Goal: Task Accomplishment & Management: Manage account settings

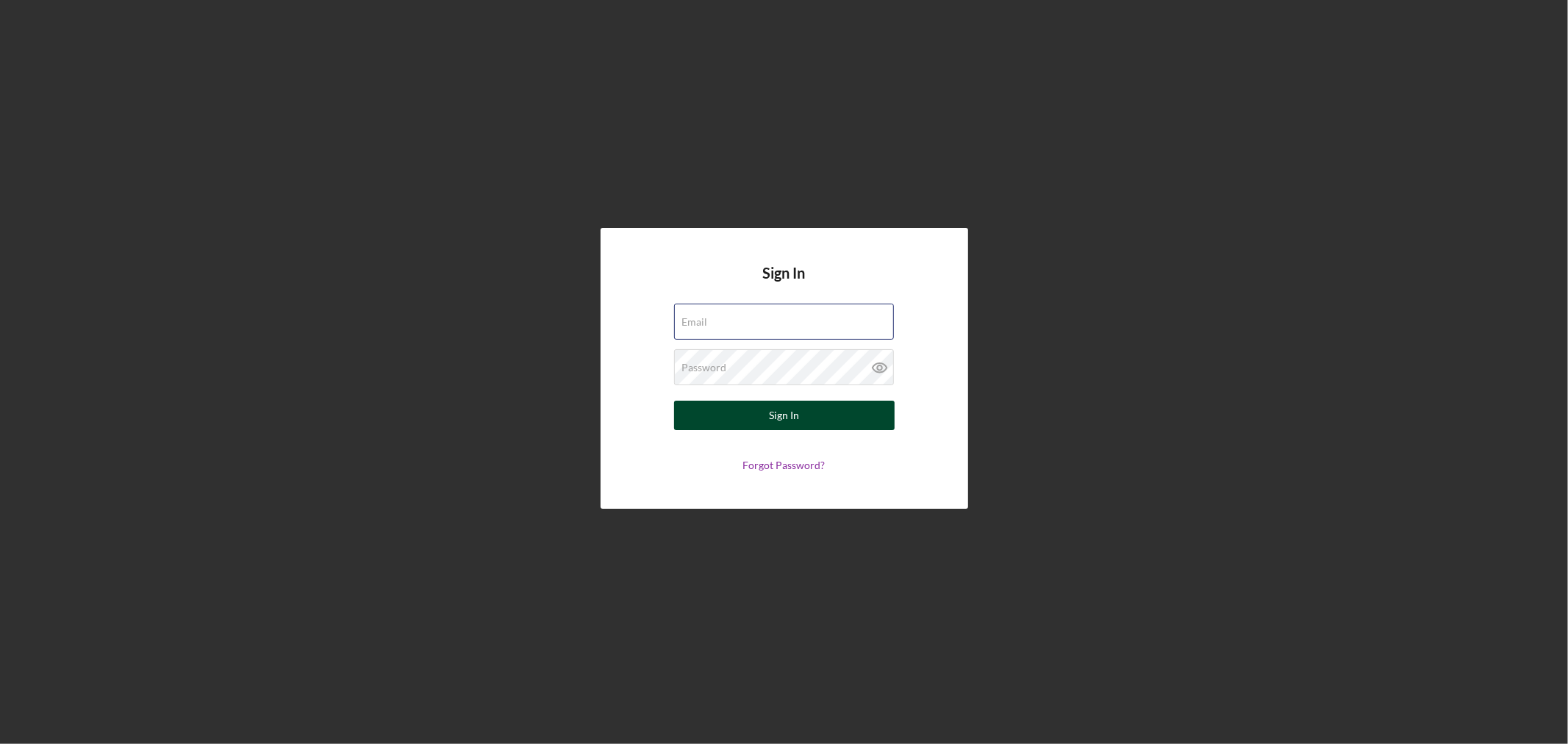
type input "[EMAIL_ADDRESS][DOMAIN_NAME]"
click at [821, 420] on button "Sign In" at bounding box center [784, 415] width 221 height 29
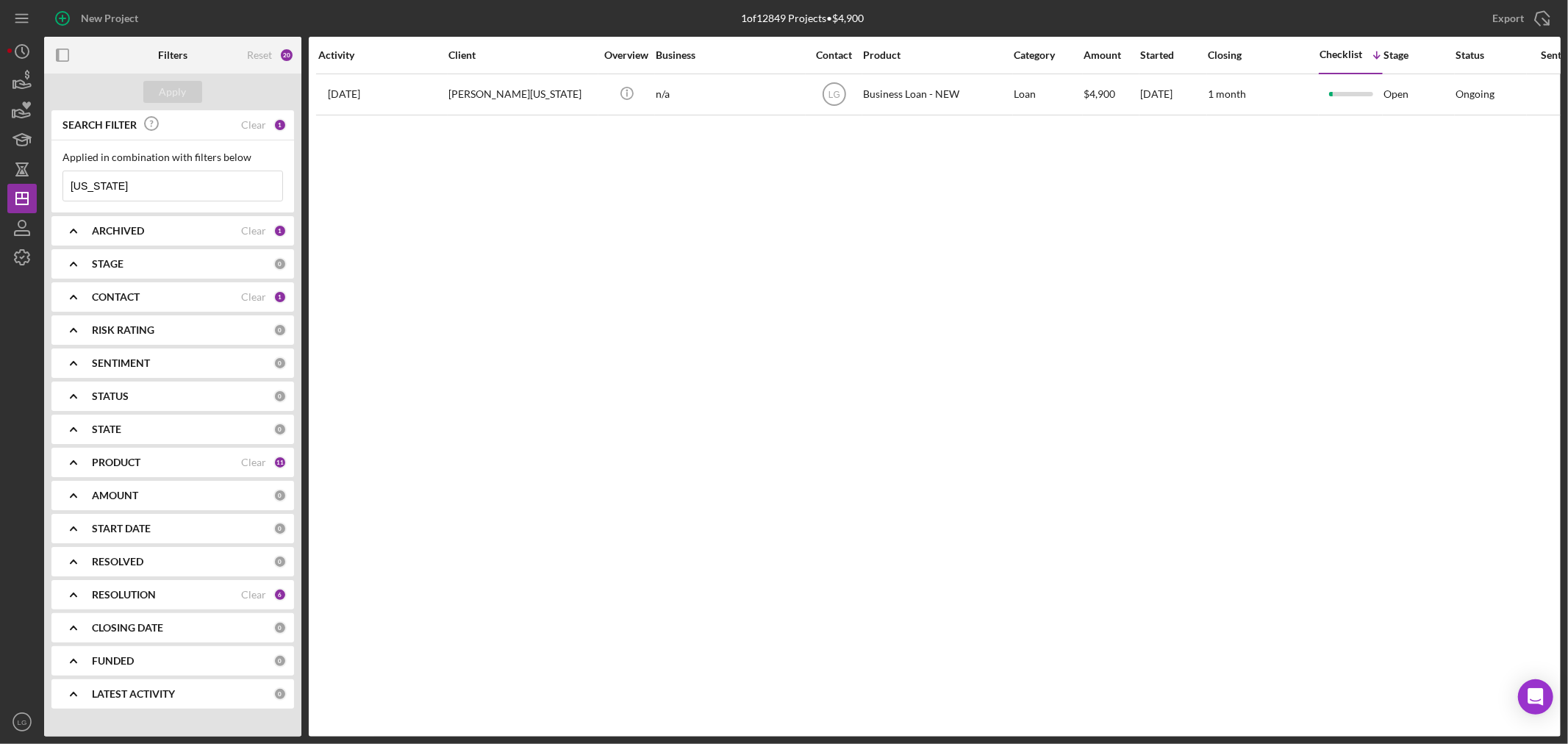
click at [152, 193] on input "[US_STATE]" at bounding box center [173, 185] width 219 height 29
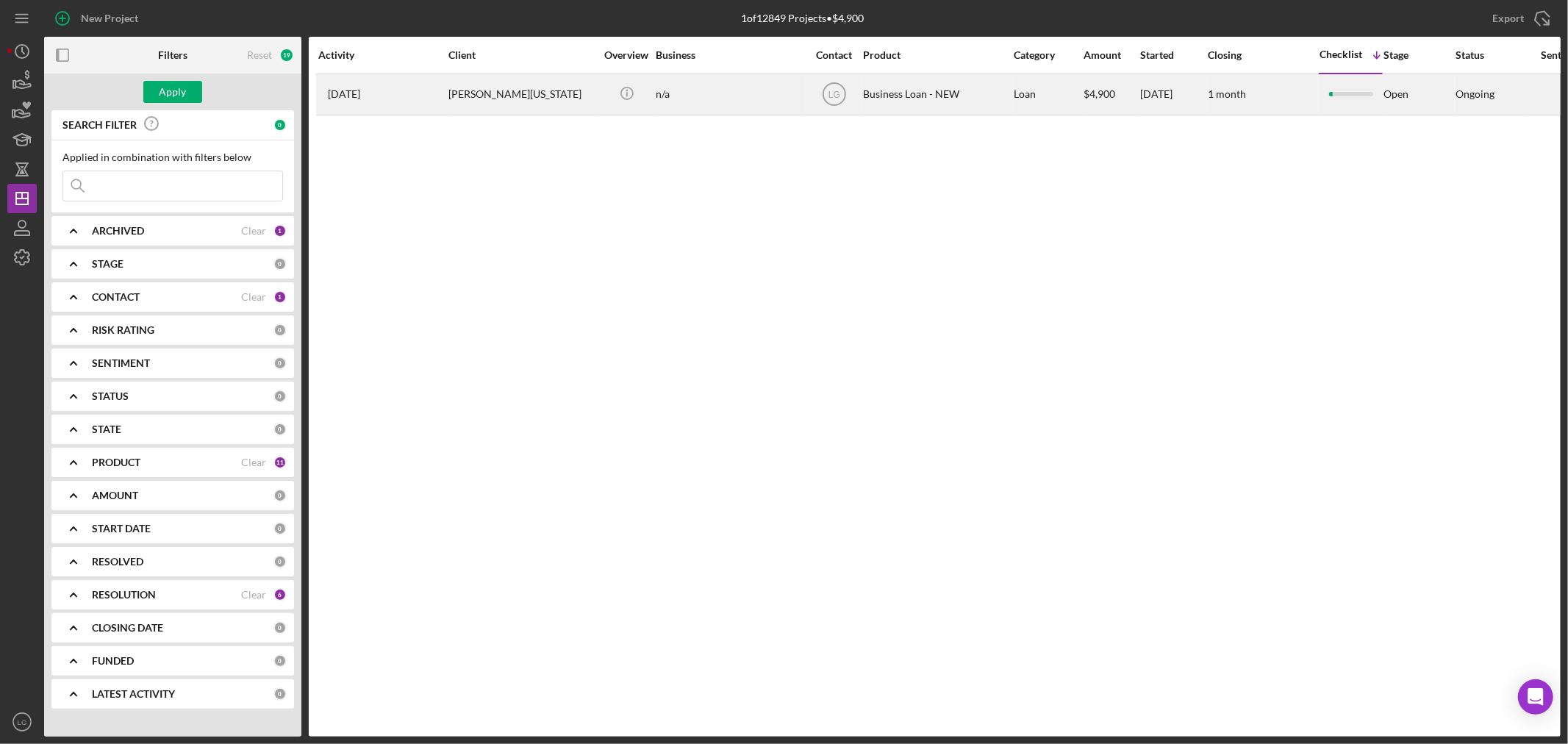
click at [503, 93] on div "[PERSON_NAME][US_STATE]" at bounding box center [521, 95] width 147 height 39
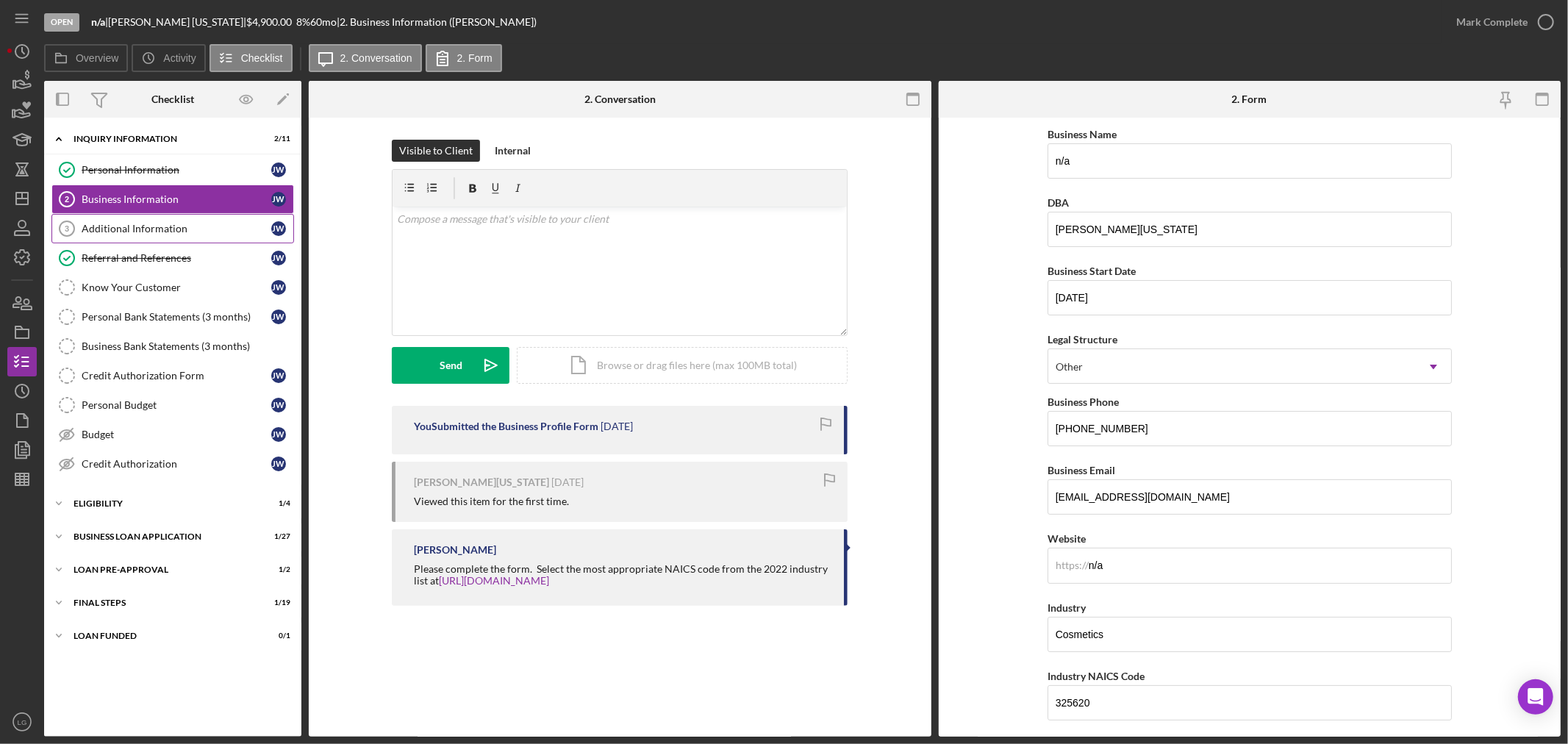
click at [138, 228] on div "Additional Information" at bounding box center [176, 229] width 190 height 12
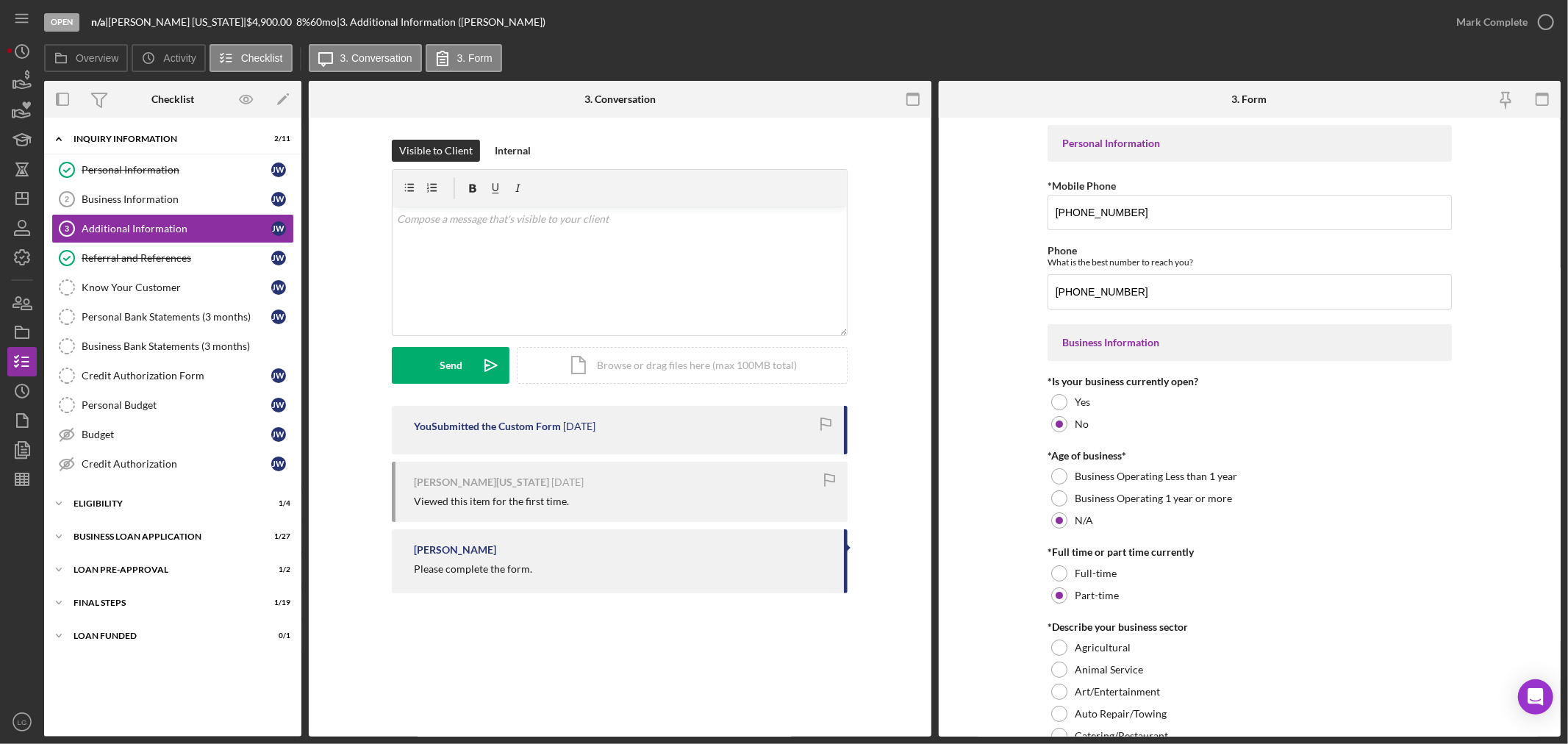
click at [185, 556] on div "Icon/Expander INQUIRY INFORMATION 2 / 11 Personal Information Personal Informat…" at bounding box center [173, 427] width 257 height 605
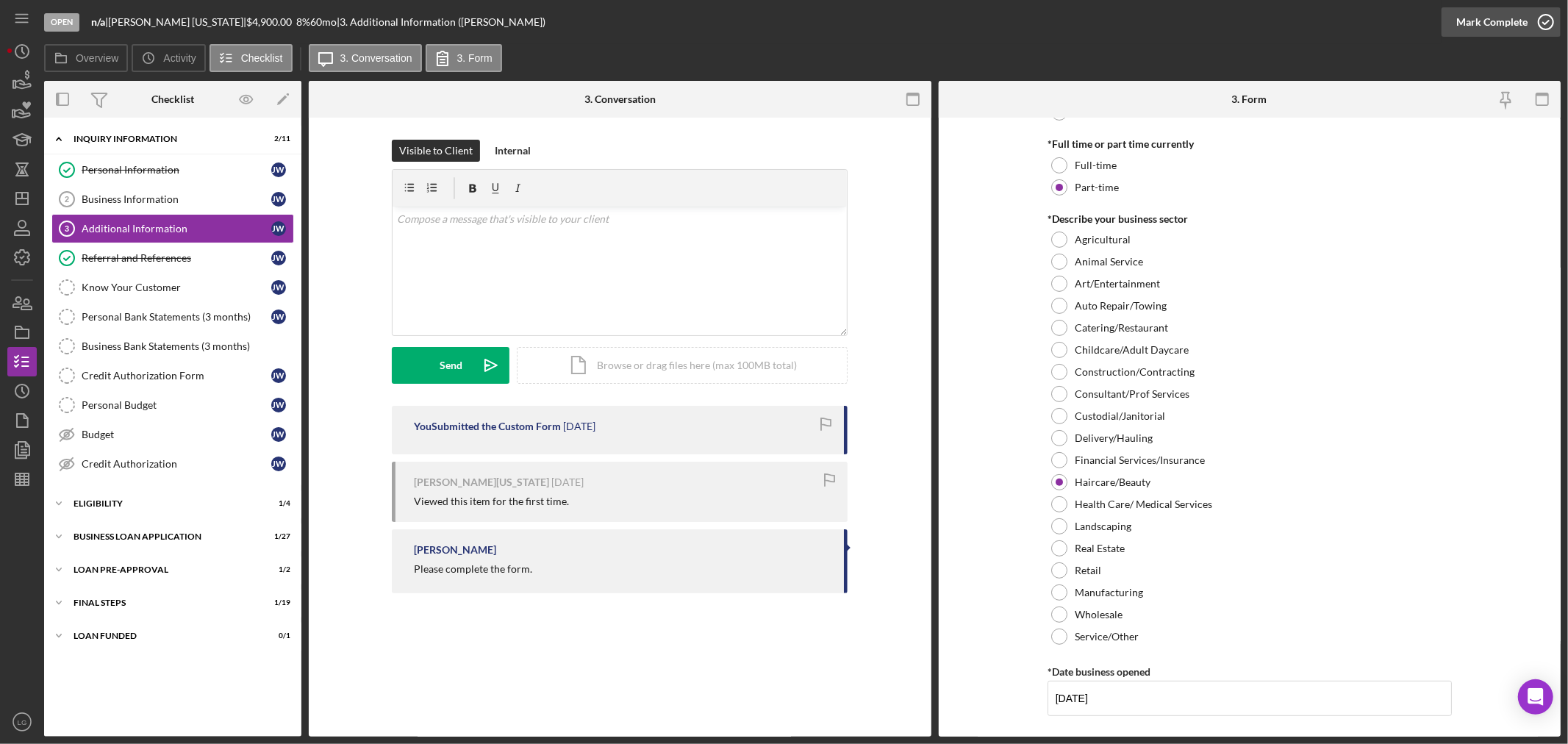
click at [1524, 11] on div "Mark Complete" at bounding box center [1492, 22] width 72 height 29
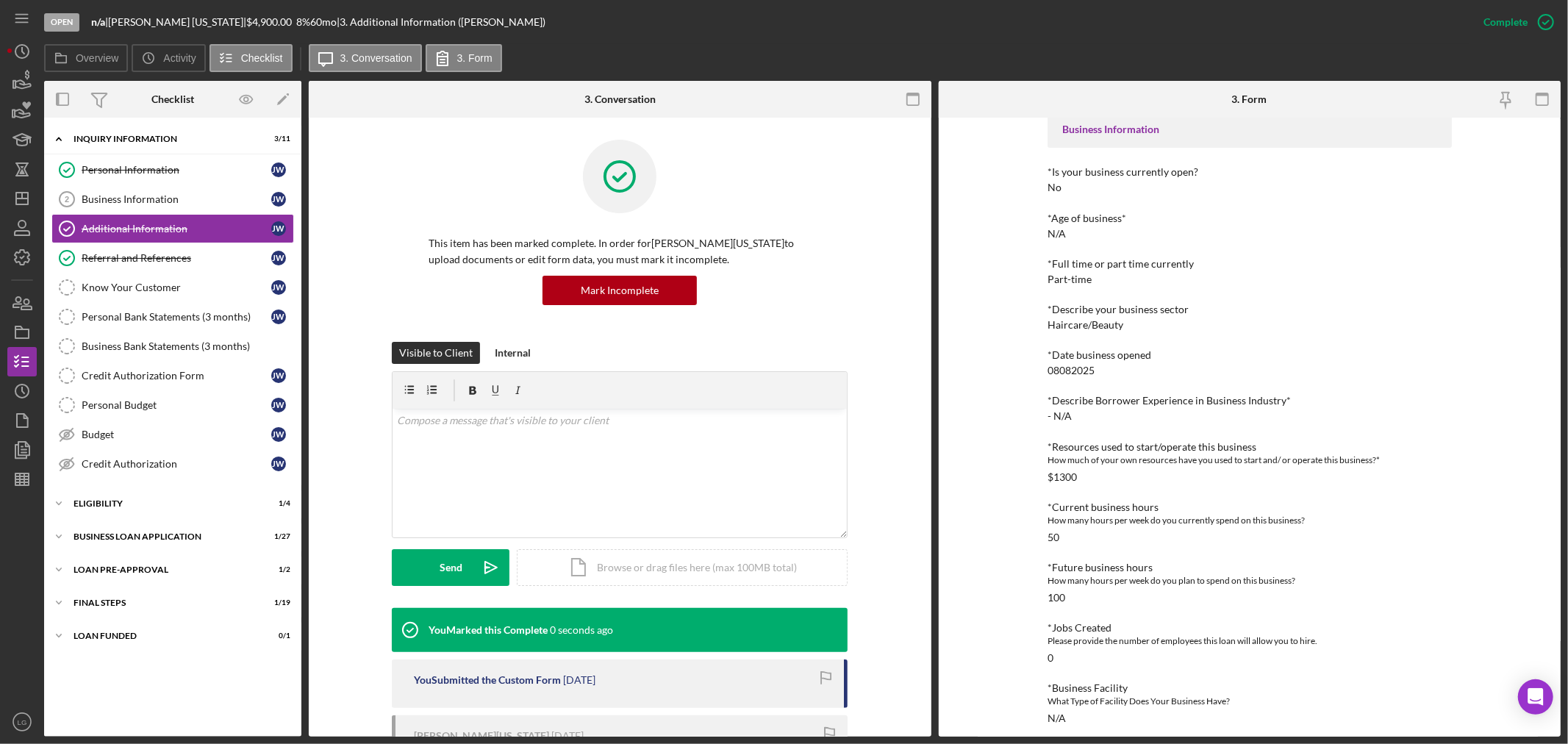
scroll to position [452, 0]
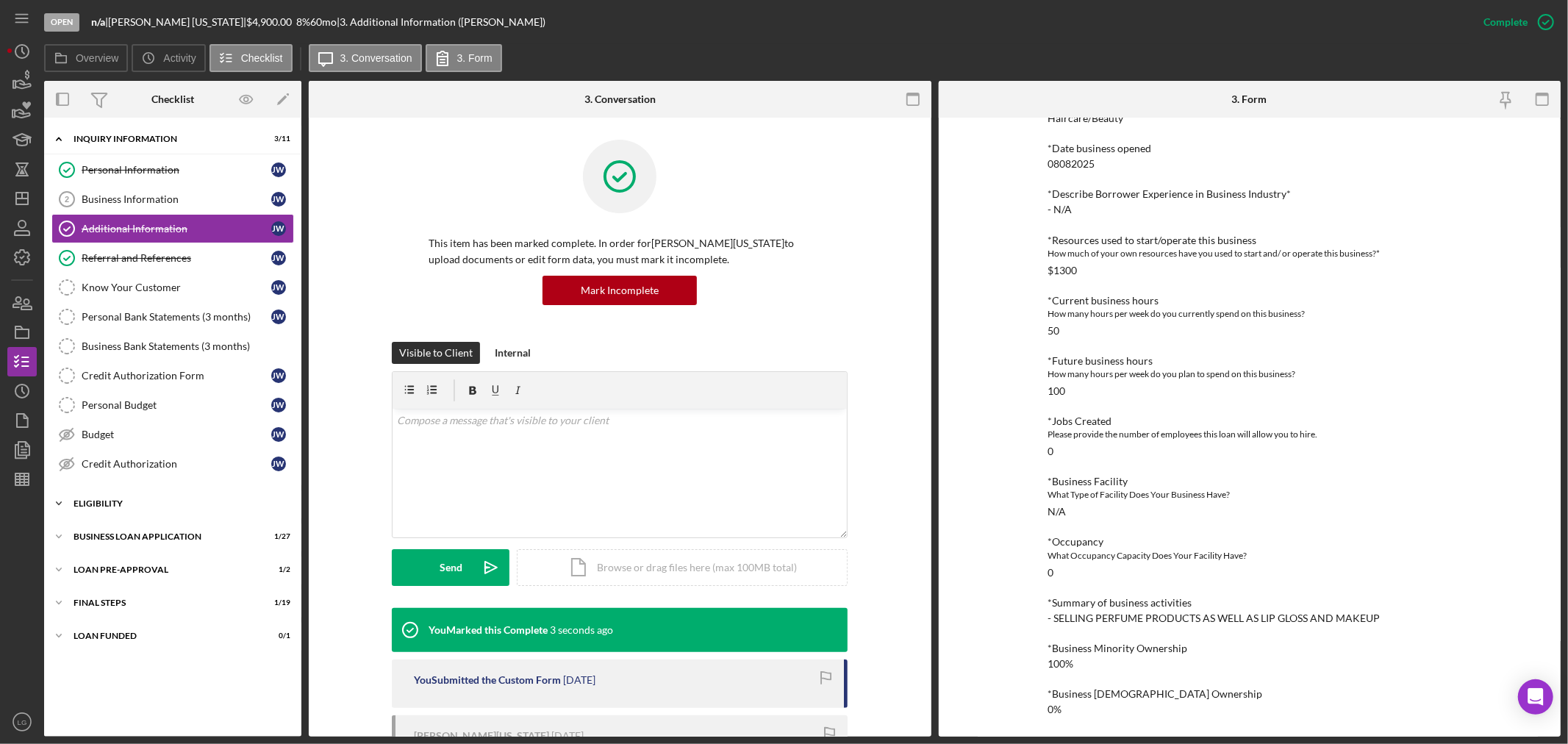
click at [142, 494] on div "Icon/Expander ELIGIBILITY 1 / 4" at bounding box center [173, 504] width 257 height 29
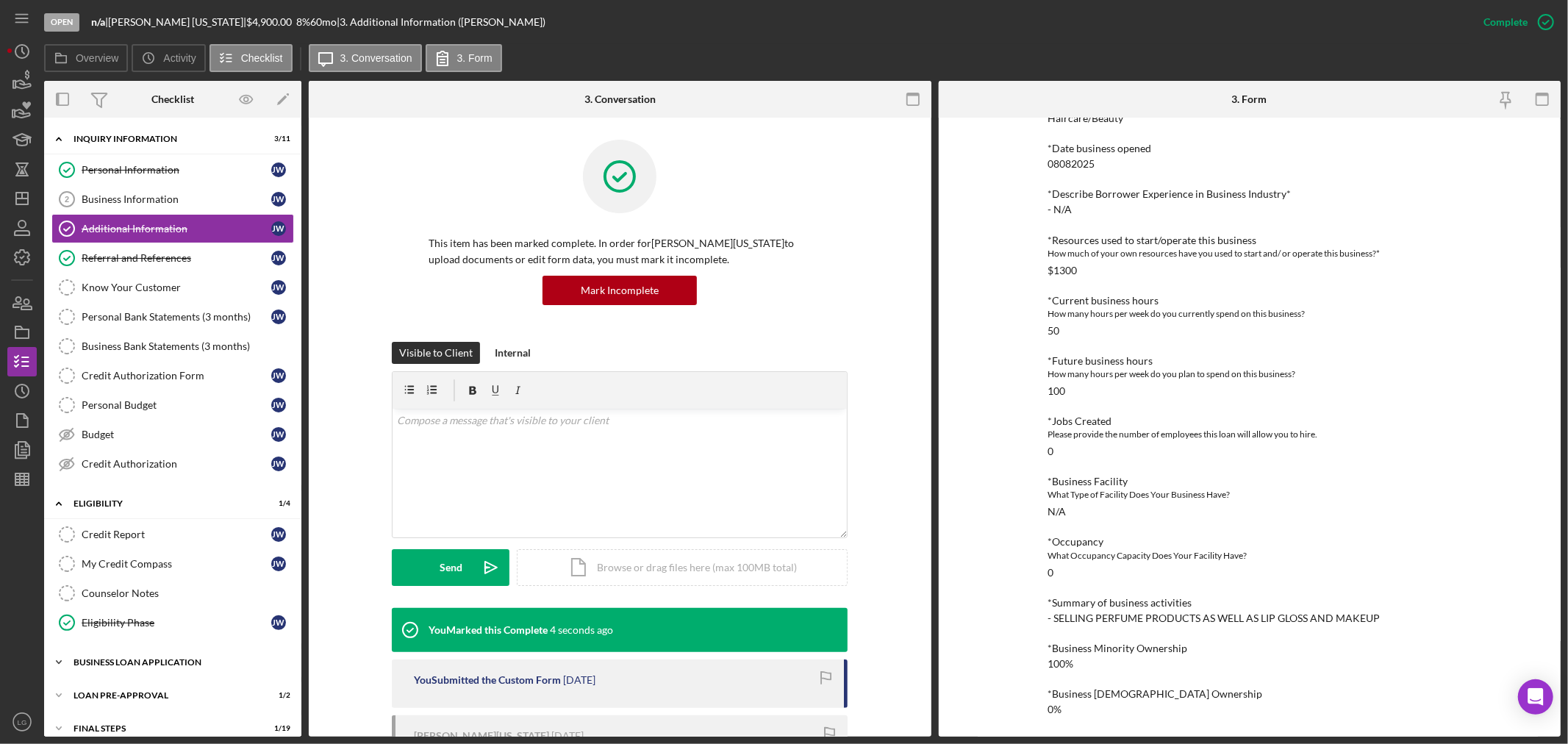
click at [143, 651] on div "Icon/Expander BUSINESS LOAN APPLICATION 1 / 27" at bounding box center [173, 663] width 257 height 29
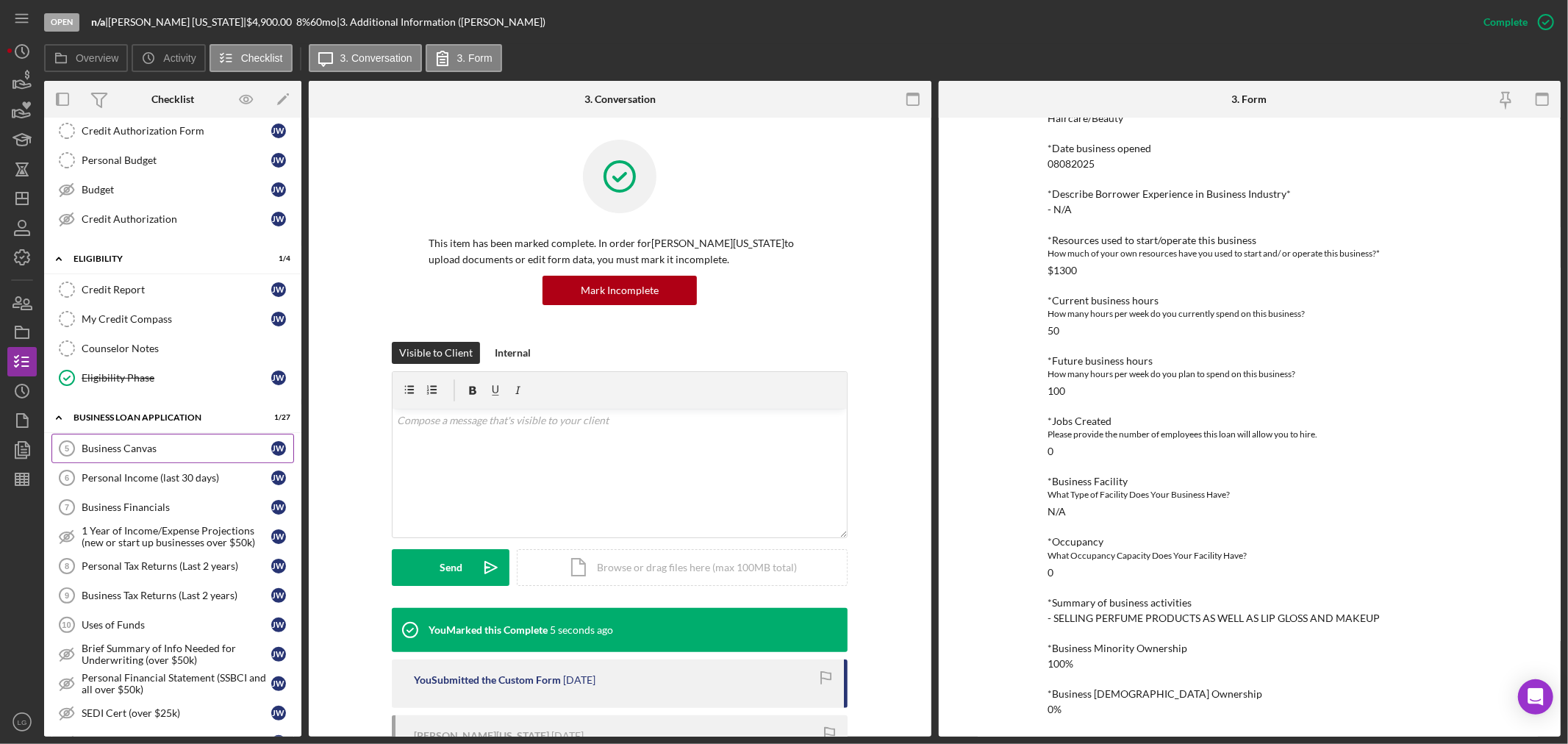
click at [127, 446] on div "Business Canvas" at bounding box center [176, 449] width 190 height 12
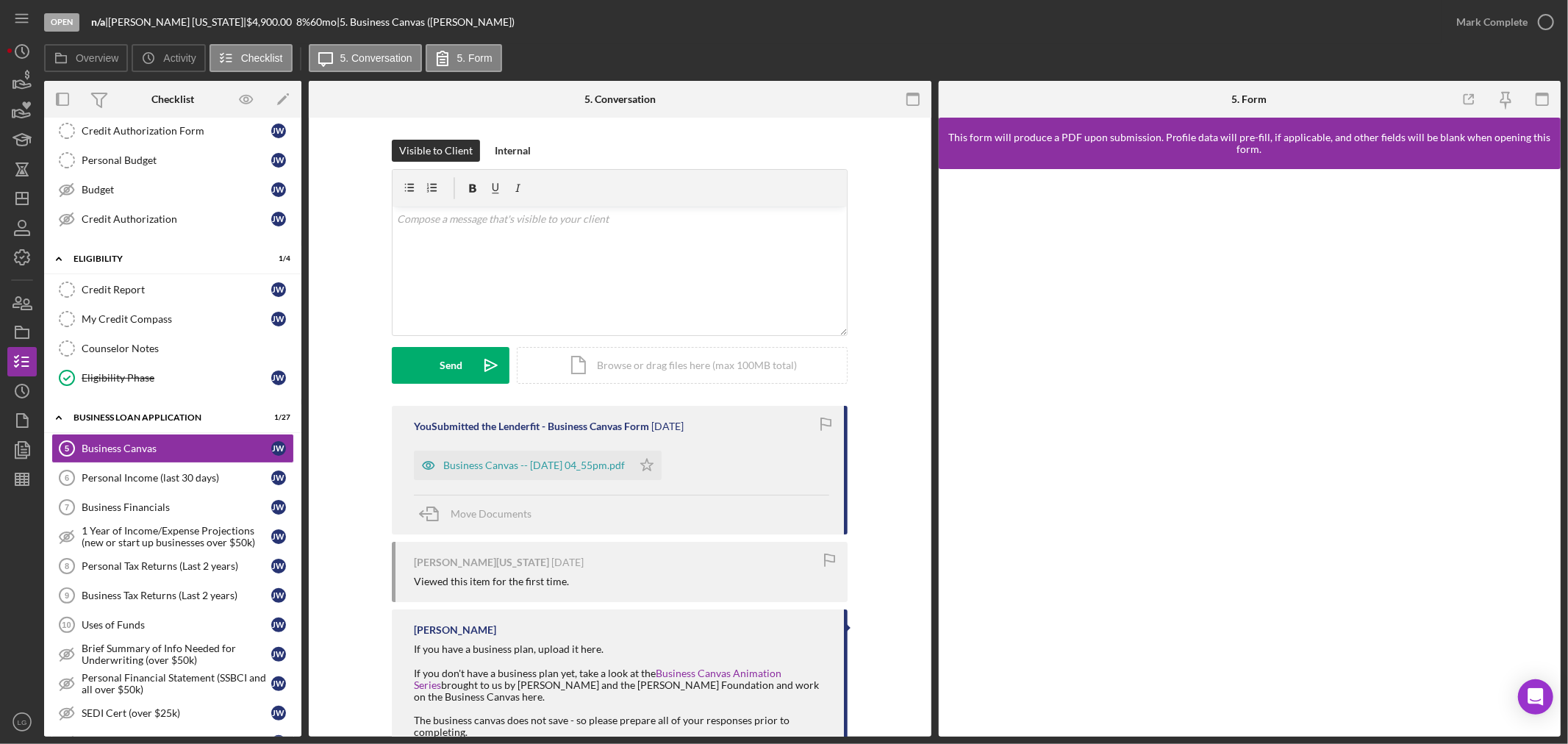
scroll to position [74, 0]
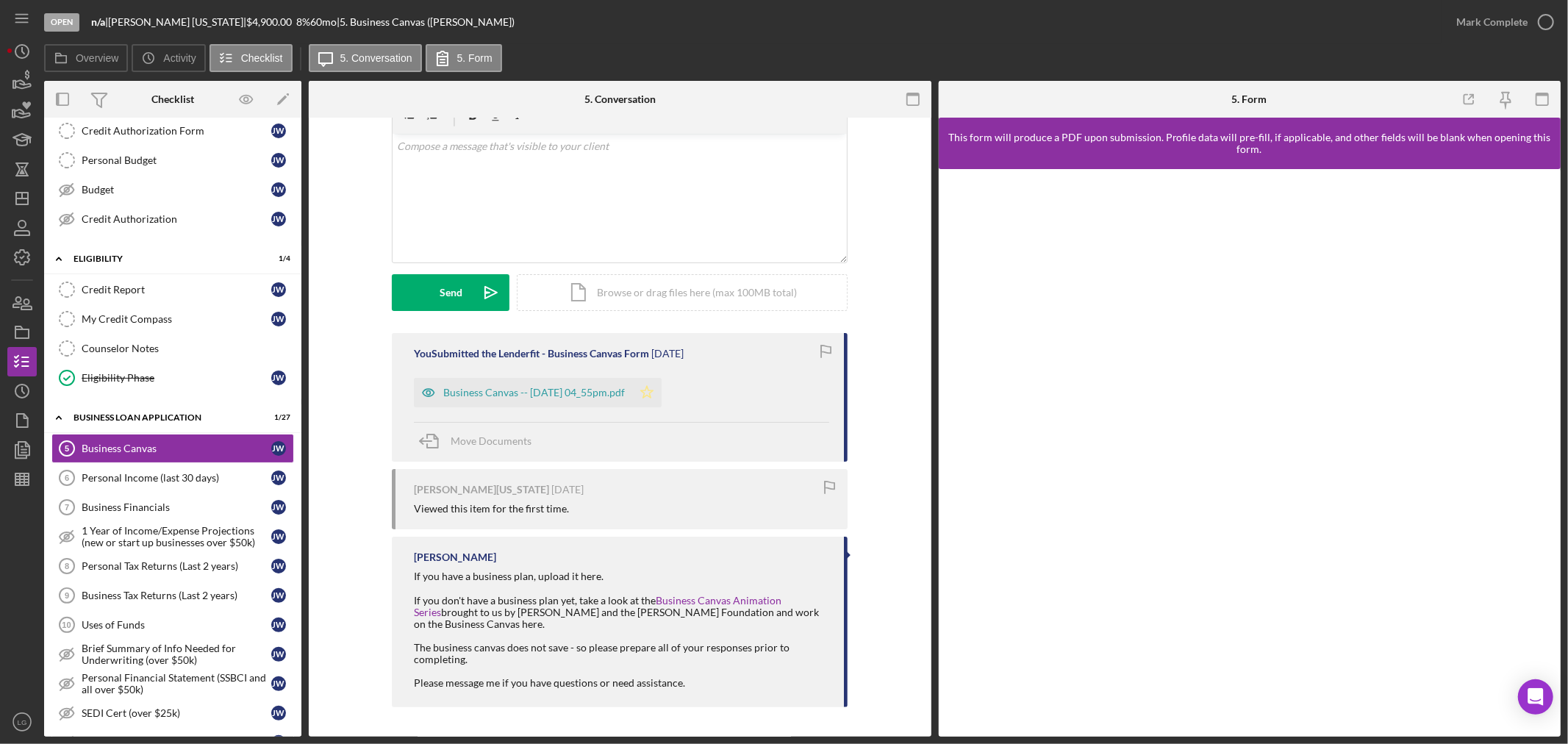
click at [662, 387] on icon "Icon/Star" at bounding box center [646, 392] width 29 height 29
click at [1552, 97] on icon "button" at bounding box center [1542, 100] width 33 height 33
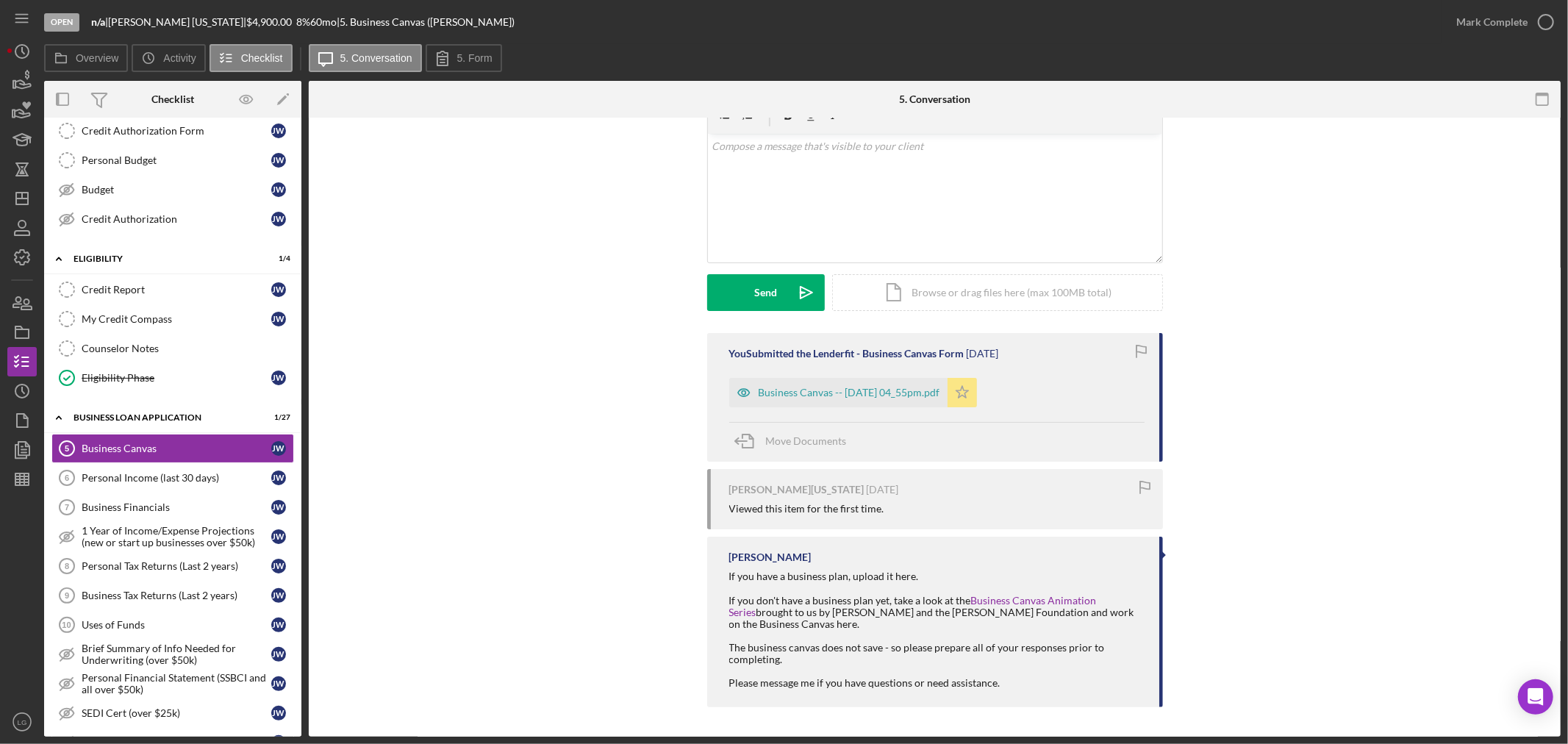
click at [767, 390] on div "Business Canvas -- [DATE] 04_55pm.pdf" at bounding box center [849, 393] width 182 height 12
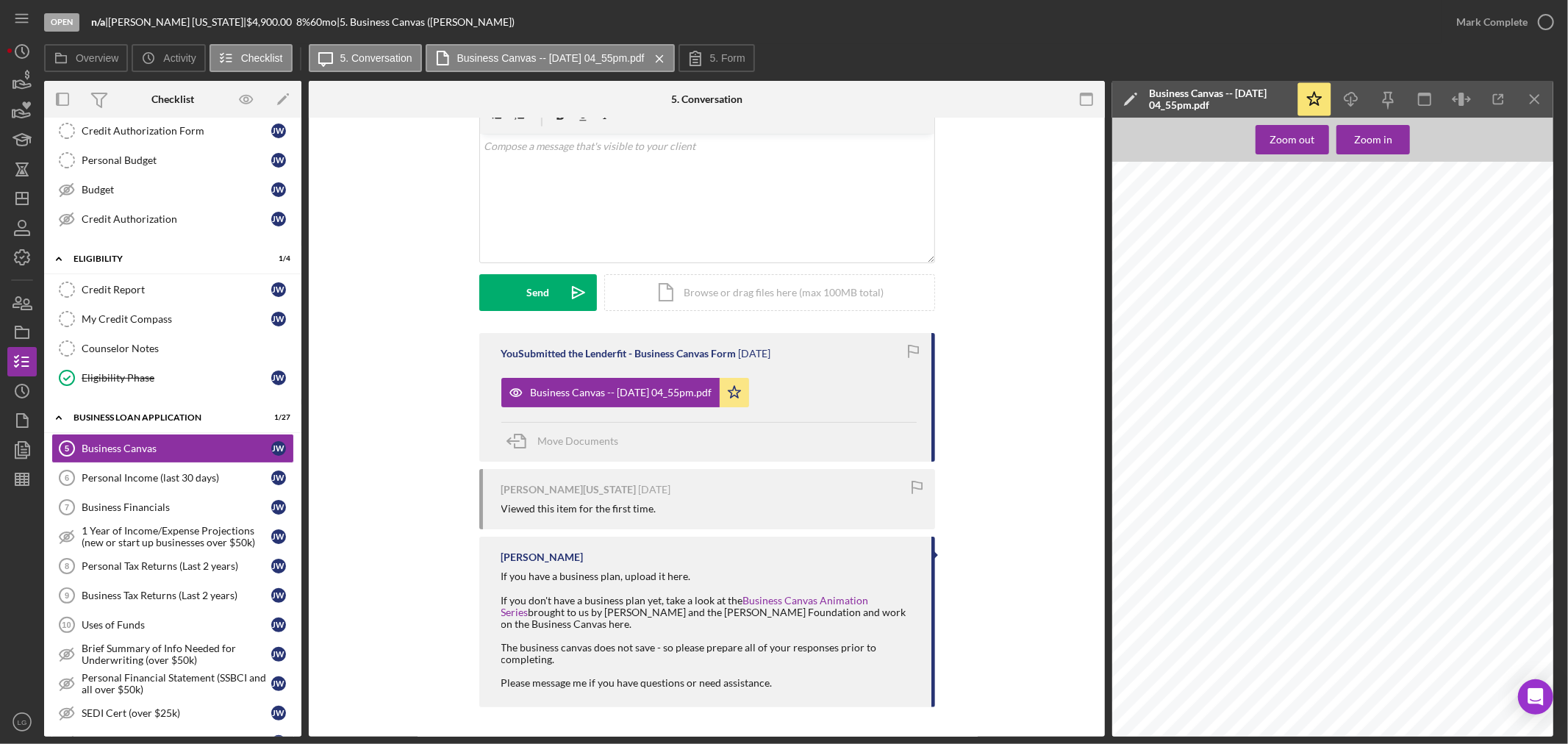
scroll to position [194, 0]
click at [1482, 20] on div "Mark Complete" at bounding box center [1492, 22] width 72 height 29
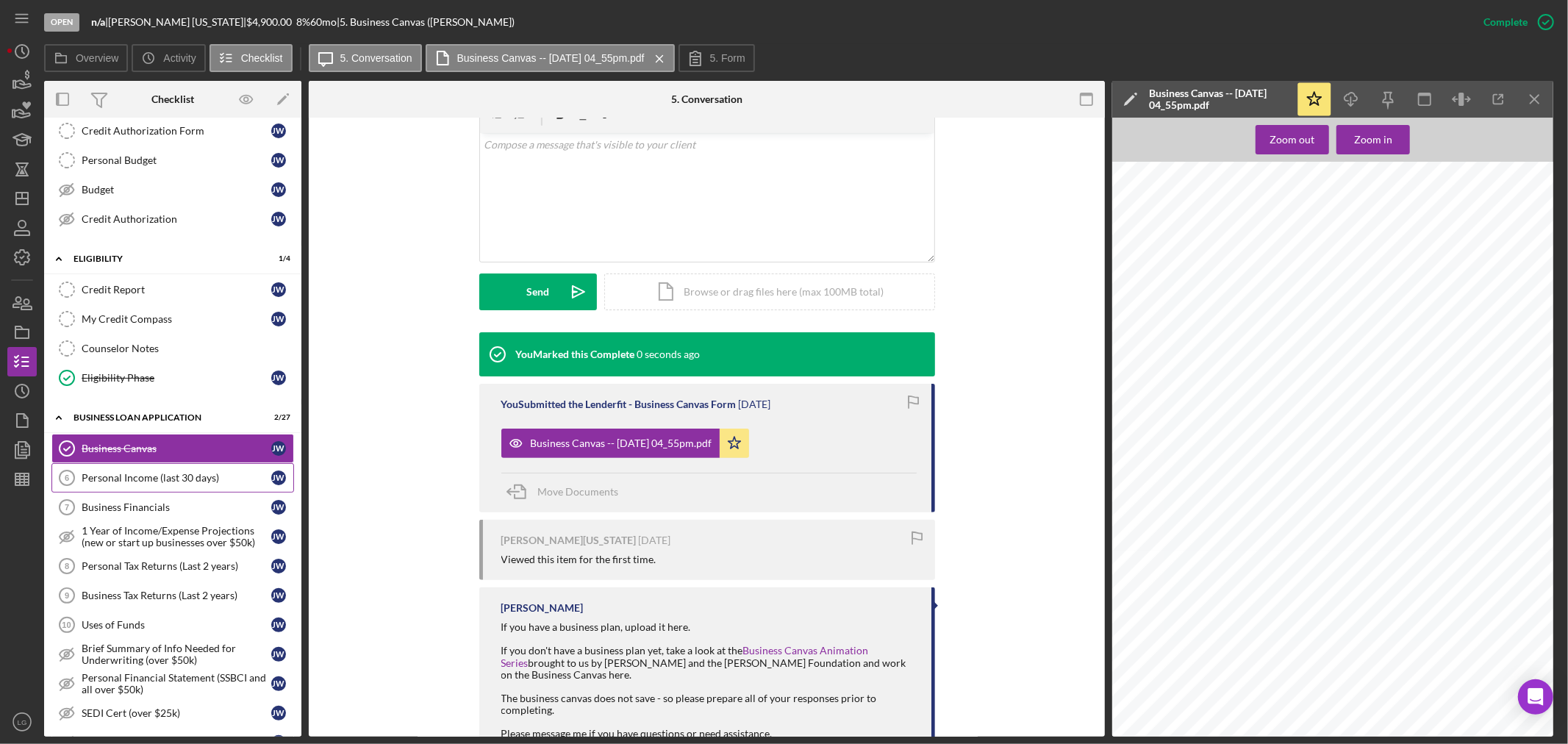
click at [201, 488] on link "Personal Income (last 30 days) 6 Personal Income (last 30 days) [PERSON_NAME]" at bounding box center [173, 478] width 243 height 29
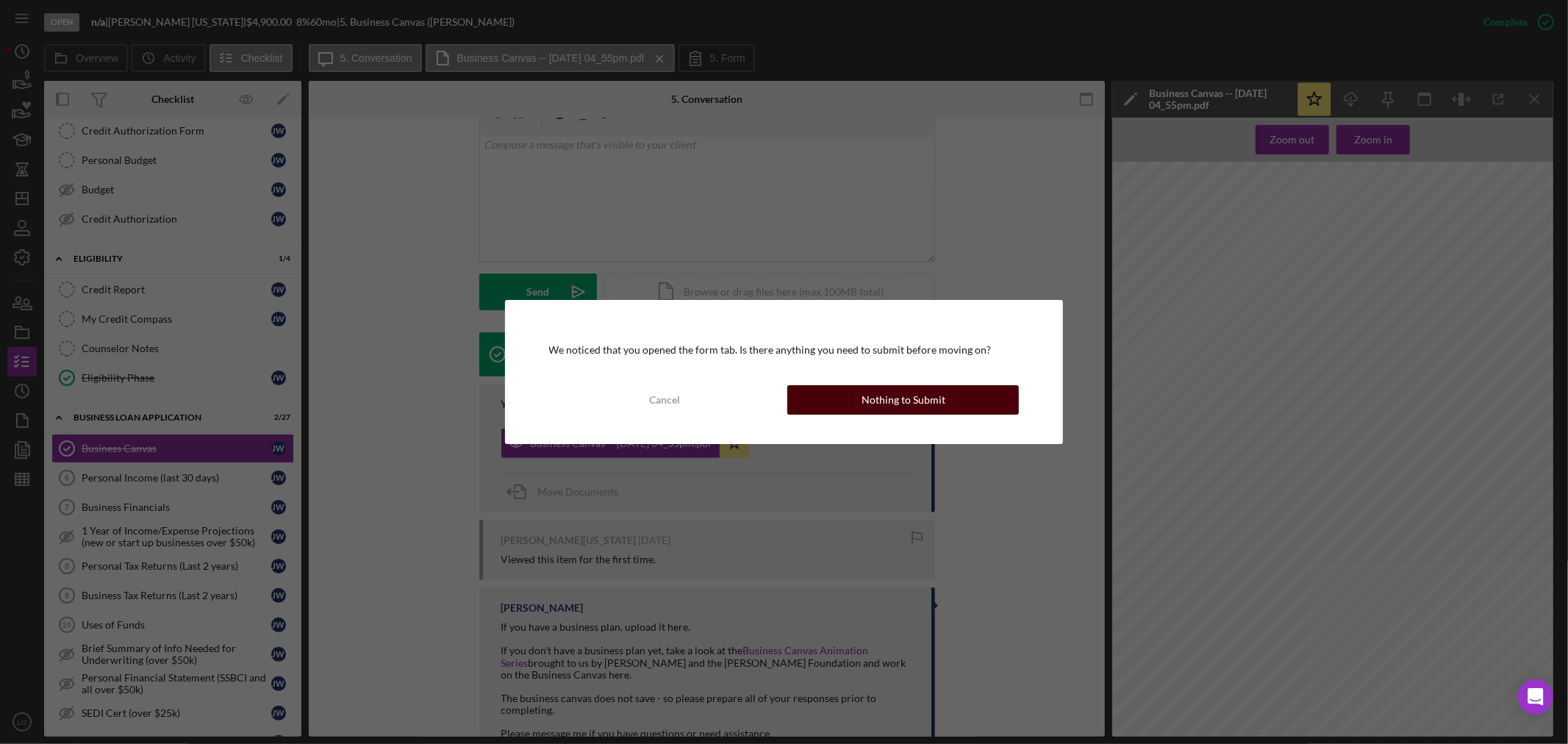
click at [891, 385] on div "Nothing to Submit" at bounding box center [903, 400] width 84 height 29
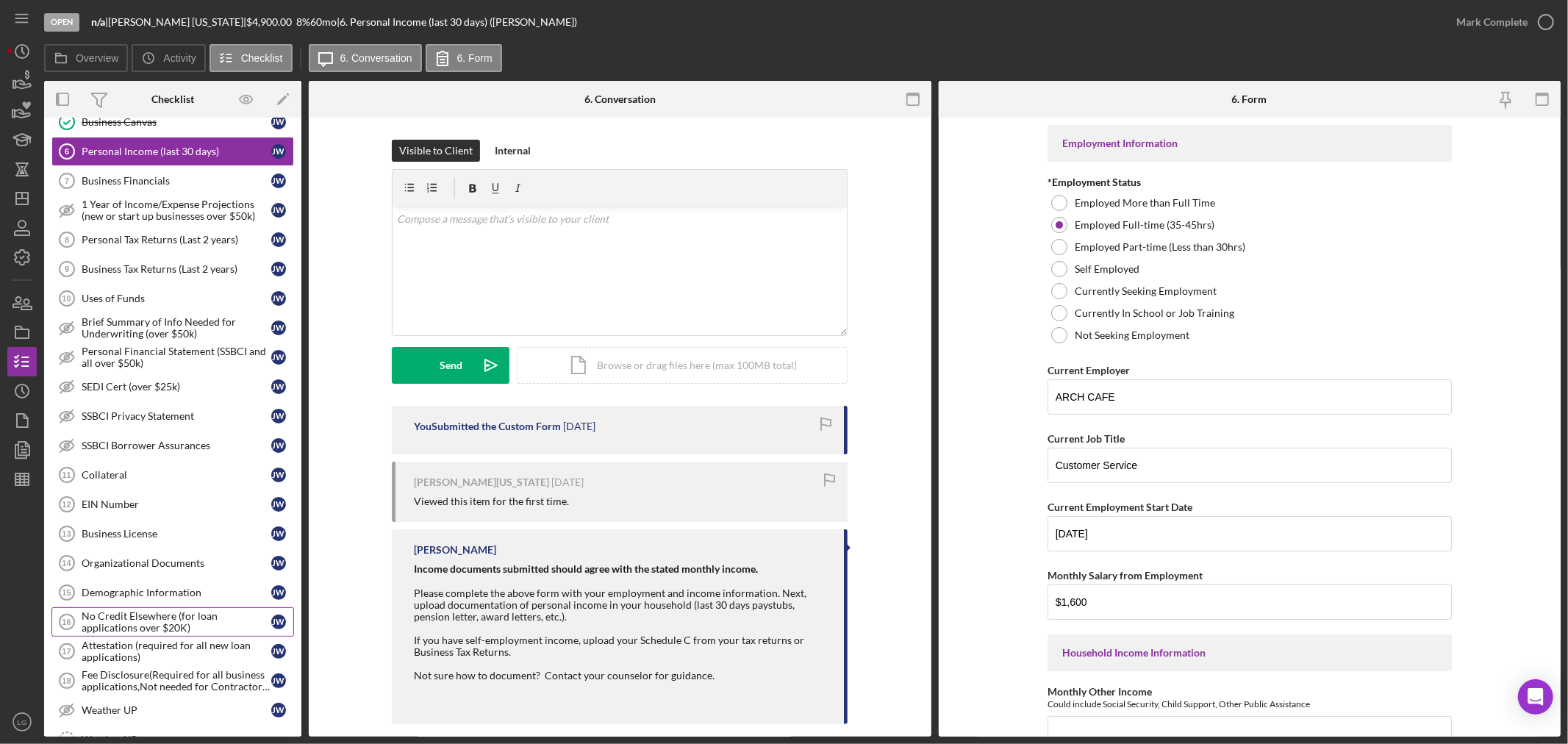
scroll to position [856, 0]
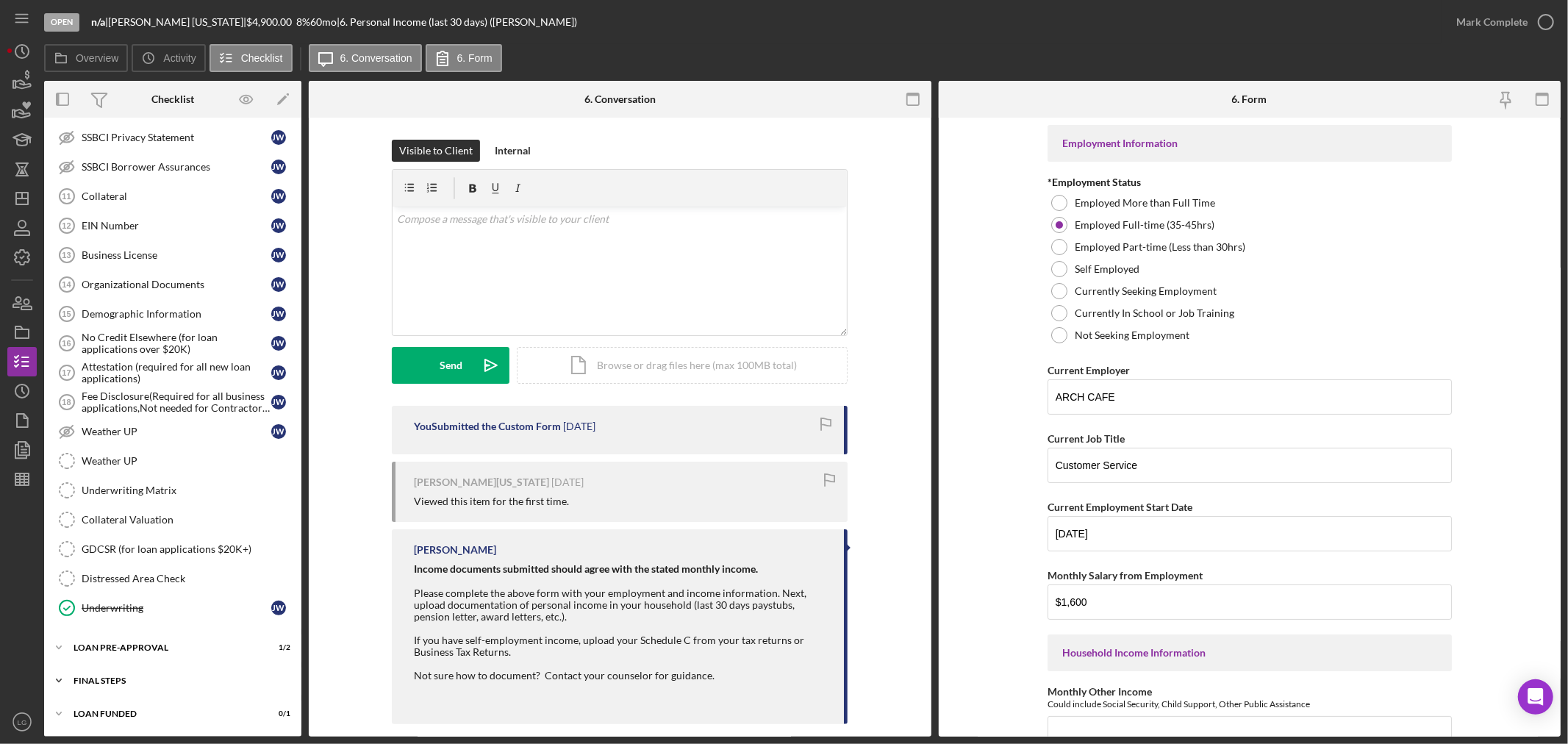
click at [179, 681] on div "FINAL STEPS" at bounding box center [179, 681] width 209 height 9
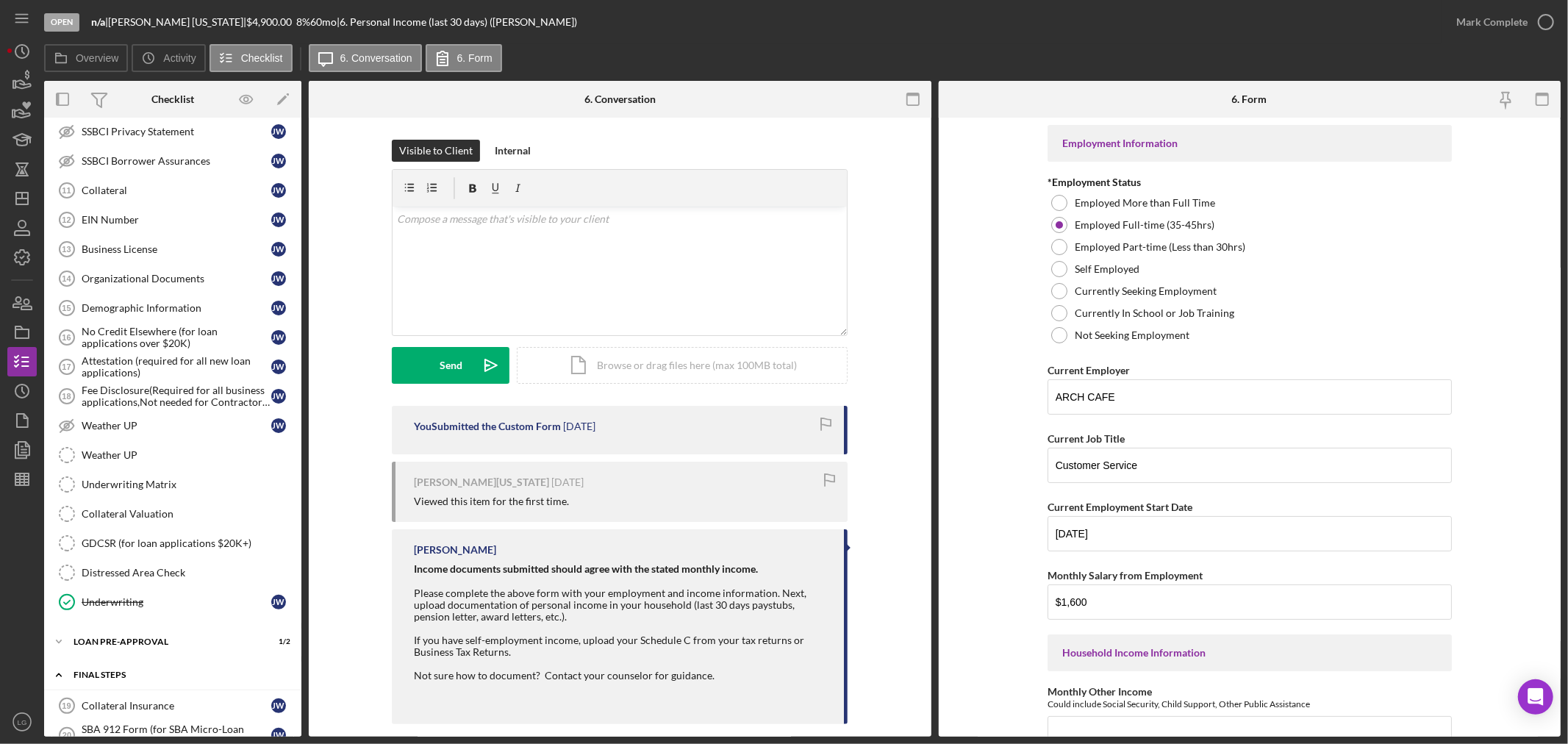
scroll to position [1346, 0]
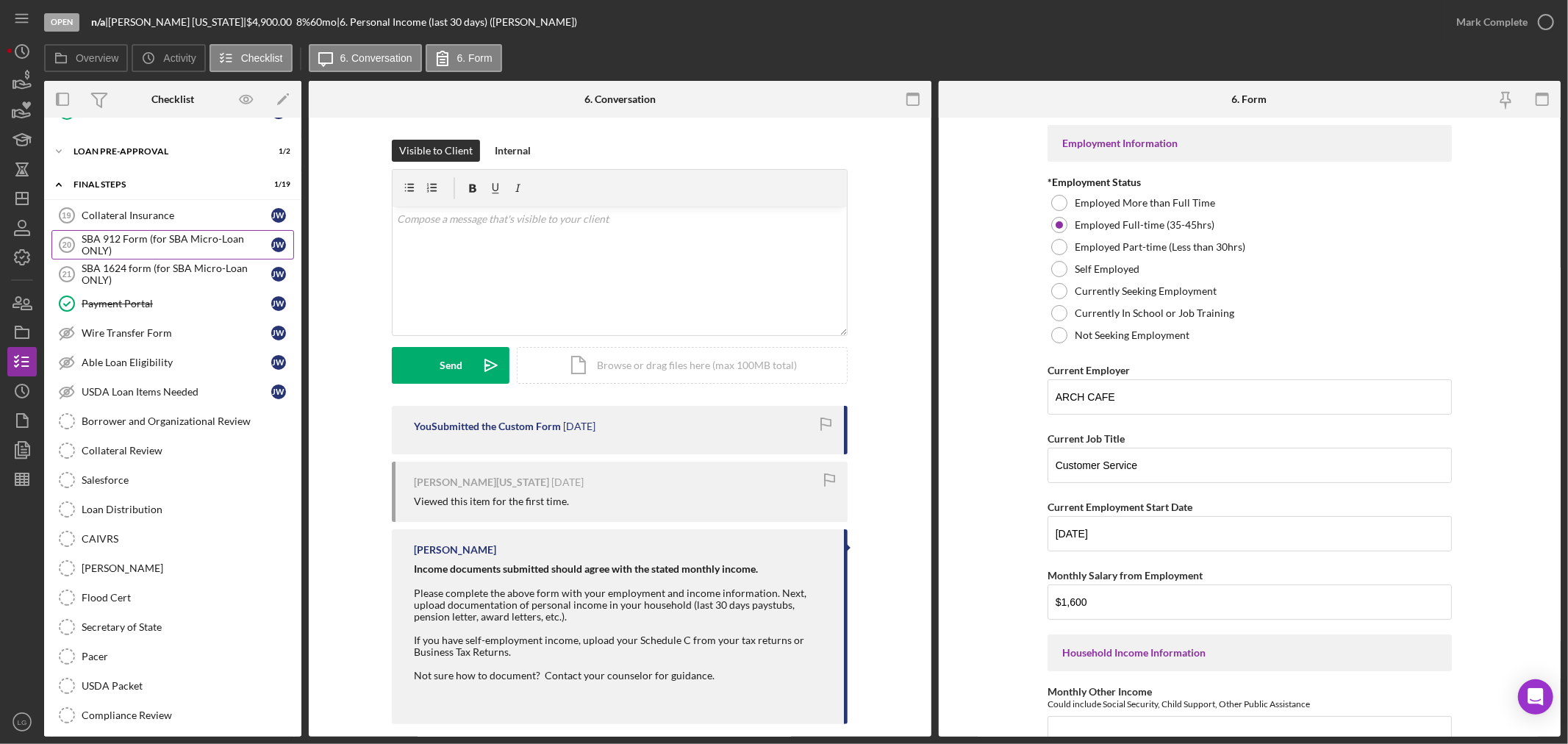
click at [123, 249] on div "SBA 912 Form (for SBA Micro-Loan ONLY)" at bounding box center [176, 244] width 190 height 23
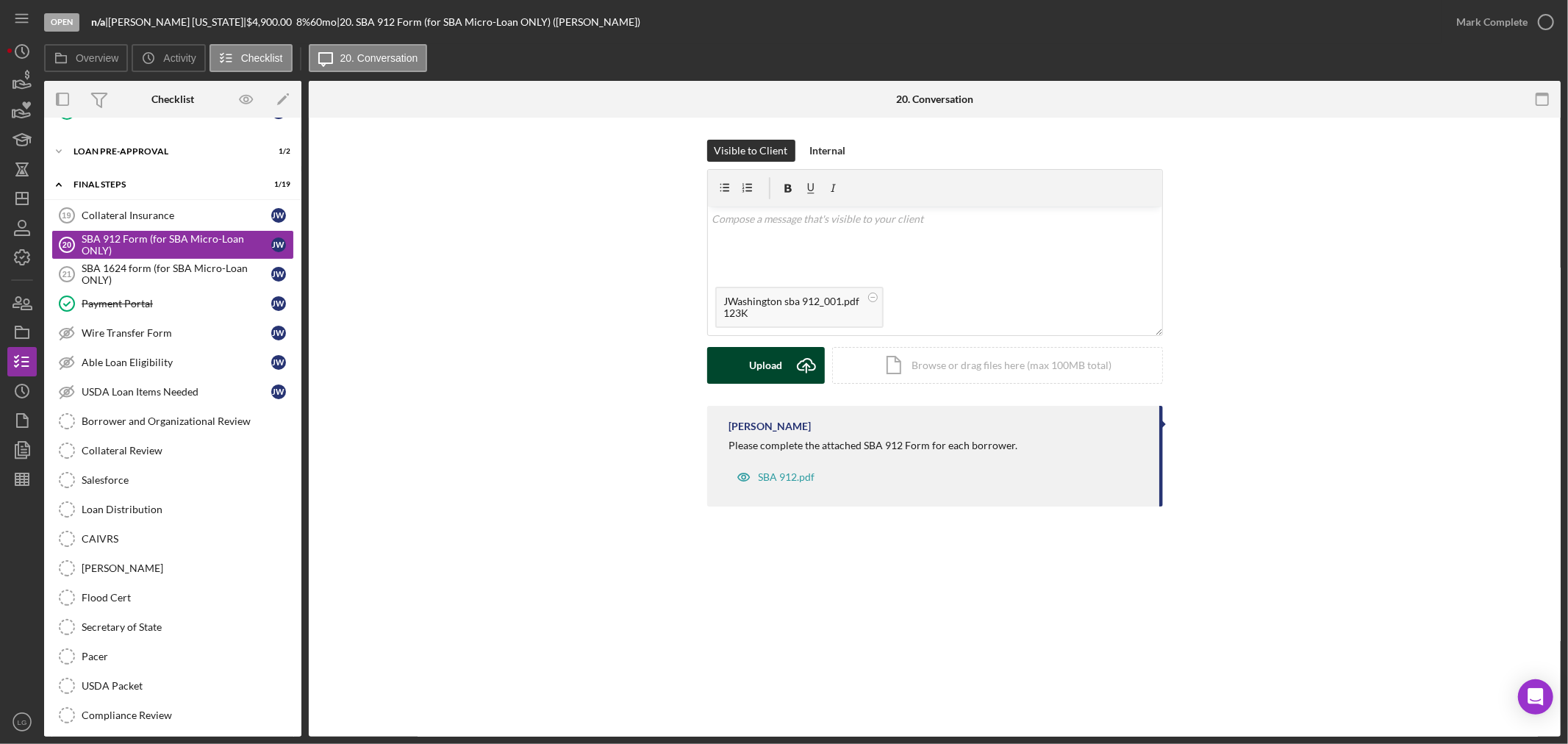
click at [739, 371] on button "Upload Icon/Upload" at bounding box center [766, 365] width 118 height 37
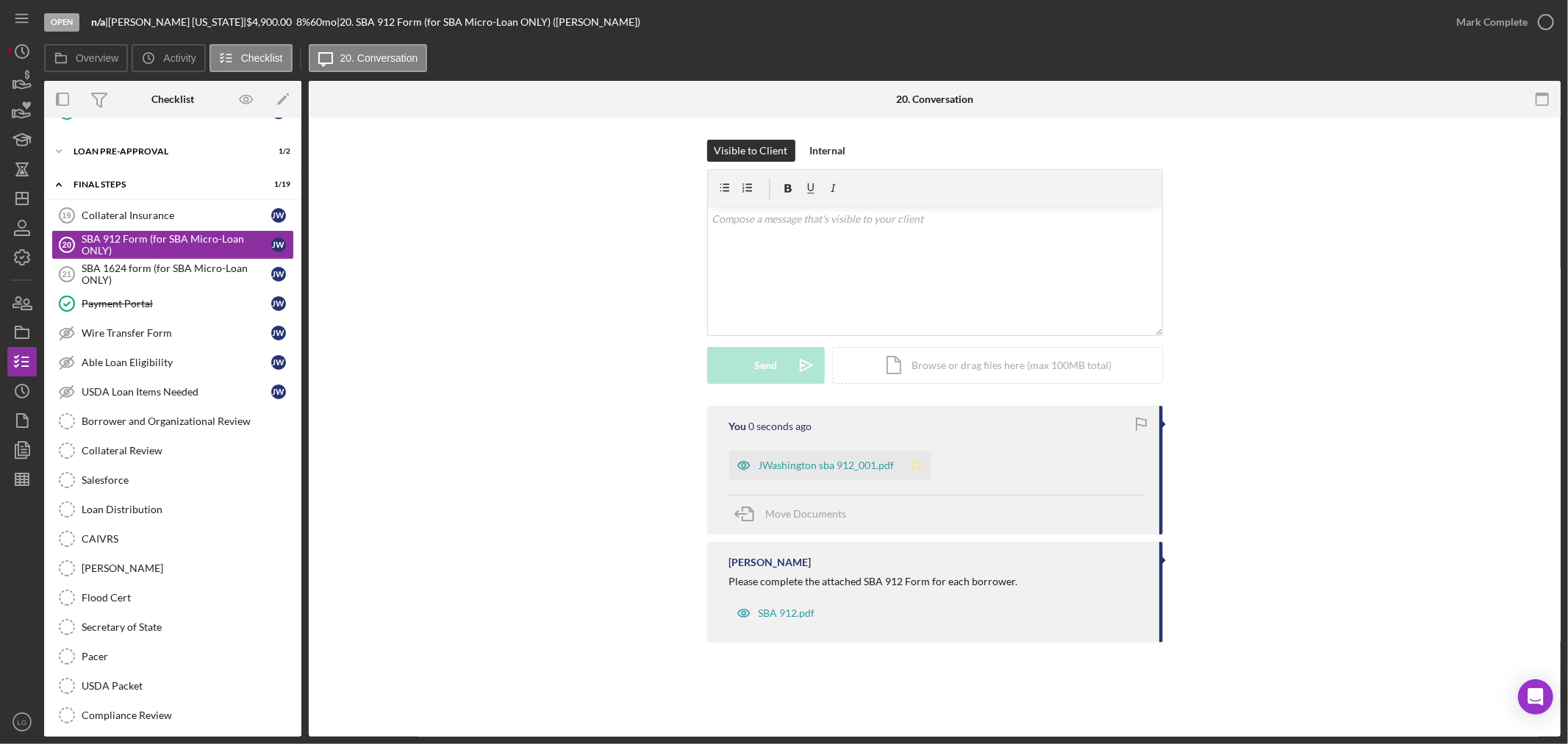
click at [914, 472] on icon "Icon/Star" at bounding box center [916, 465] width 29 height 29
click at [845, 460] on div "JWashington sba 912_001.pdf" at bounding box center [827, 466] width 136 height 12
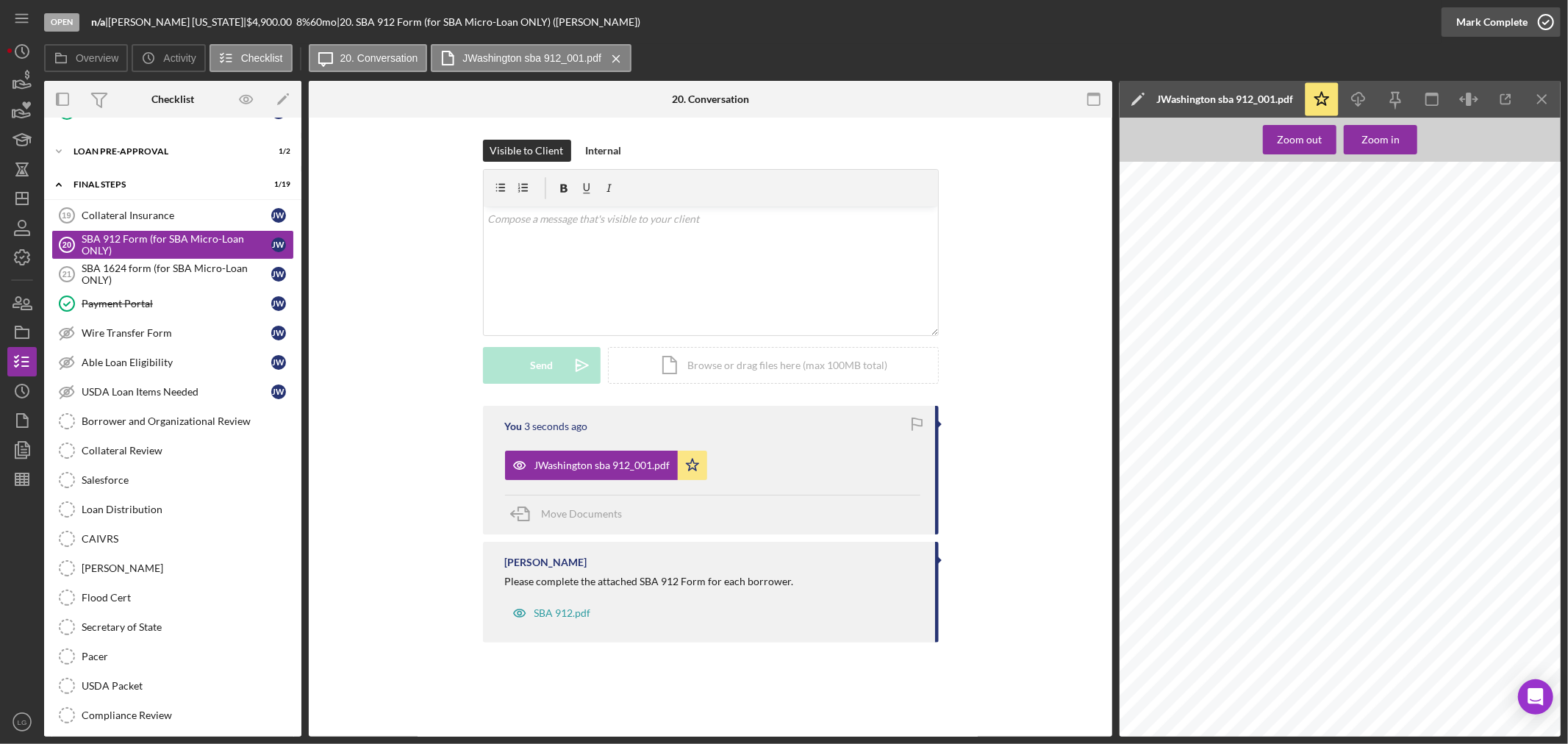
click at [1461, 29] on div "Mark Complete" at bounding box center [1492, 22] width 72 height 29
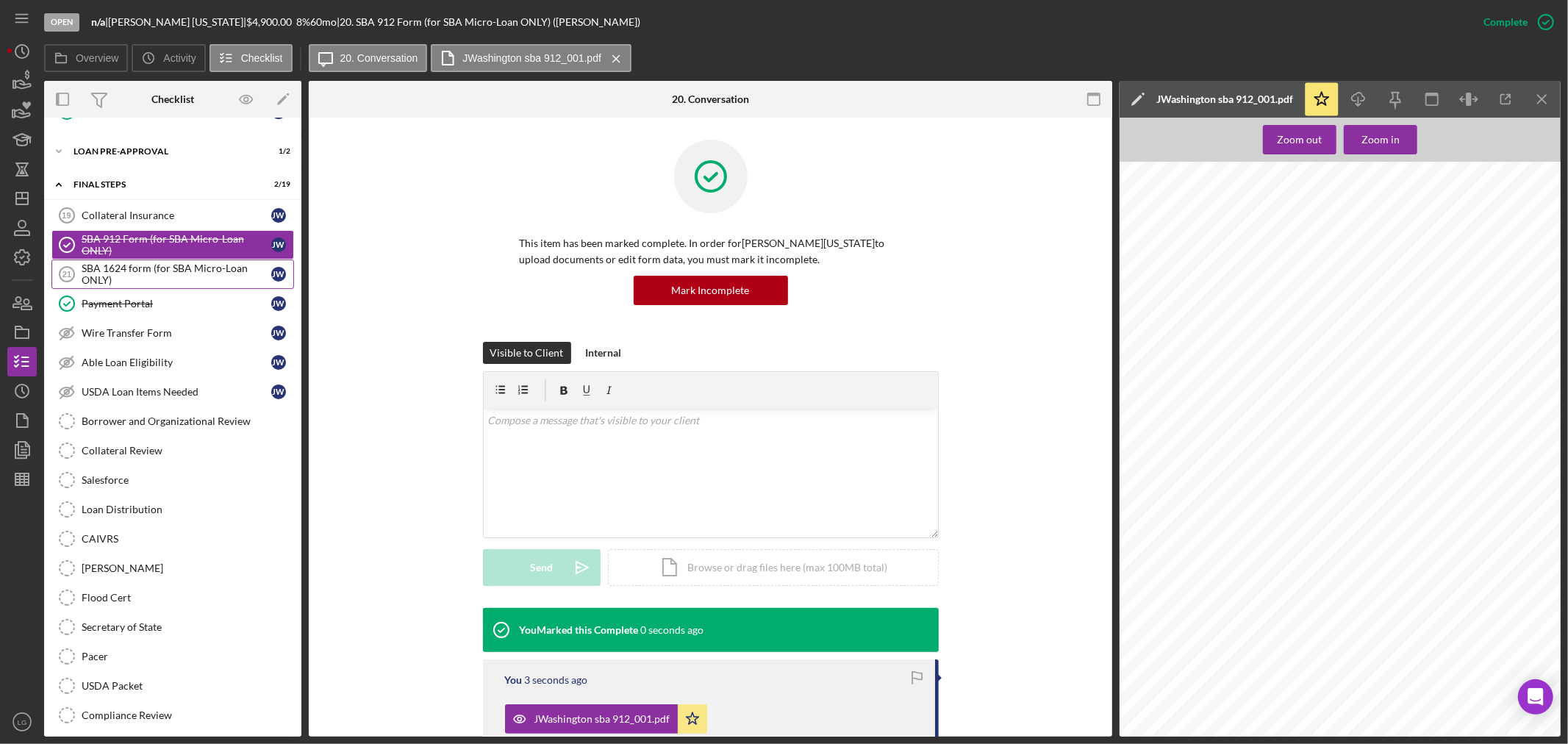
click at [121, 268] on link "SBA 1624 form (for SBA Micro-Loan ONLY) 21 SBA 1624 form (for SBA Micro-Loan ON…" at bounding box center [173, 274] width 243 height 29
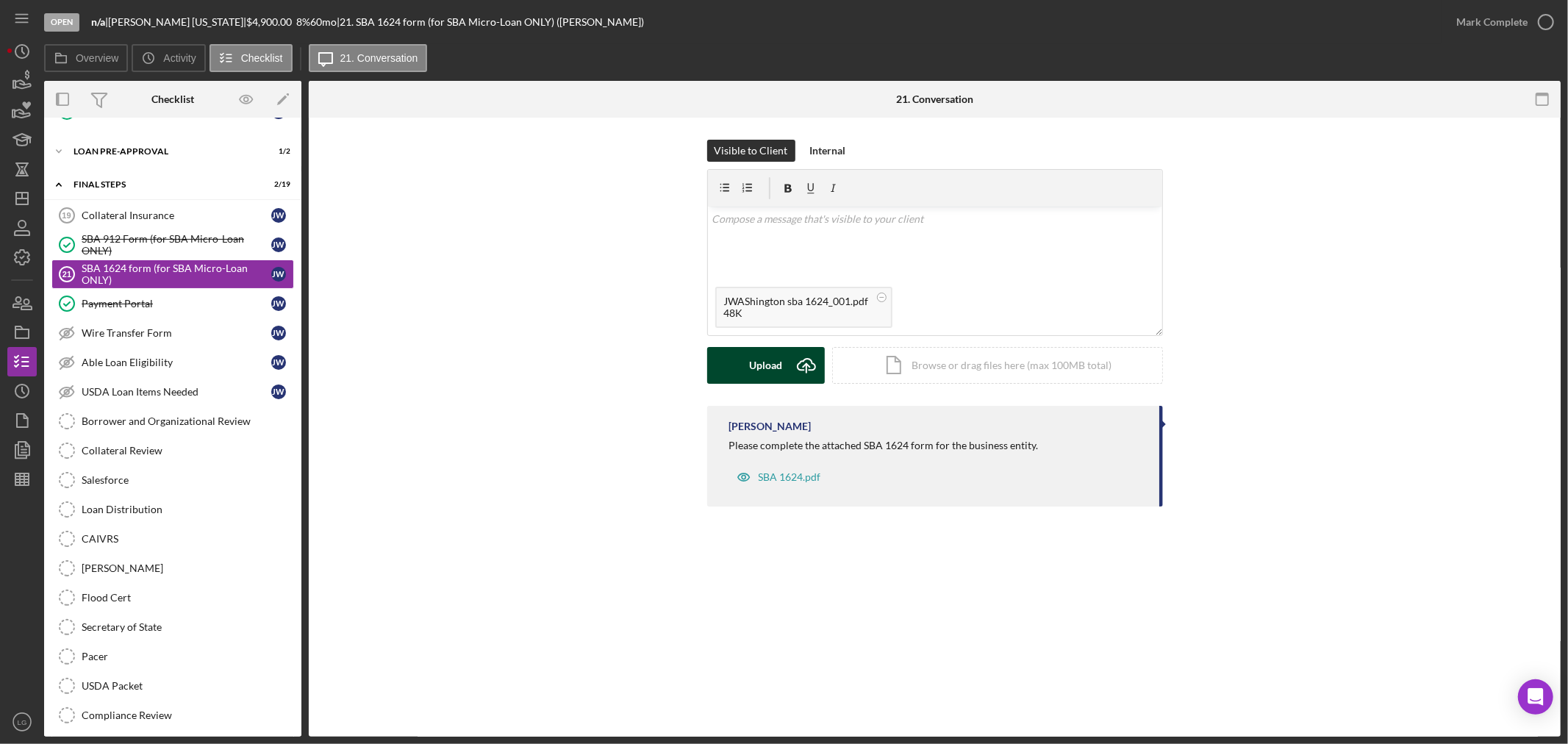
click at [814, 357] on icon "Icon/Upload" at bounding box center [806, 365] width 37 height 37
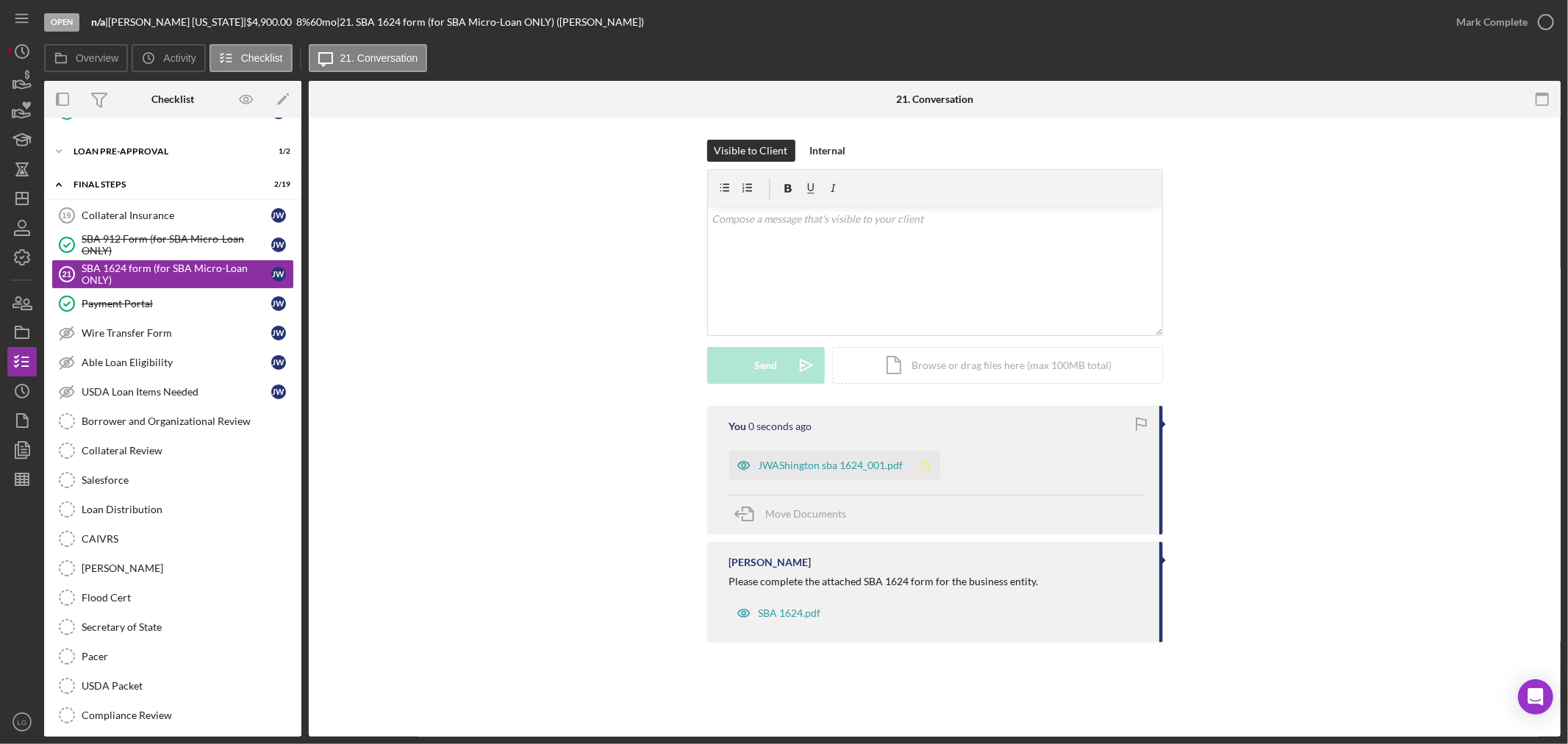
click at [926, 468] on icon "Icon/Star" at bounding box center [925, 465] width 29 height 29
click at [830, 471] on div "JWAShington sba 1624_001.pdf" at bounding box center [831, 466] width 145 height 12
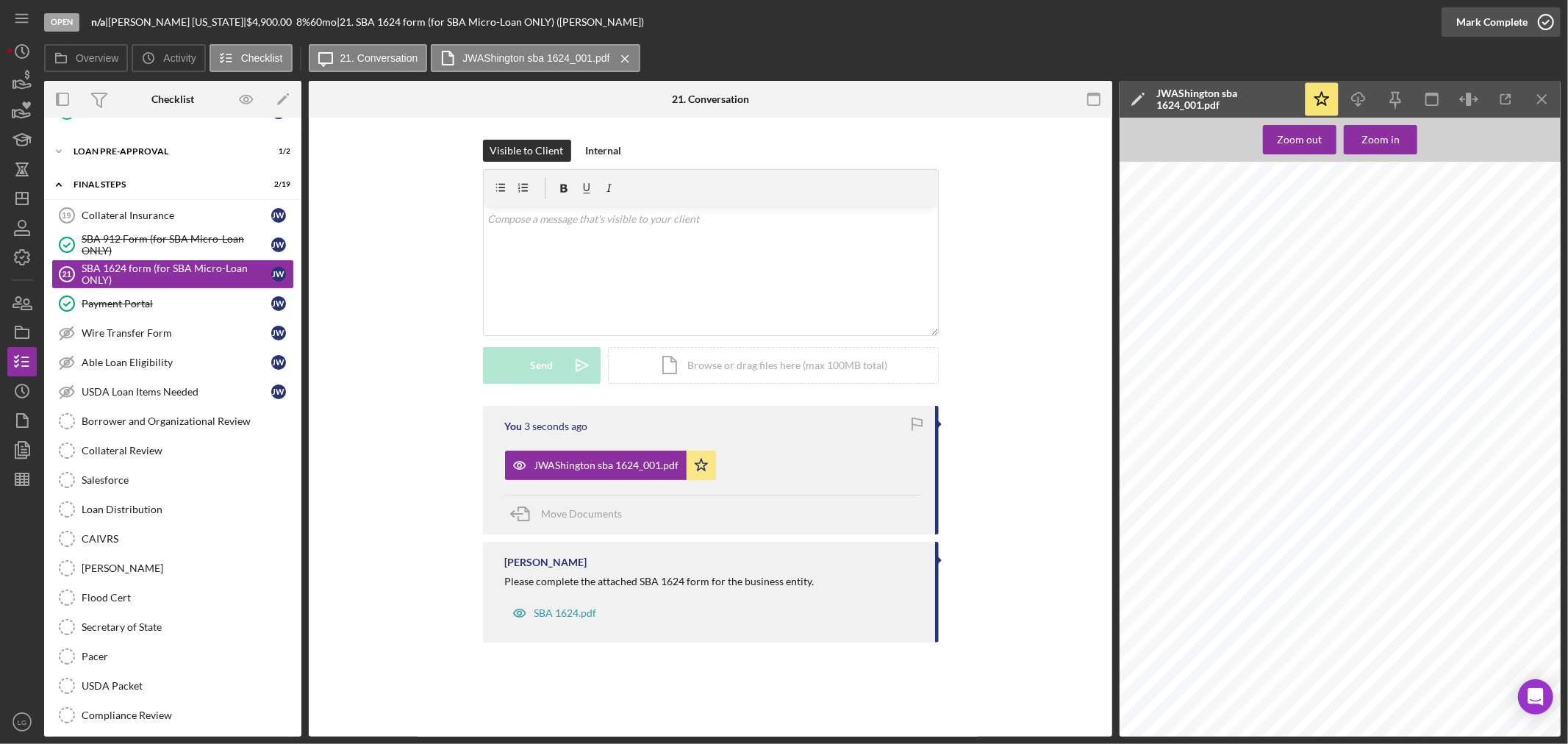
click at [1508, 15] on div "Mark Complete" at bounding box center [1492, 22] width 72 height 29
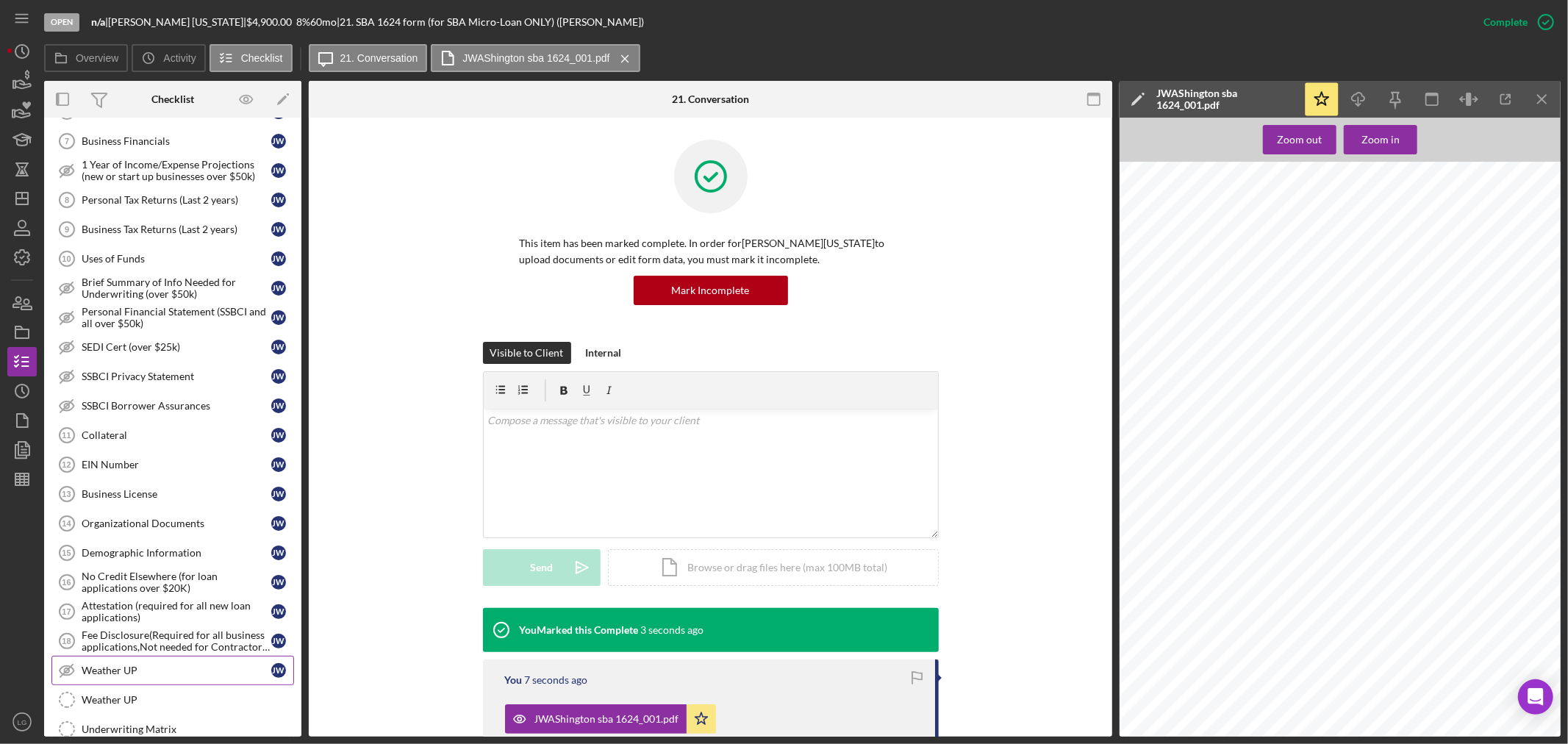
scroll to position [366, 0]
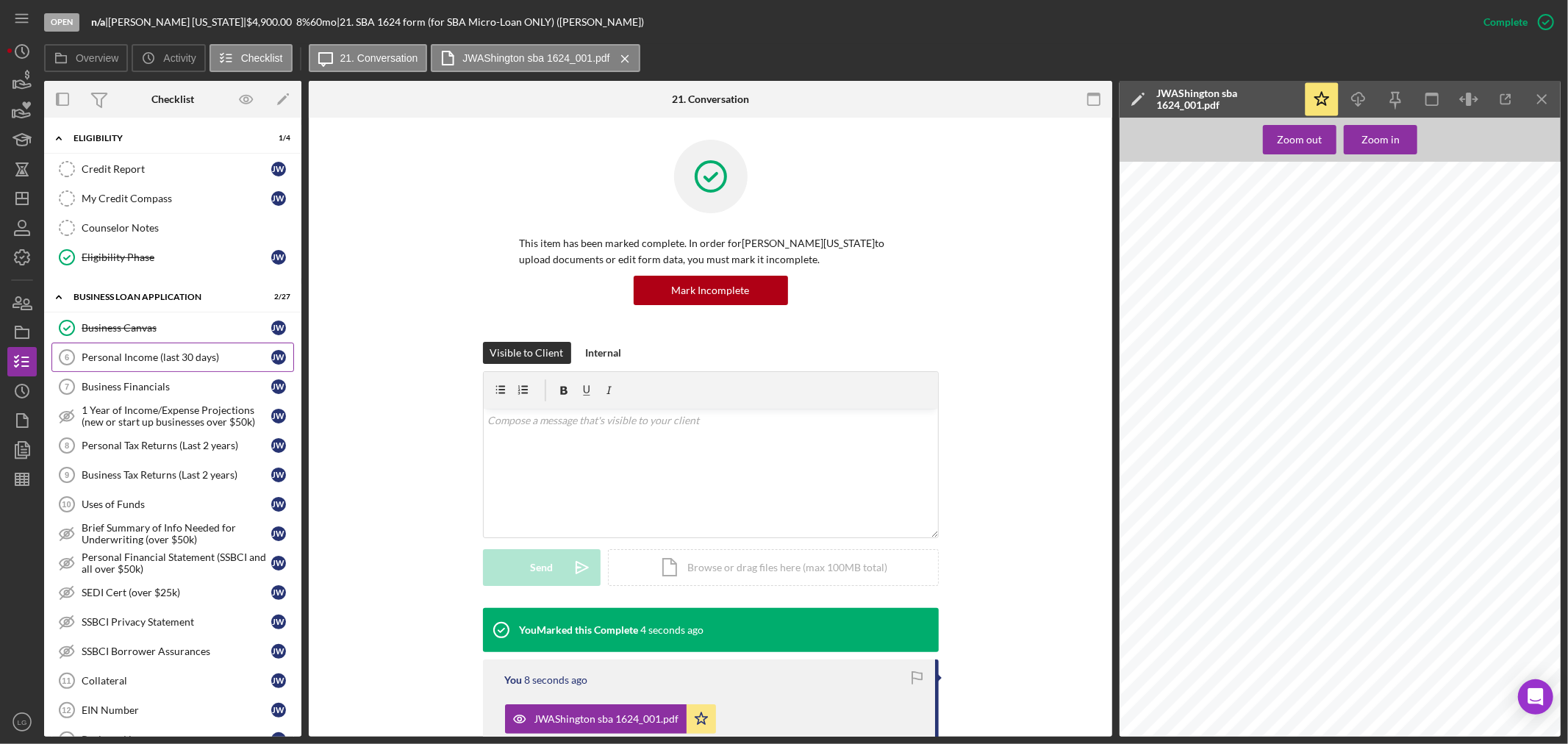
click at [143, 355] on div "Personal Income (last 30 days)" at bounding box center [176, 357] width 190 height 12
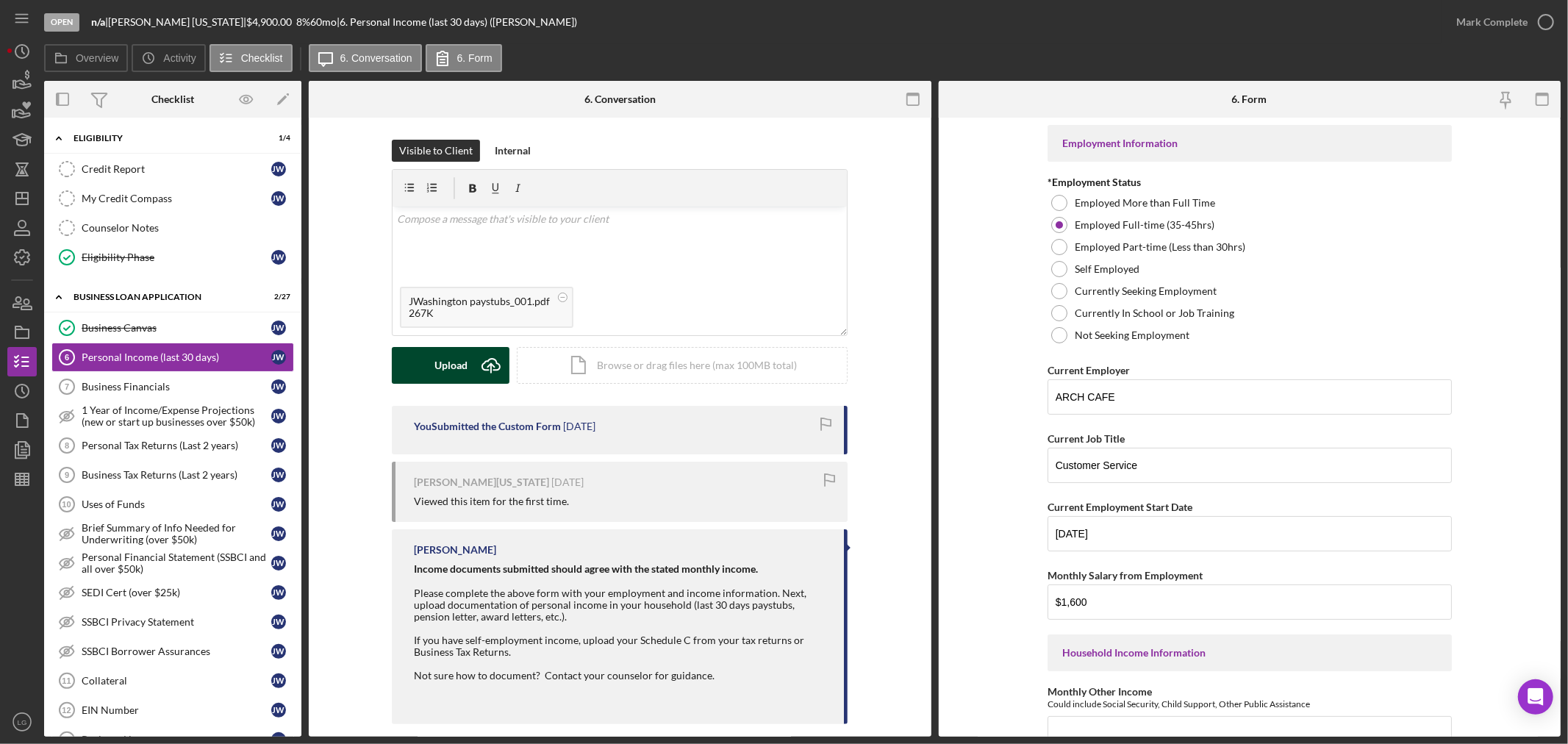
click at [474, 368] on icon "Icon/Upload" at bounding box center [491, 365] width 37 height 37
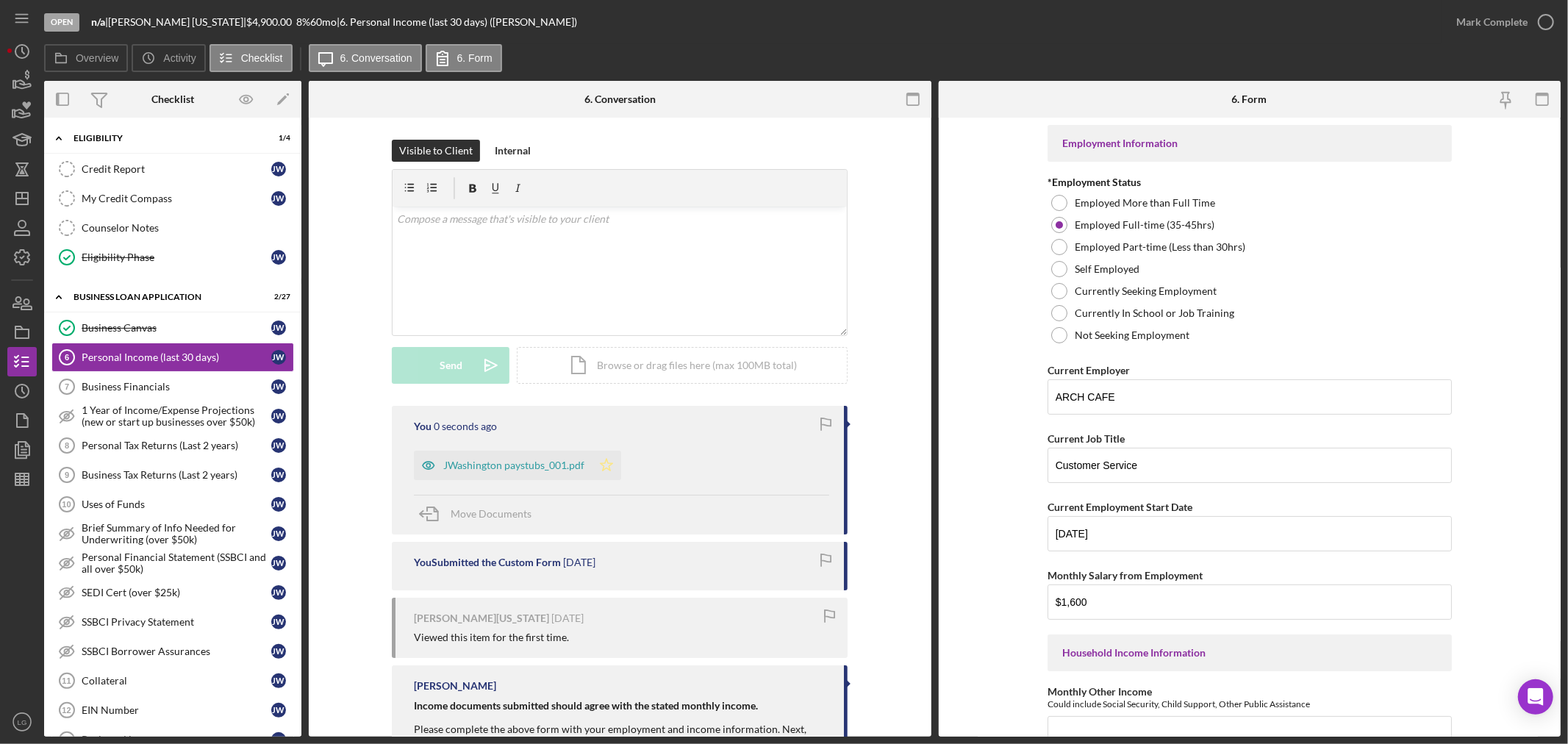
click at [541, 460] on div "JWashington paystubs_001.pdf" at bounding box center [513, 466] width 141 height 12
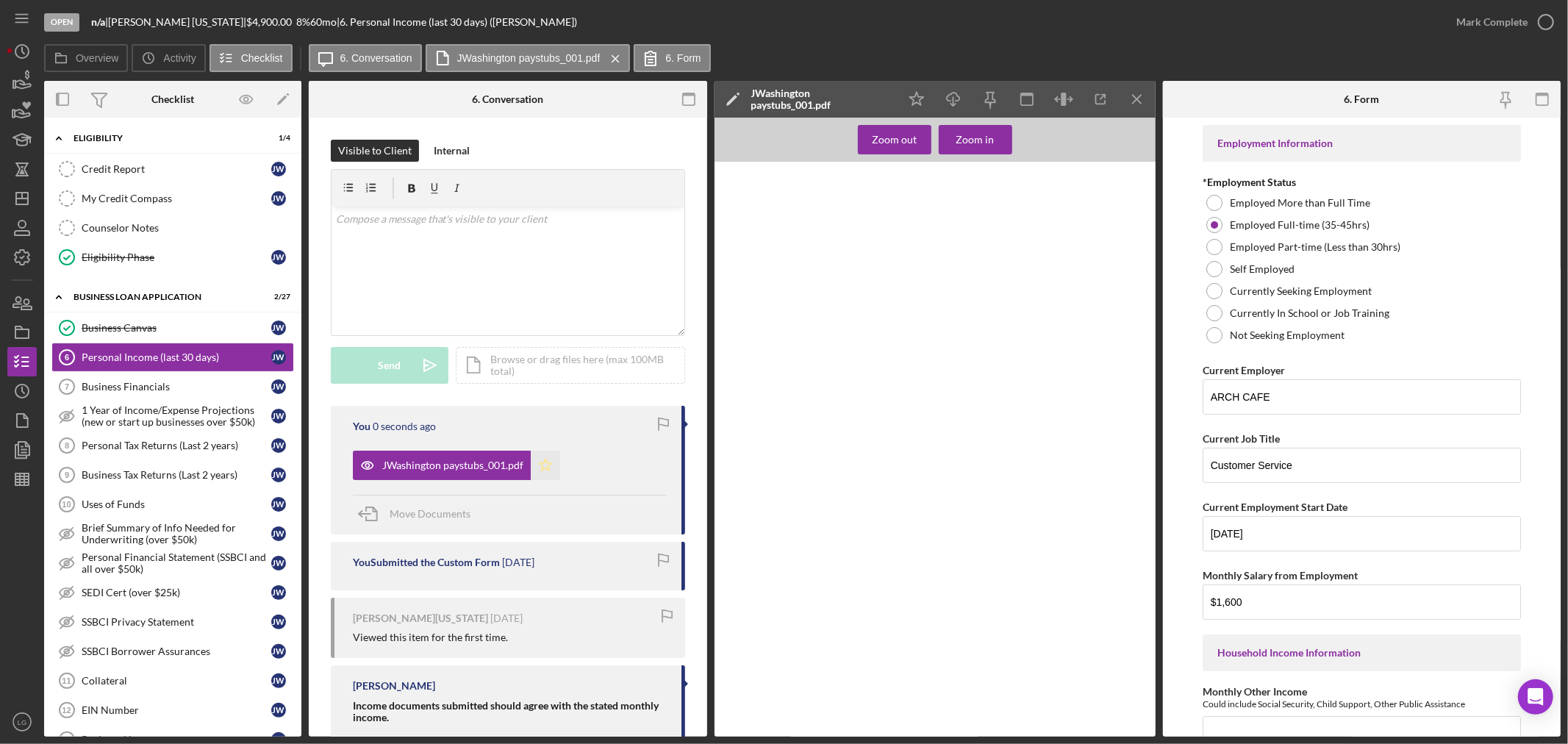
click at [545, 466] on icon "Icon/Star" at bounding box center [545, 465] width 29 height 29
click at [1456, 20] on button "Mark Complete" at bounding box center [1501, 22] width 119 height 29
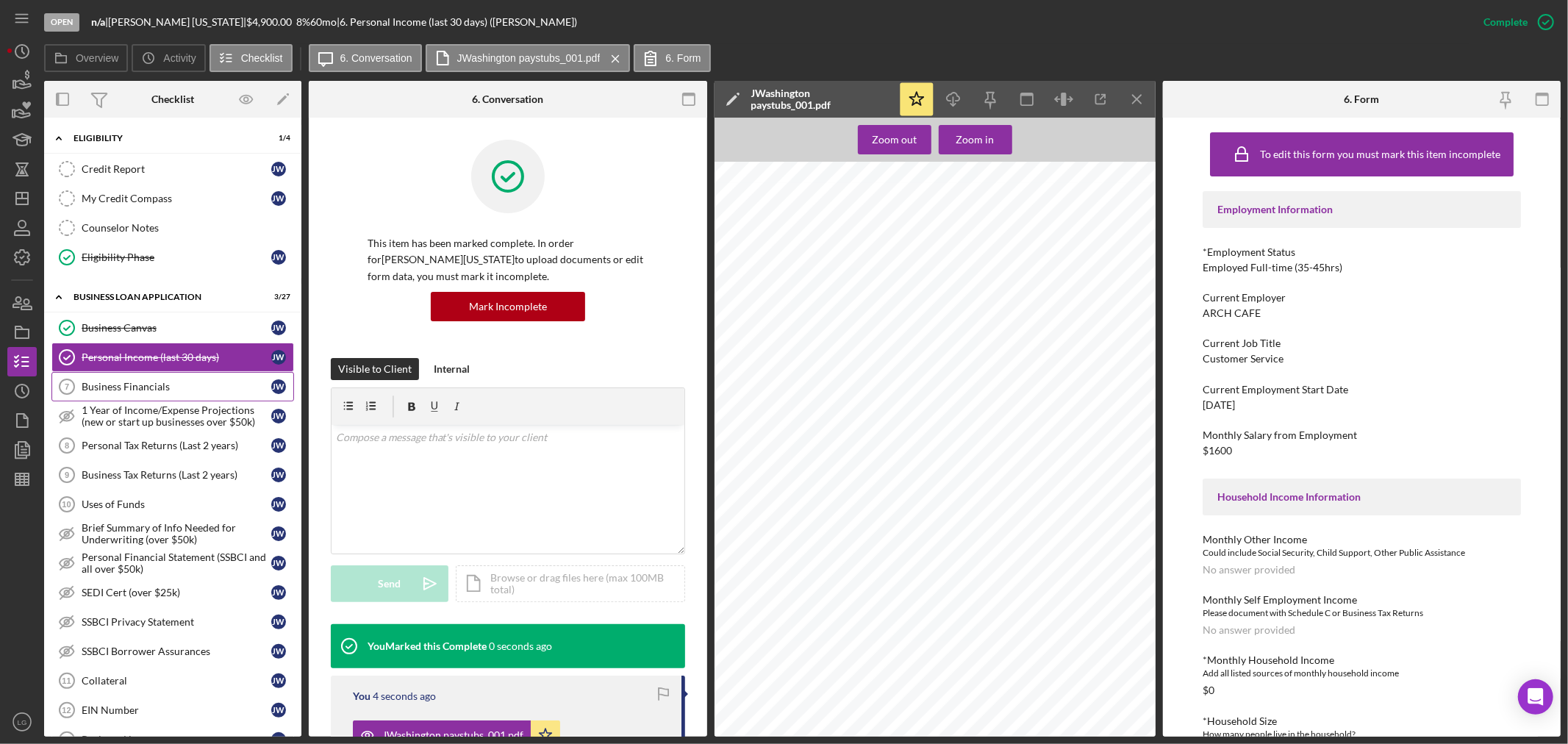
click at [228, 402] on link "Business Financials 7 Business Financials [PERSON_NAME]" at bounding box center [173, 387] width 243 height 29
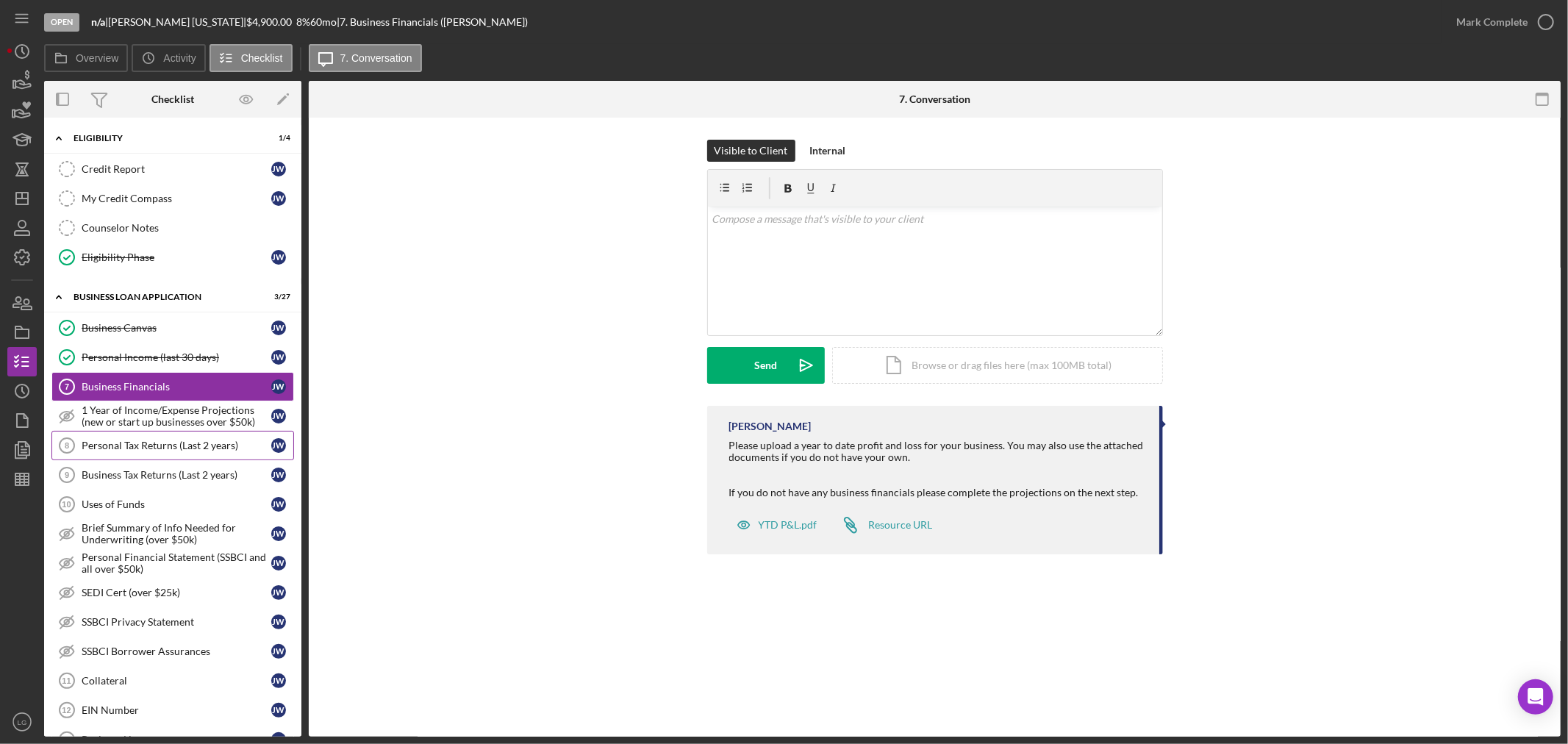
click at [215, 451] on div "Personal Tax Returns (Last 2 years)" at bounding box center [176, 445] width 190 height 12
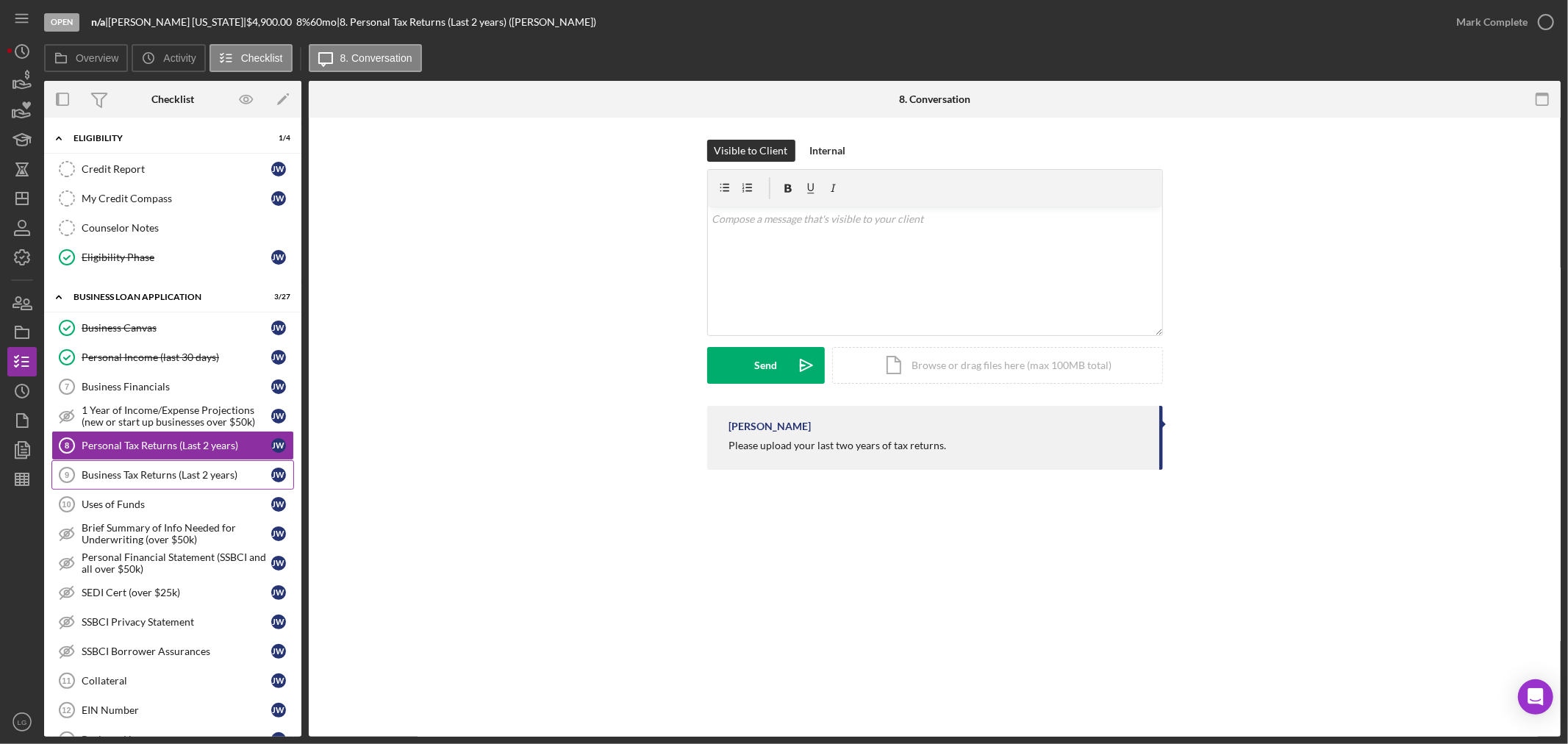
click at [210, 467] on link "Business Tax Returns (Last 2 years) 9 Business Tax Returns (Last 2 years) [PERS…" at bounding box center [173, 475] width 243 height 29
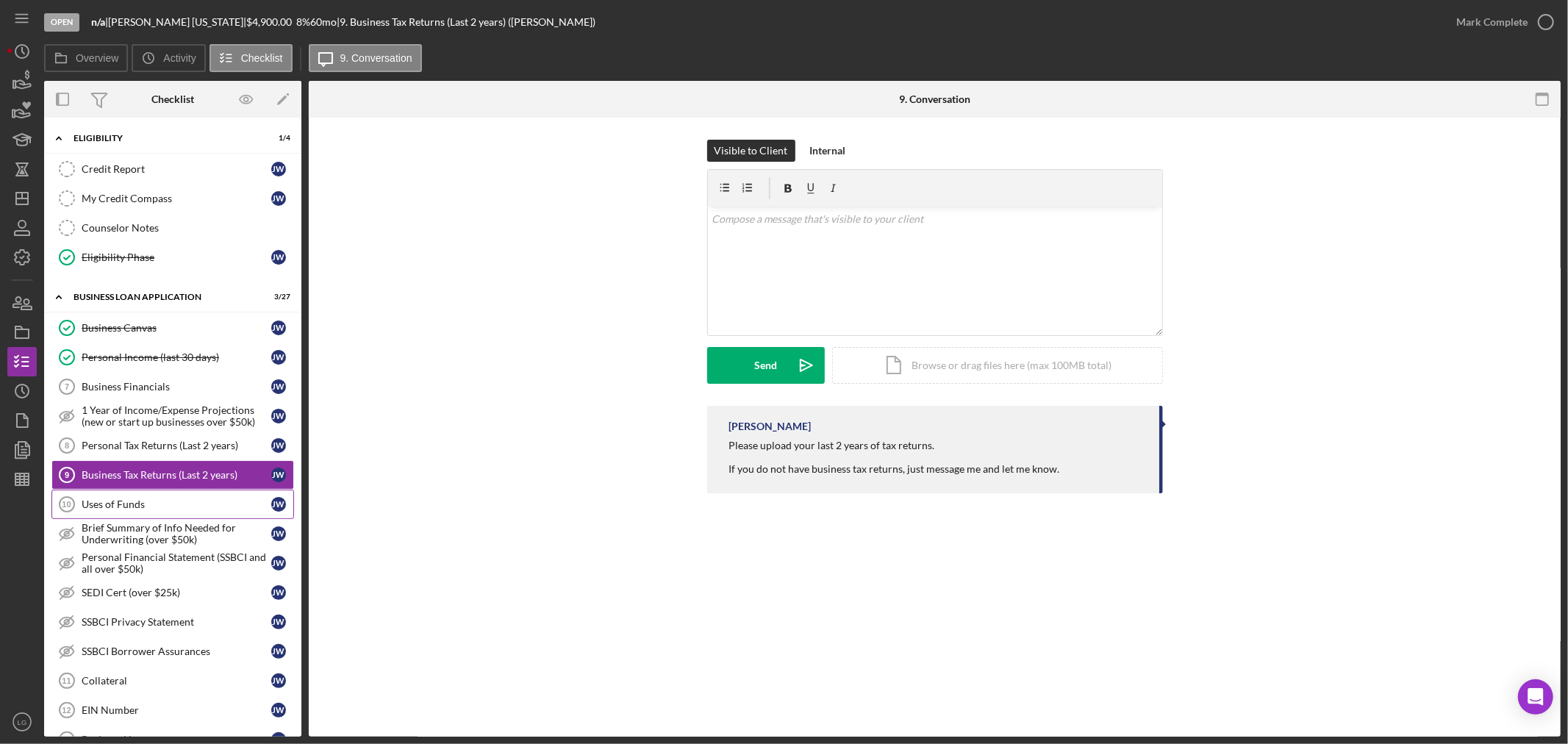
click at [214, 519] on link "Uses of Funds 10 Uses of Funds [PERSON_NAME]" at bounding box center [173, 504] width 243 height 29
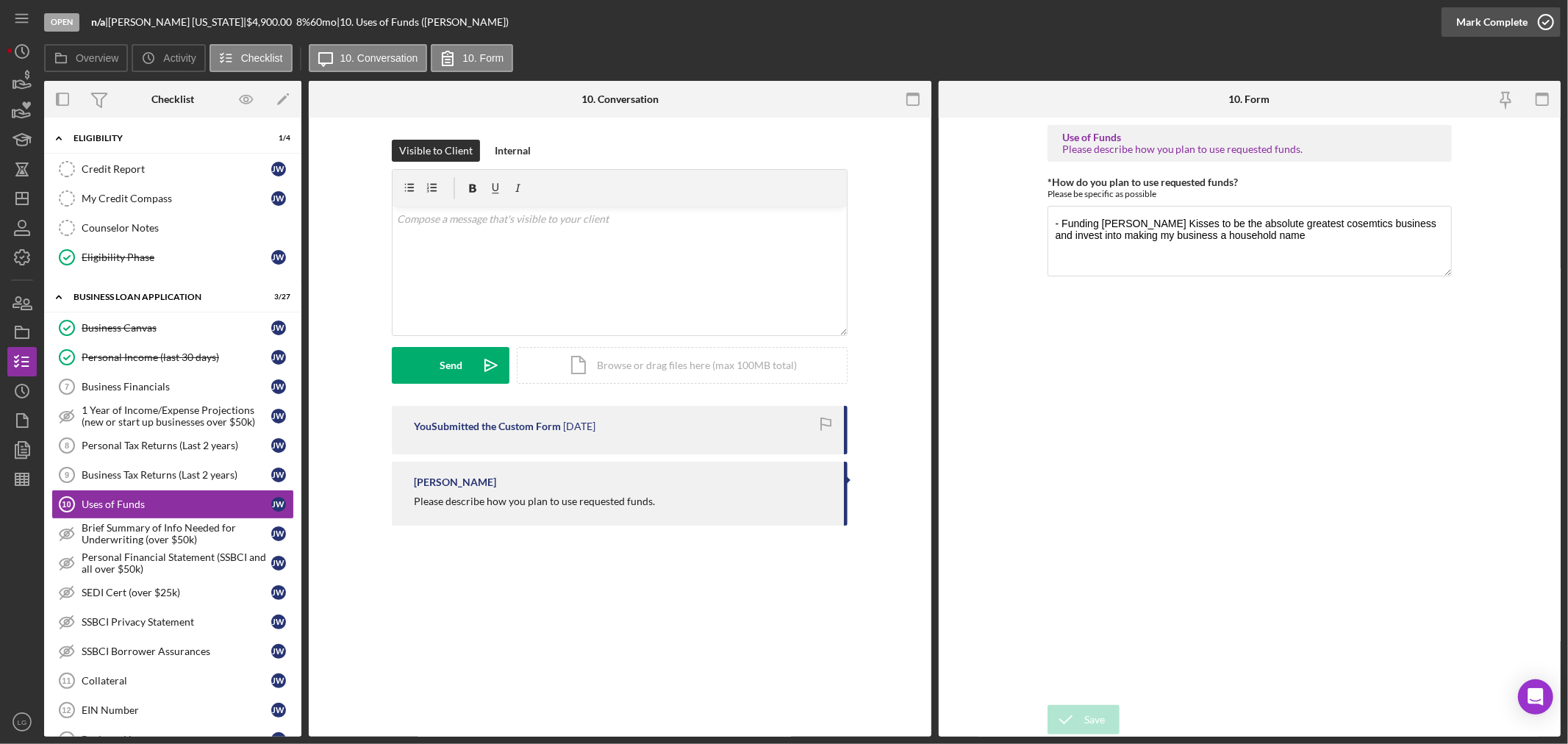
click at [1496, 24] on div "Mark Complete" at bounding box center [1492, 22] width 72 height 29
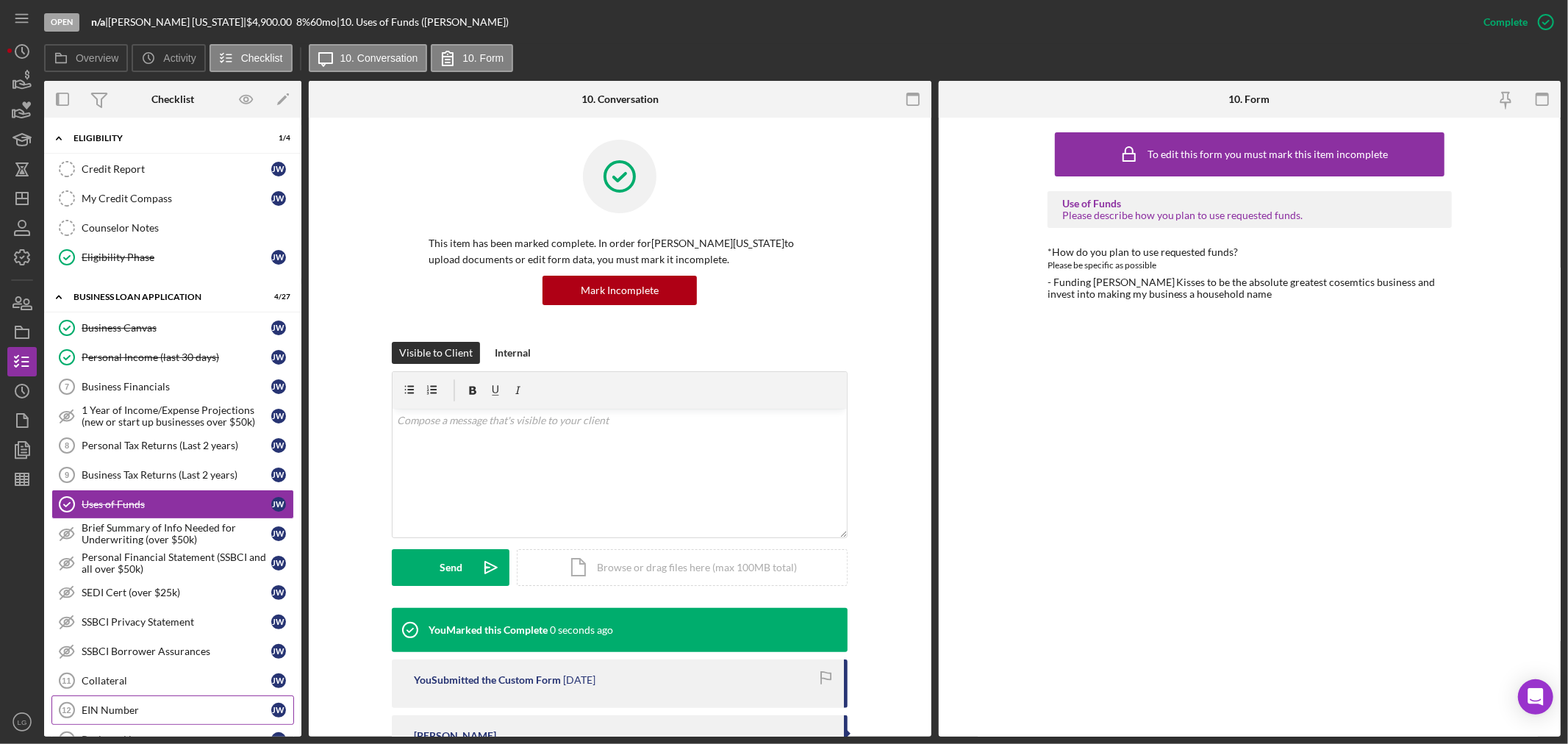
scroll to position [529, 0]
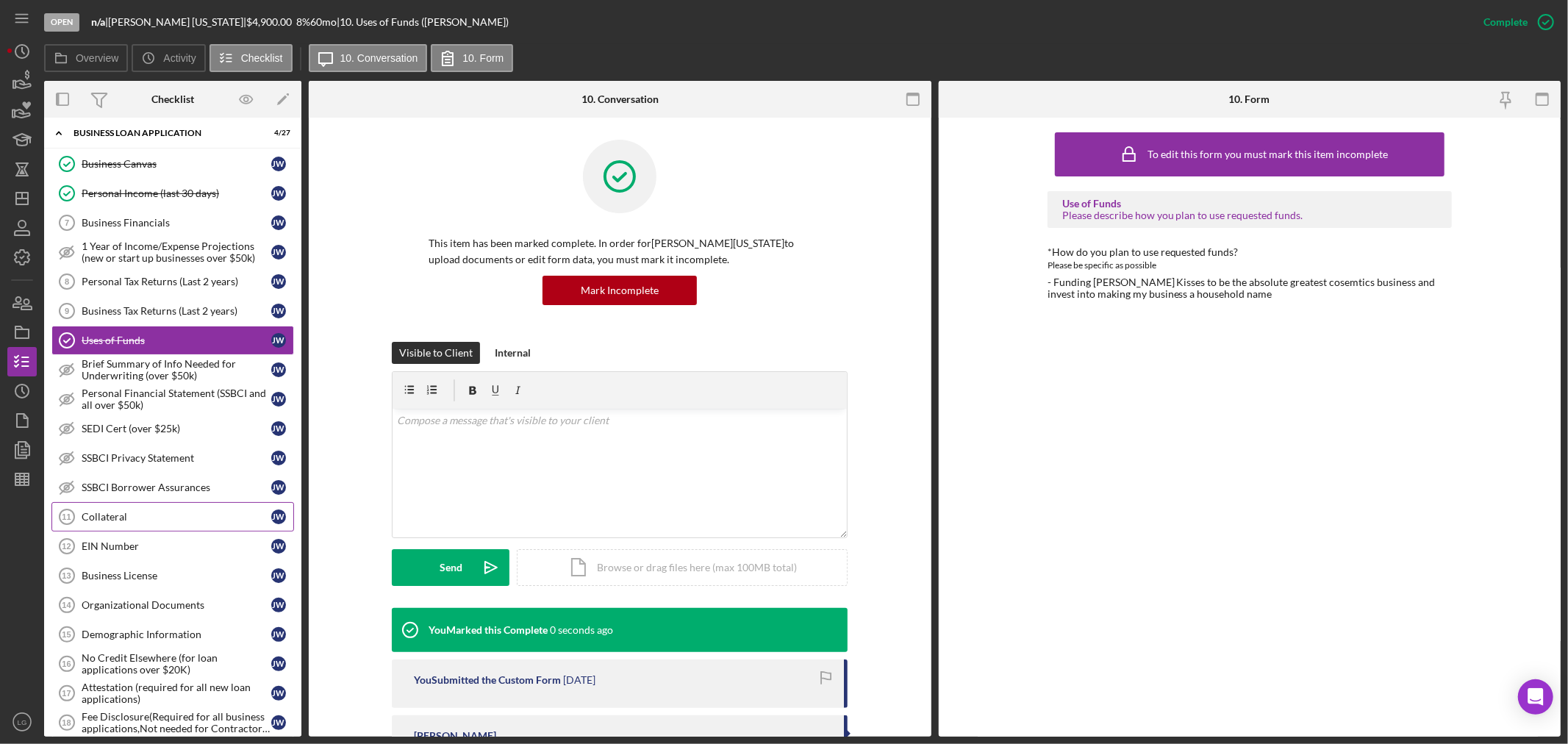
click at [125, 523] on div "Collateral" at bounding box center [176, 517] width 190 height 12
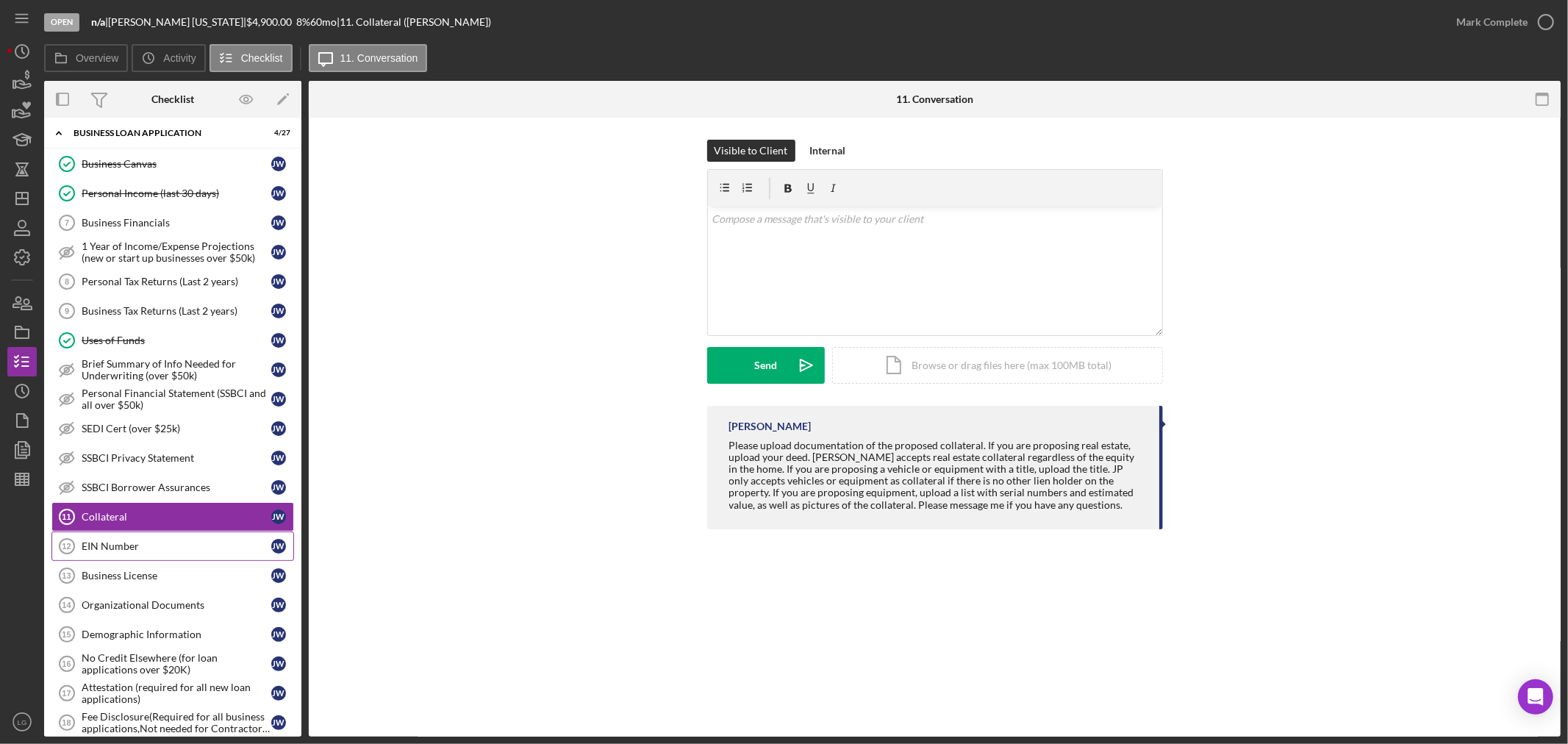
click at [127, 550] on div "EIN Number" at bounding box center [176, 547] width 190 height 12
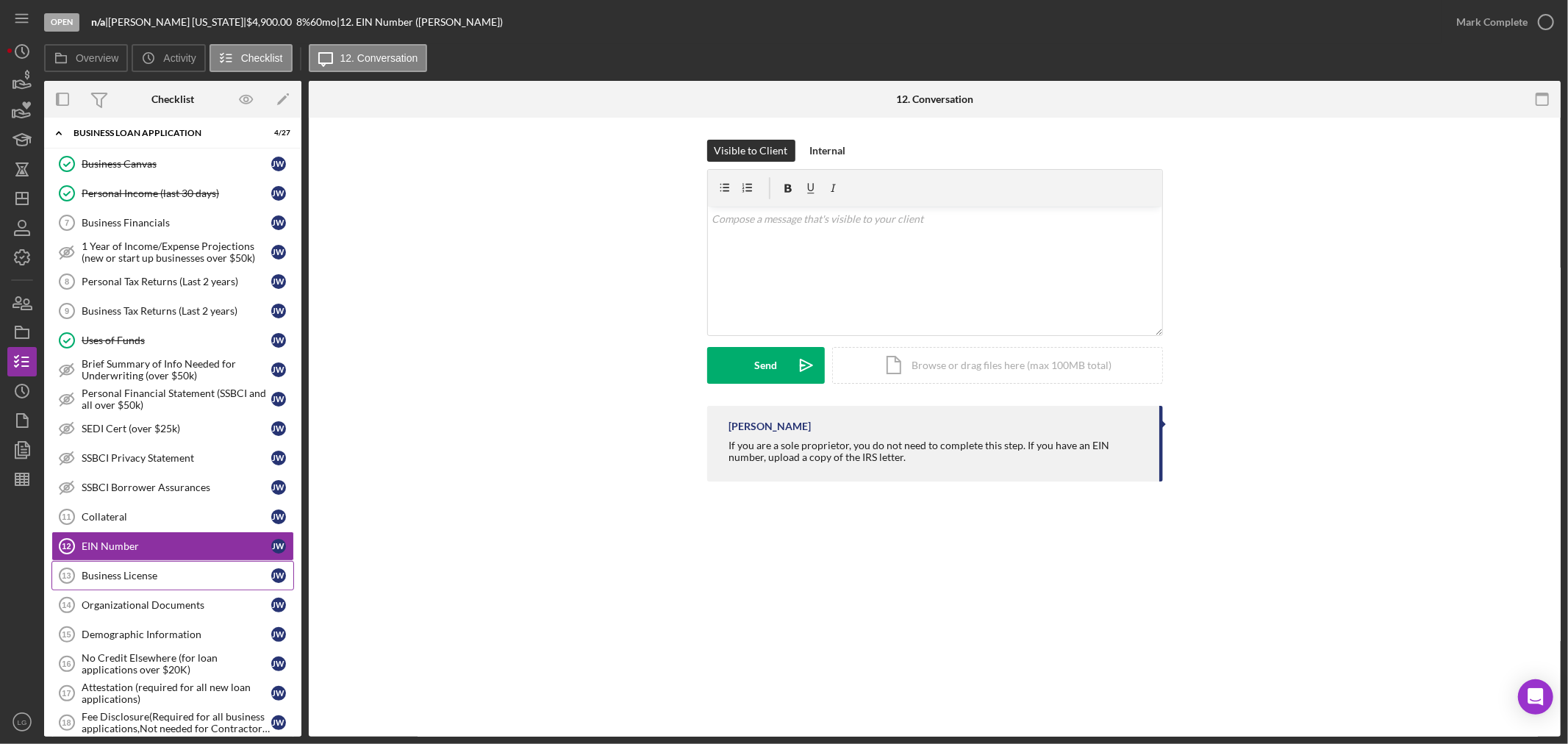
click at [157, 587] on link "Business License 13 Business License [PERSON_NAME]" at bounding box center [173, 575] width 243 height 29
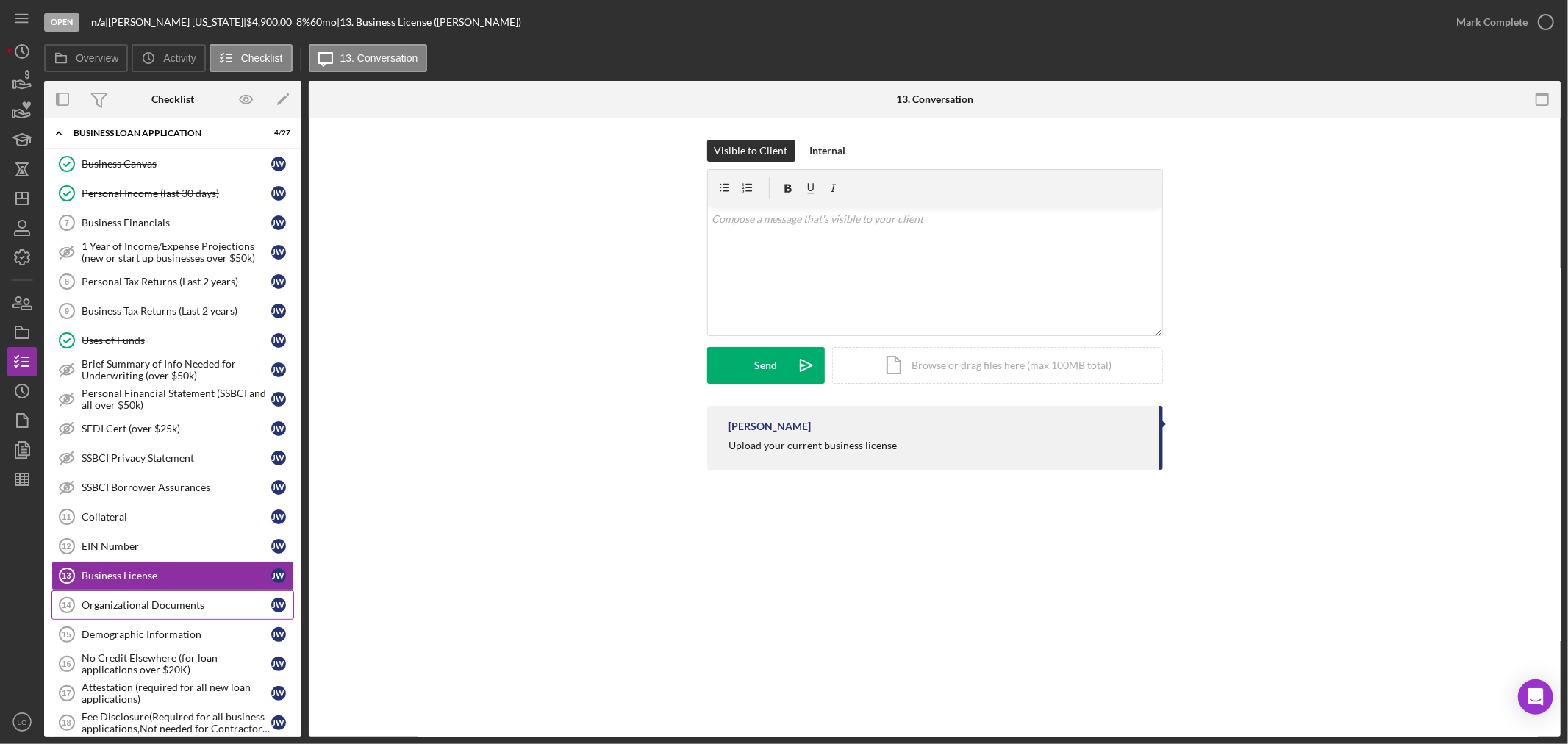
click at [152, 607] on div "Organizational Documents" at bounding box center [176, 605] width 190 height 12
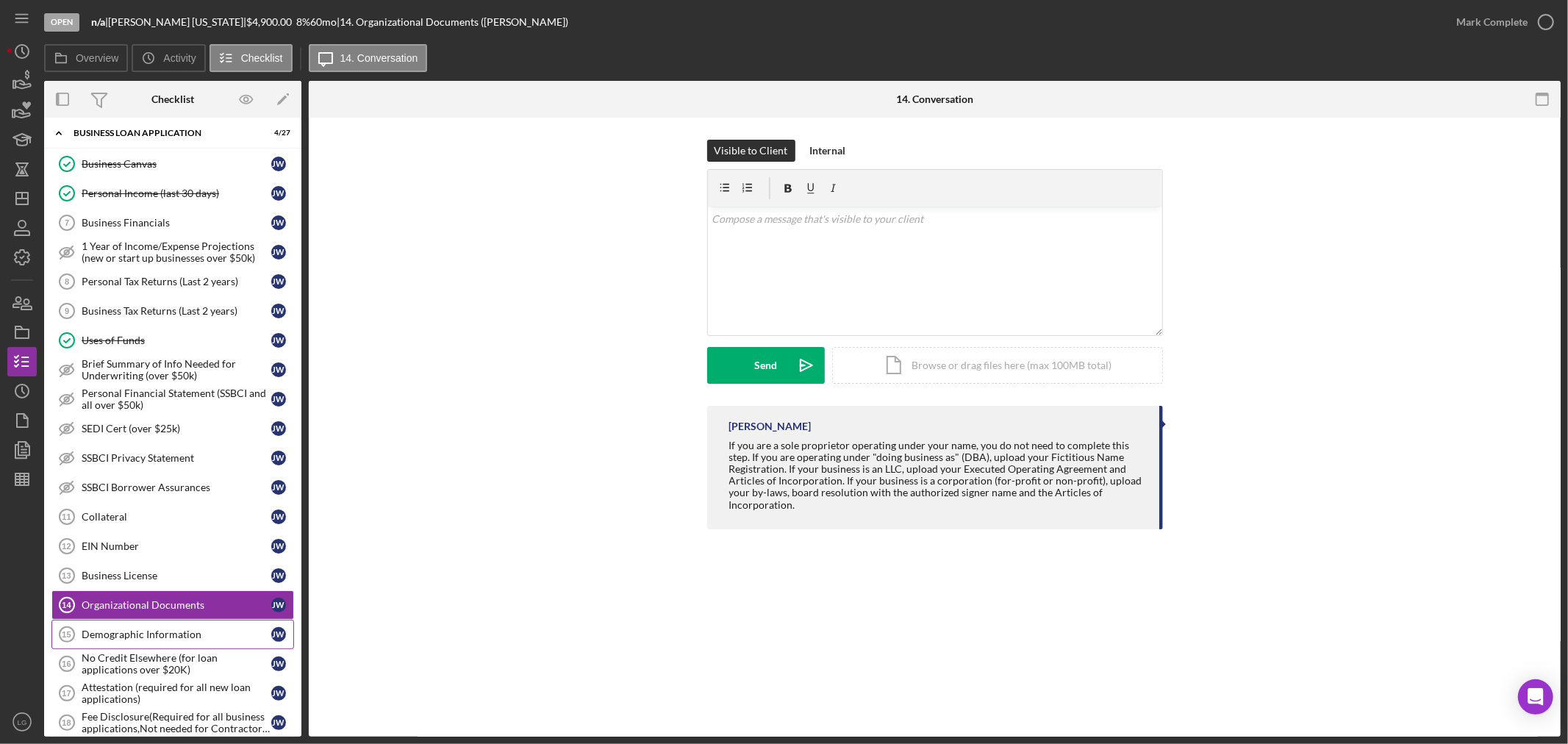
click at [179, 629] on link "Demographic Information 15 Demographic Information [PERSON_NAME]" at bounding box center [173, 634] width 243 height 29
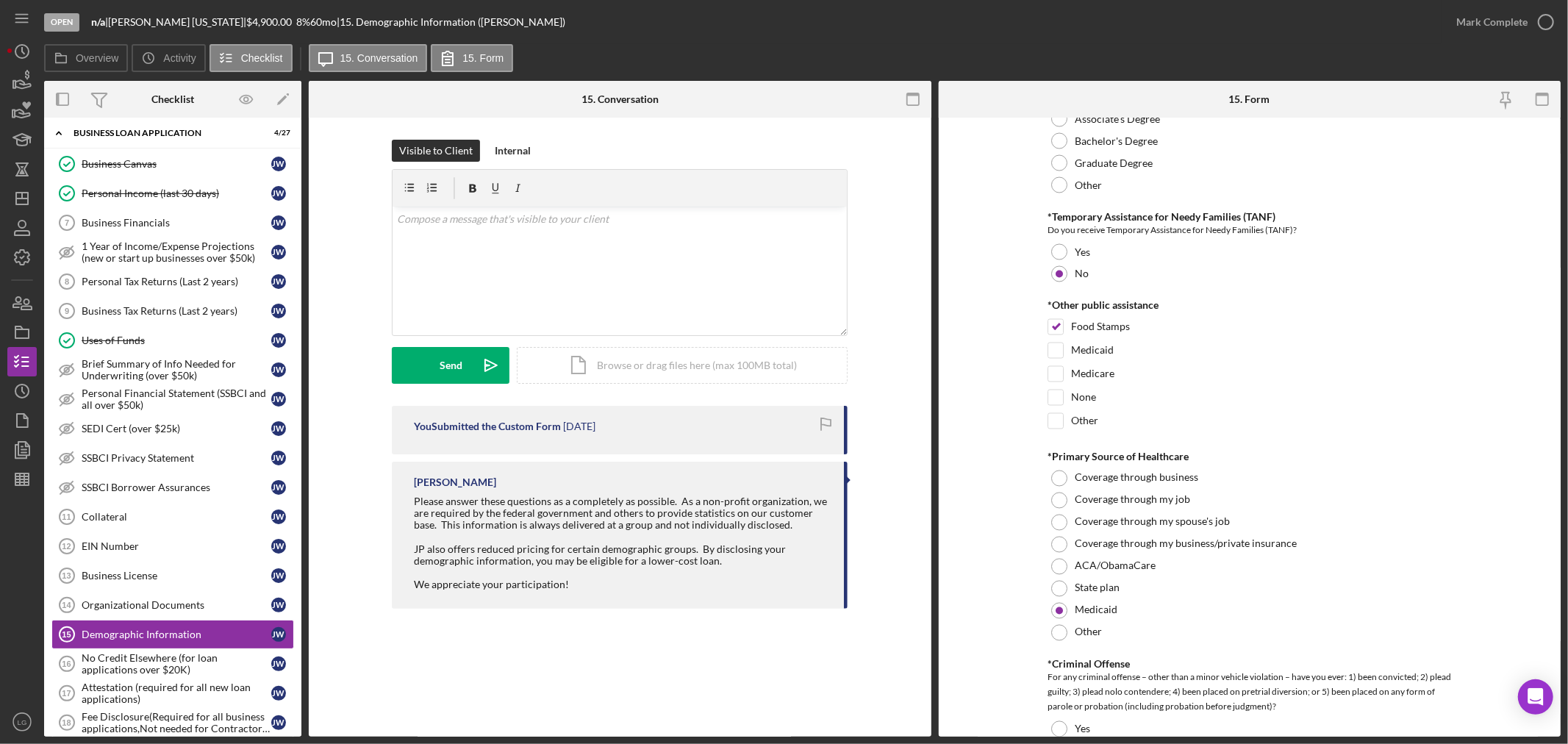
scroll to position [2533, 0]
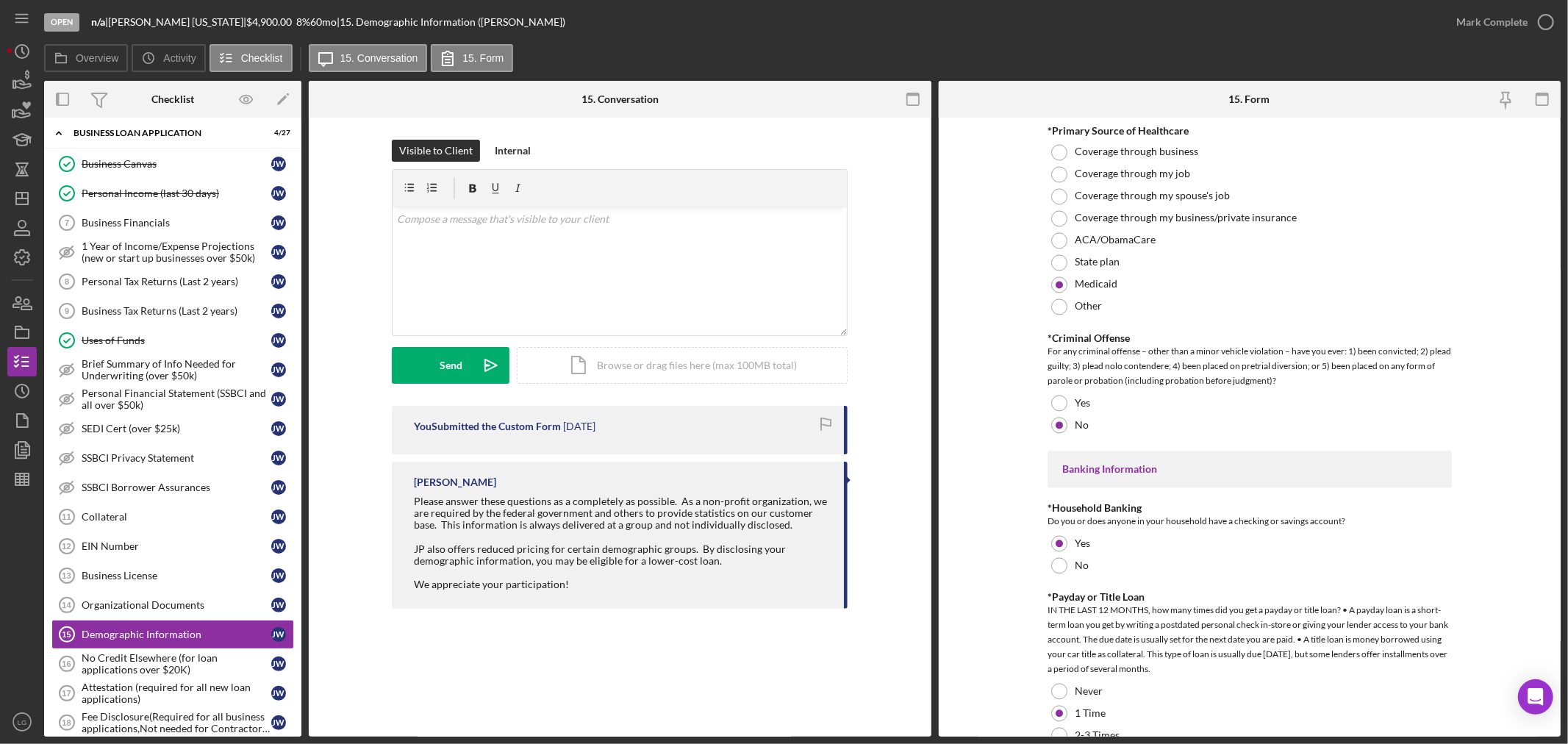
click at [1475, 37] on div "Mark Complete" at bounding box center [1501, 22] width 119 height 44
click at [1476, 26] on div "Mark Complete" at bounding box center [1492, 22] width 72 height 29
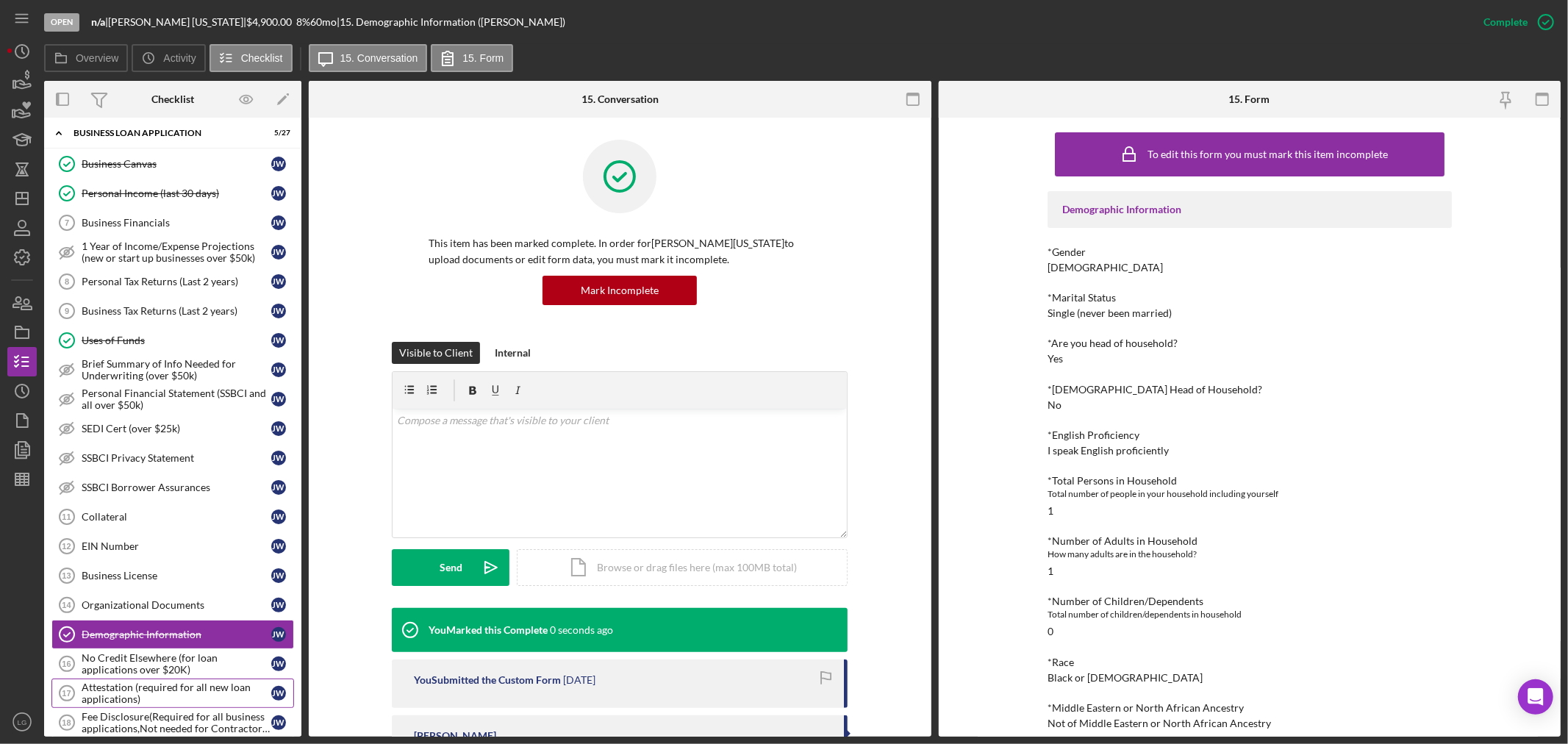
scroll to position [774, 0]
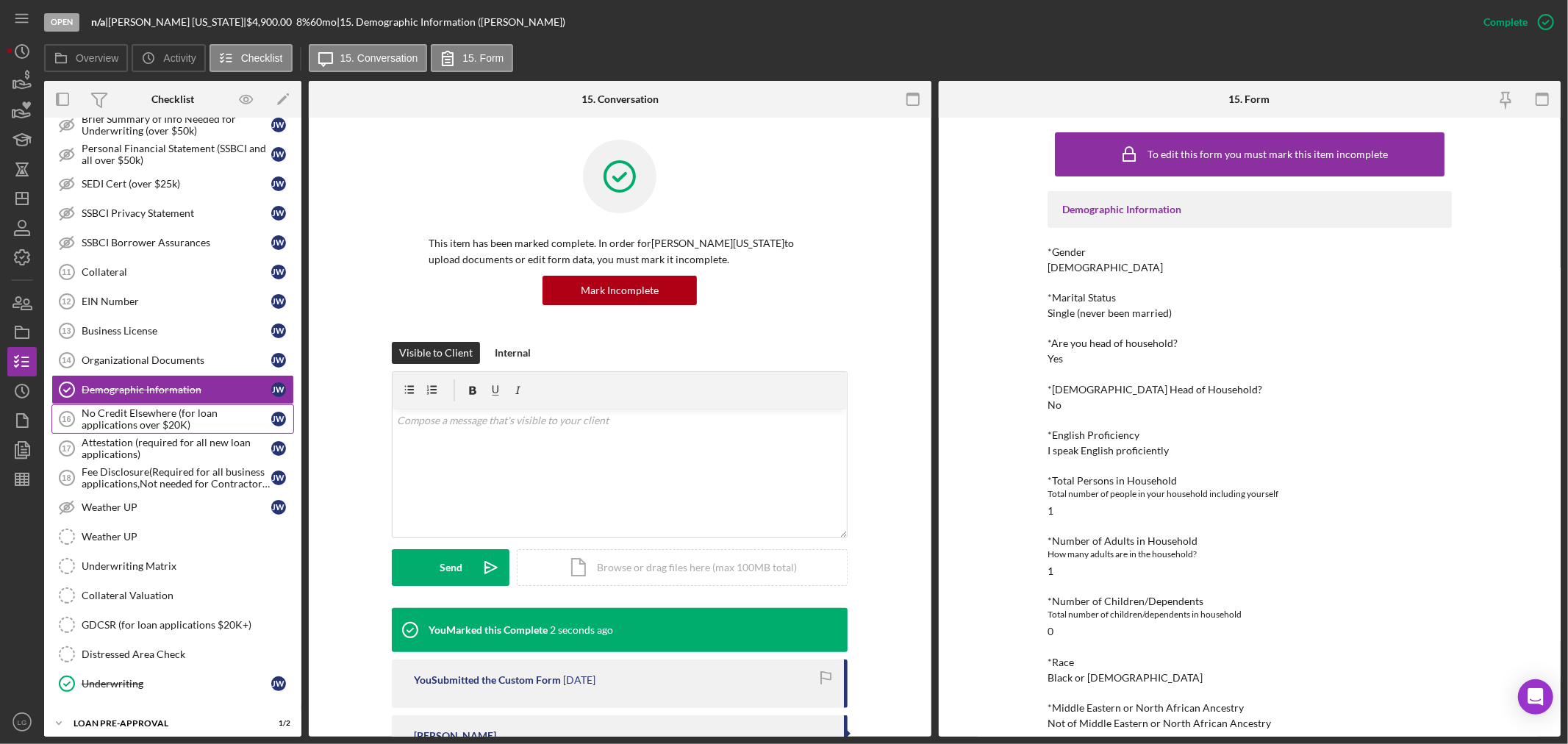
click at [109, 422] on div "No Credit Elsewhere (for loan applications over $20K)" at bounding box center [176, 418] width 190 height 23
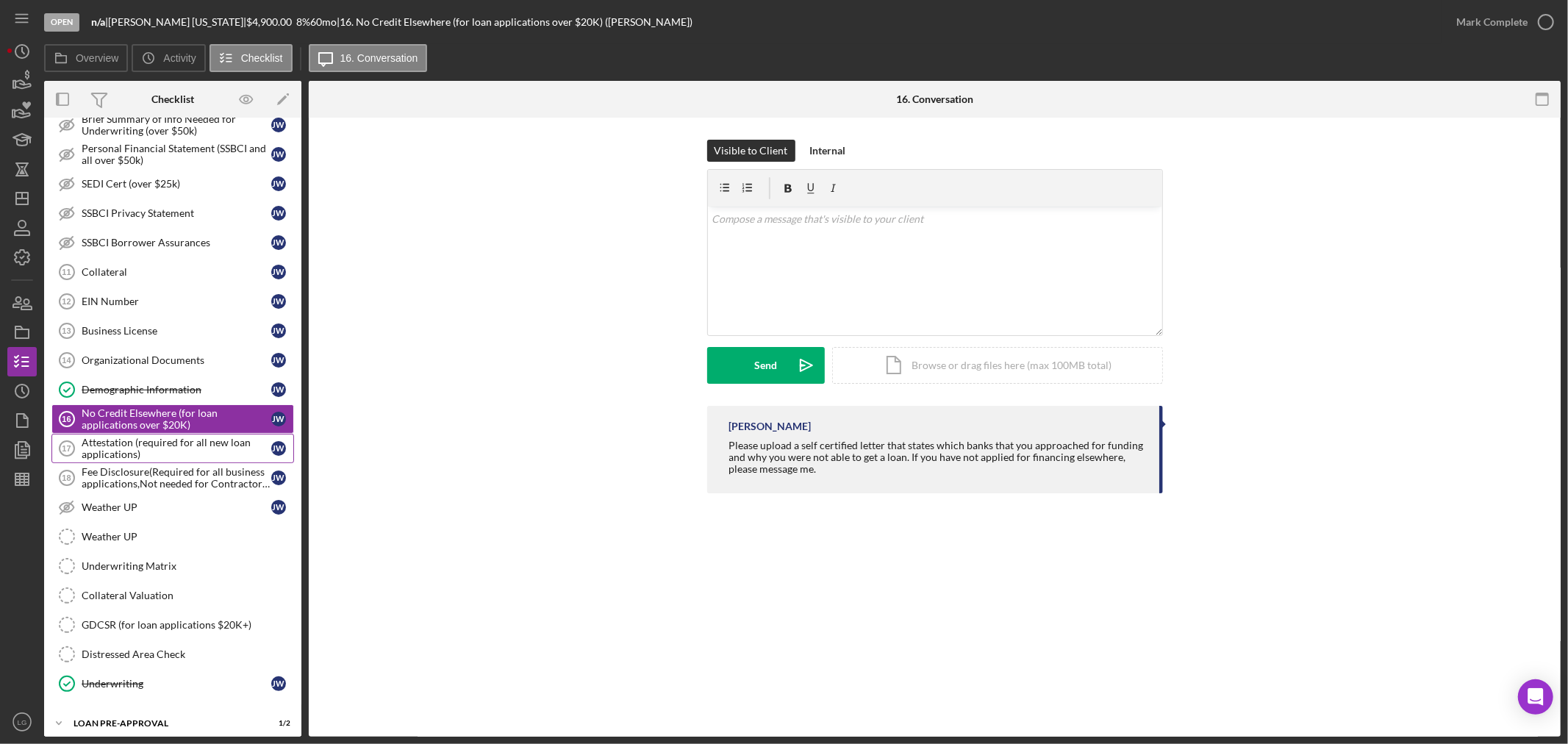
click at [105, 445] on div "Attestation (required for all new loan applications)" at bounding box center [176, 449] width 190 height 23
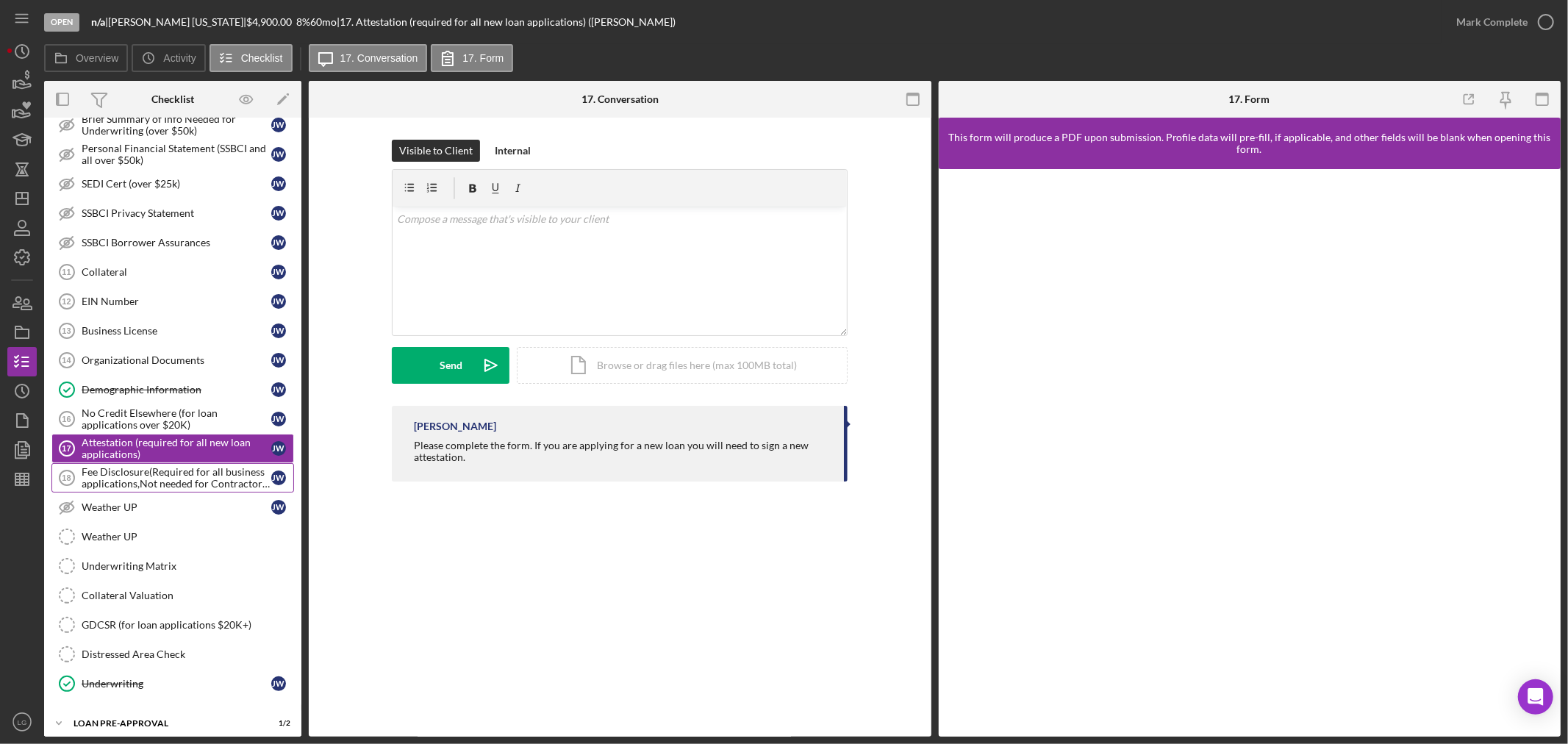
click at [116, 490] on div "Fee Disclosure(Required for all business applications,Not needed for Contractor…" at bounding box center [176, 478] width 190 height 23
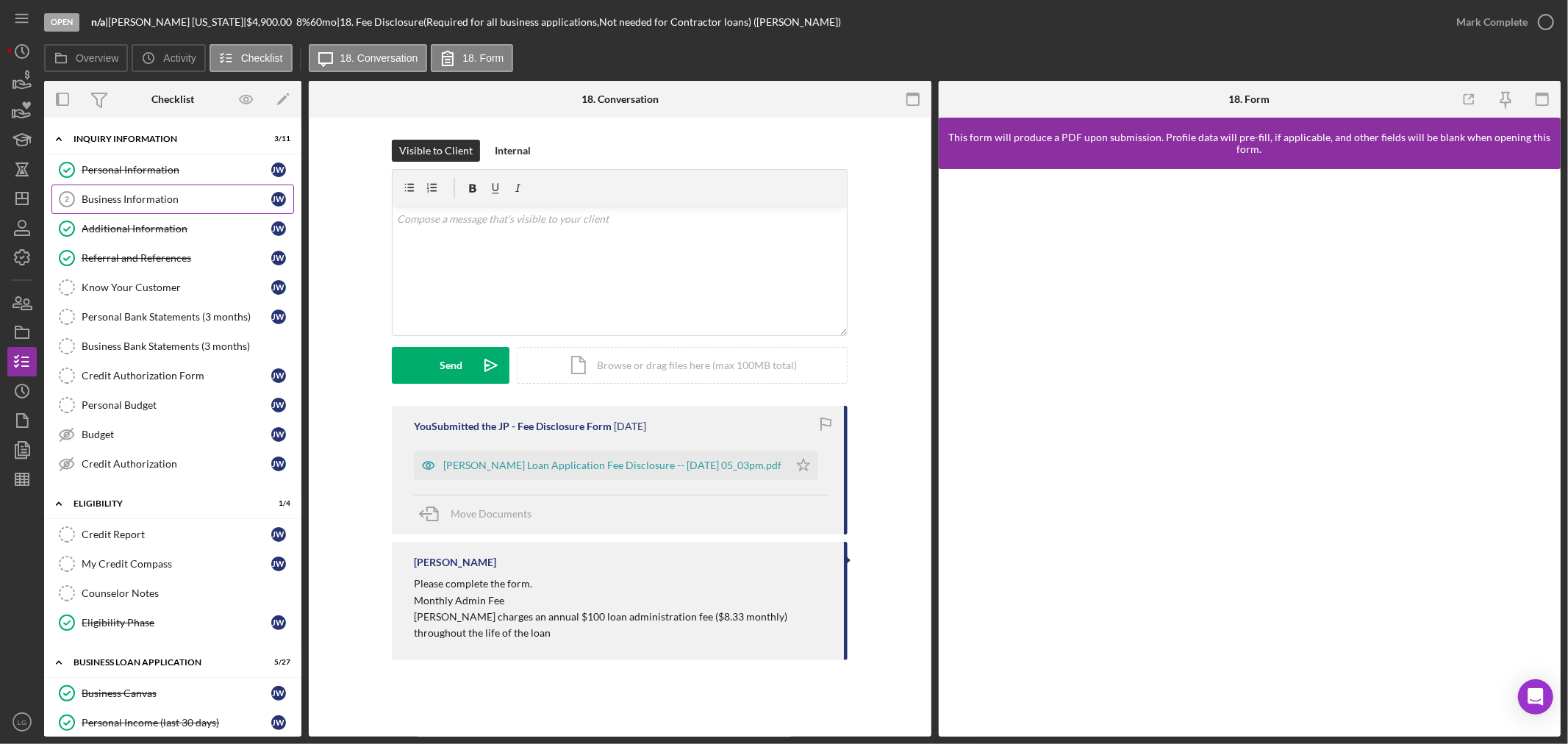
click at [151, 196] on div "Business Information" at bounding box center [176, 200] width 190 height 12
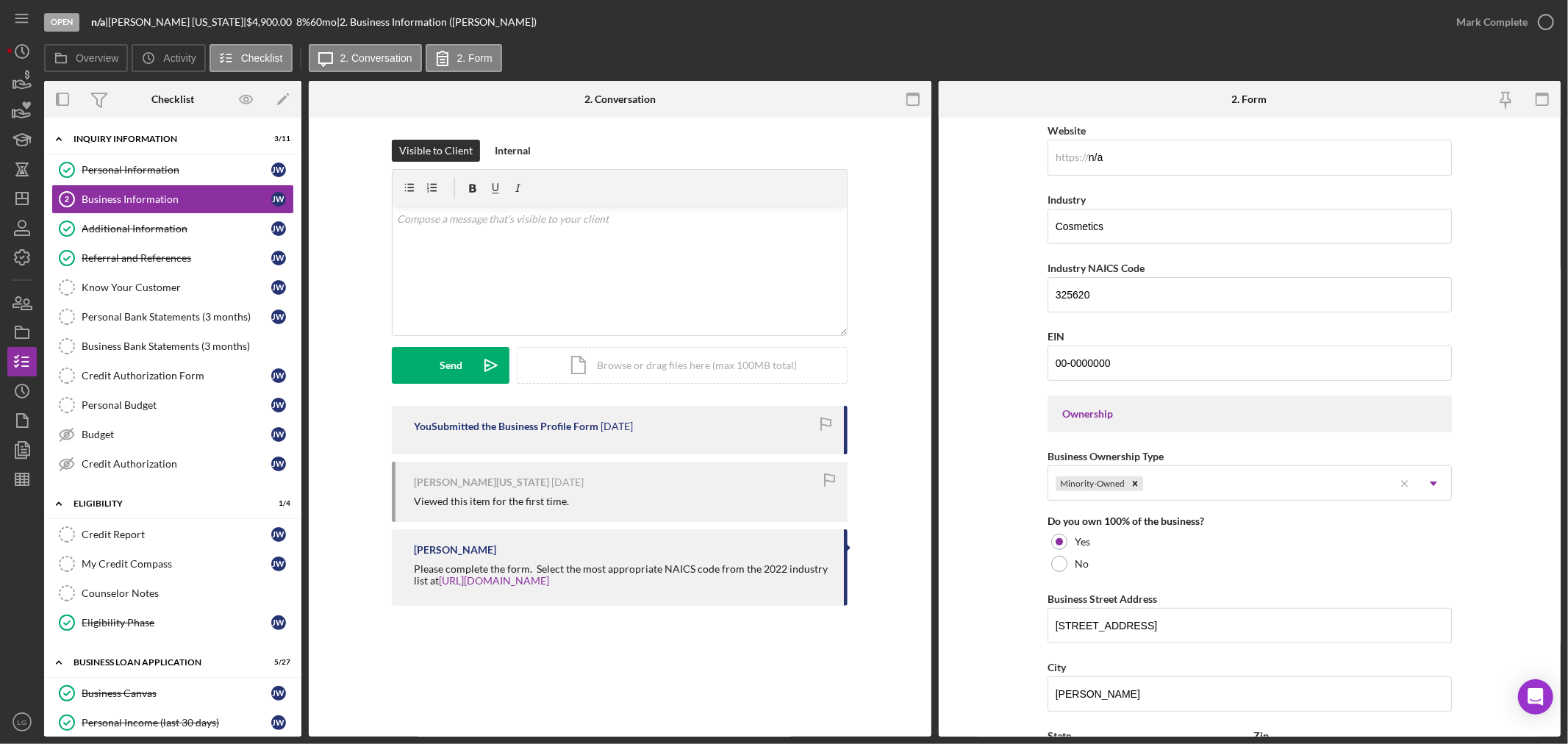
scroll to position [899, 0]
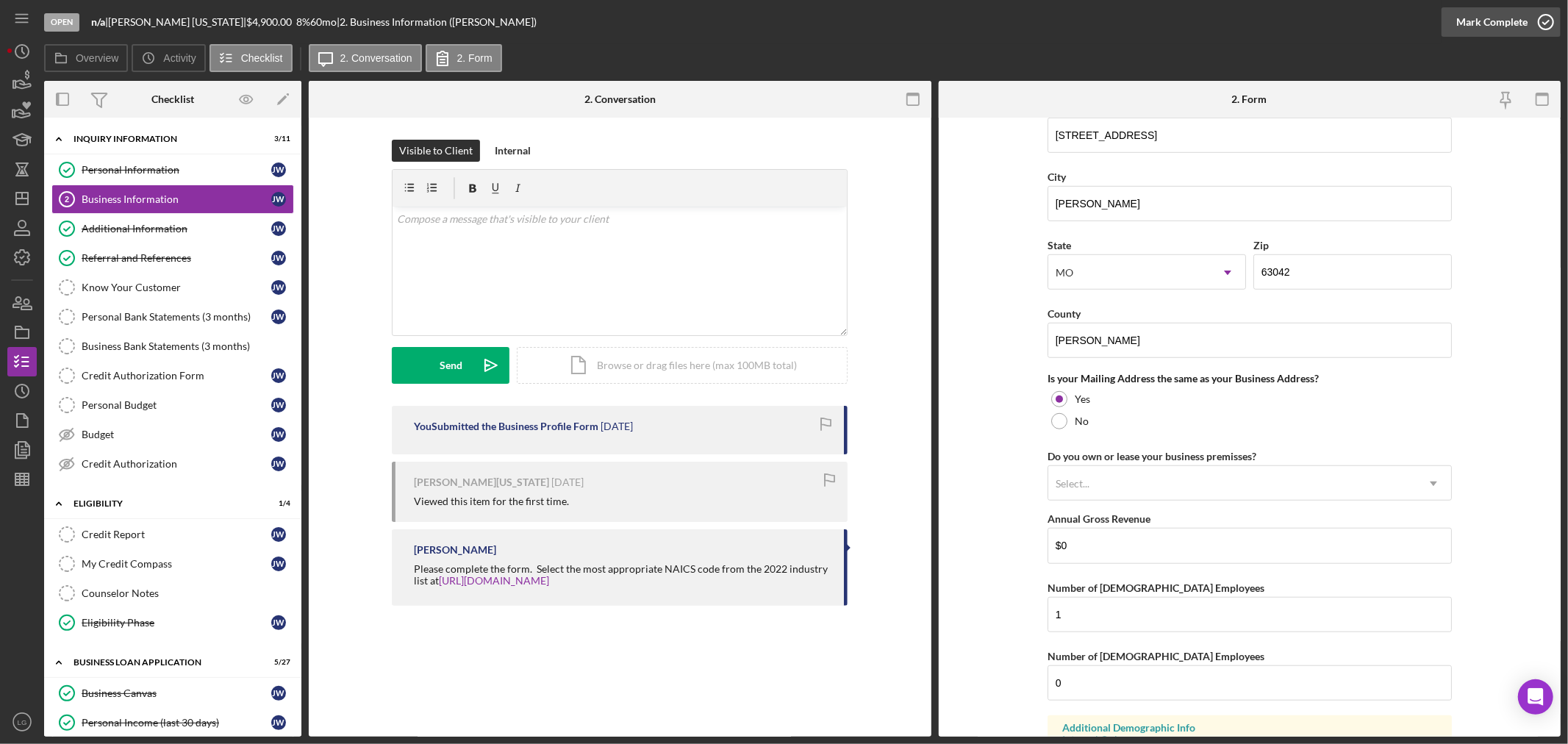
click at [1522, 20] on div "Mark Complete" at bounding box center [1492, 22] width 72 height 29
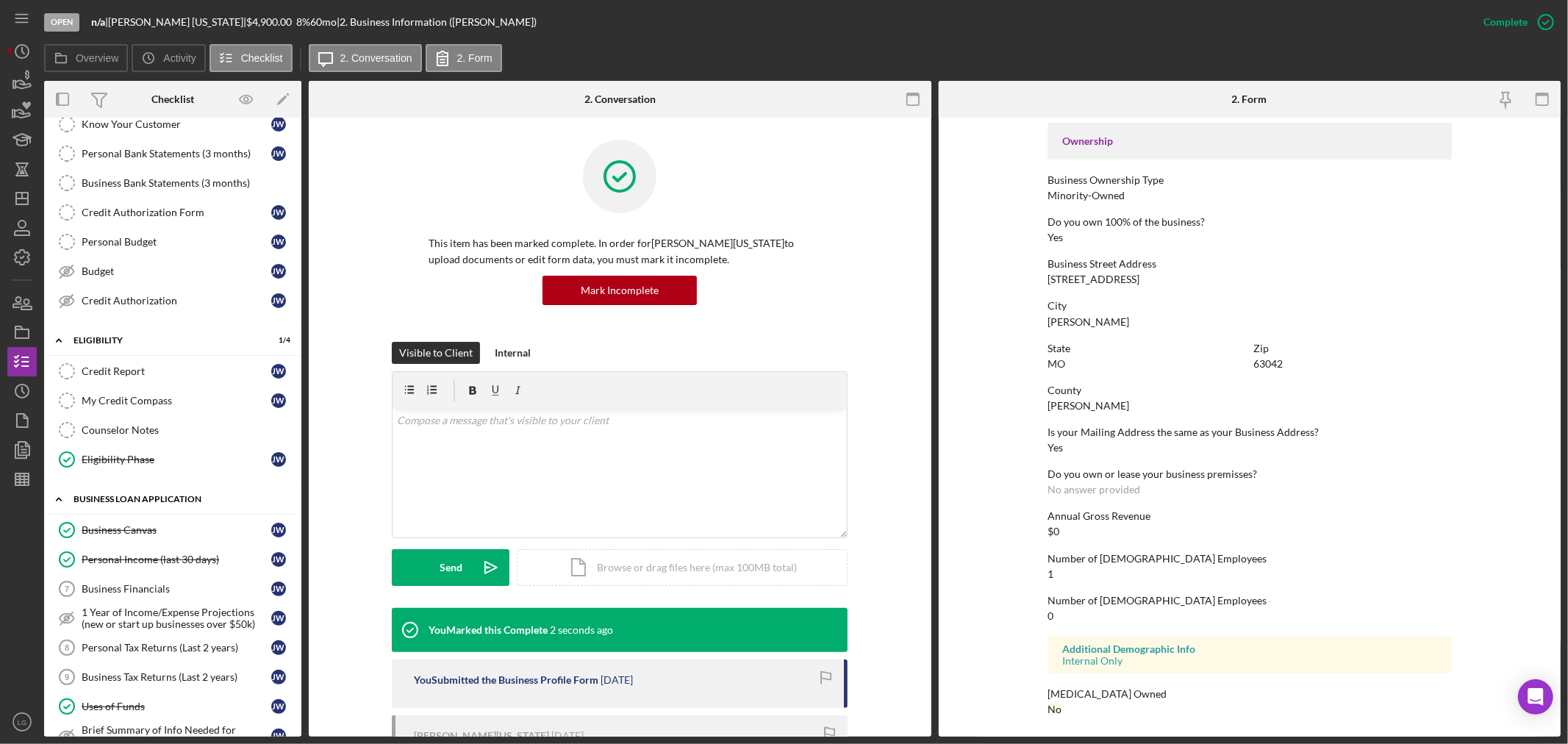
scroll to position [326, 0]
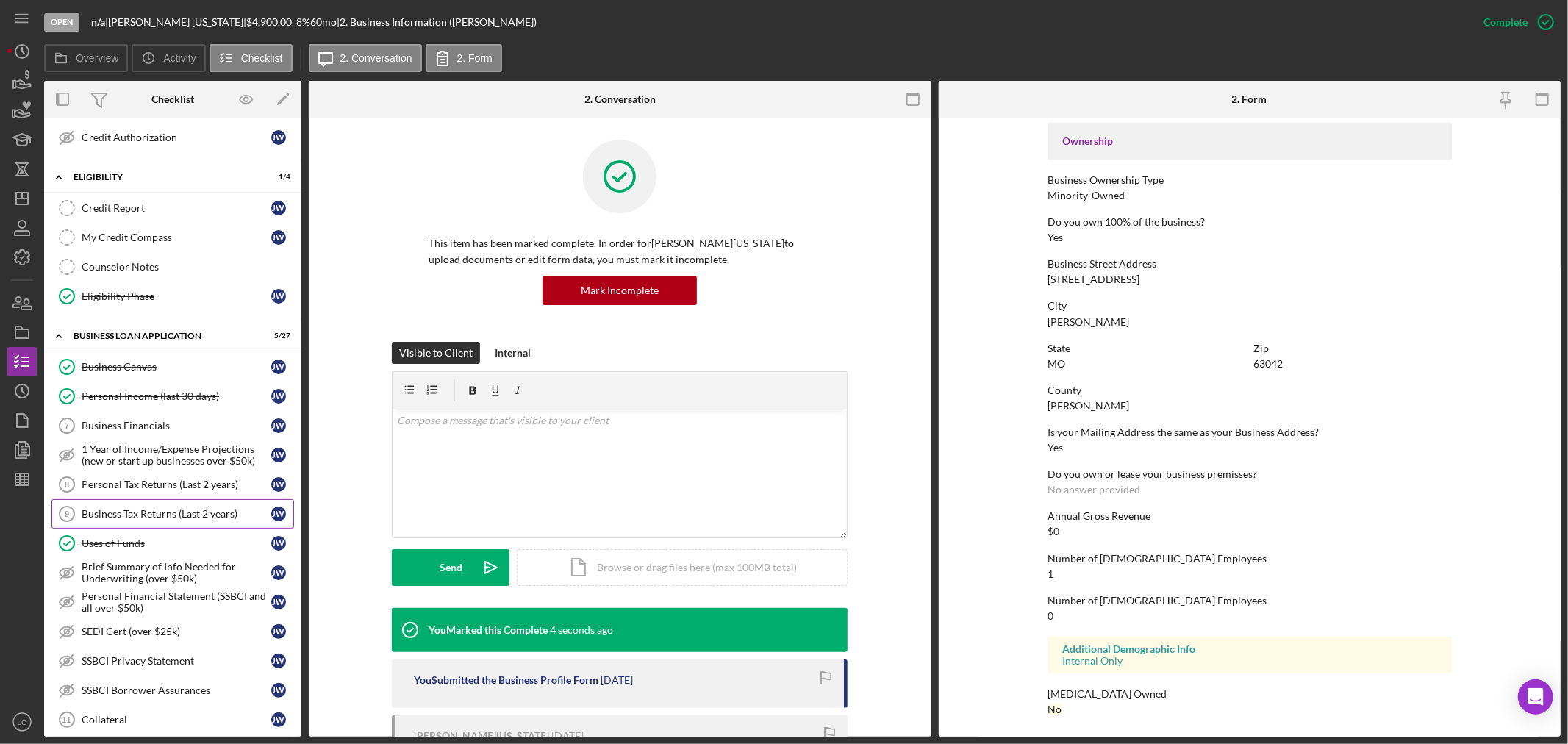
click at [157, 501] on link "Business Tax Returns (Last 2 years) 9 Business Tax Returns (Last 2 years) [PERS…" at bounding box center [173, 513] width 243 height 29
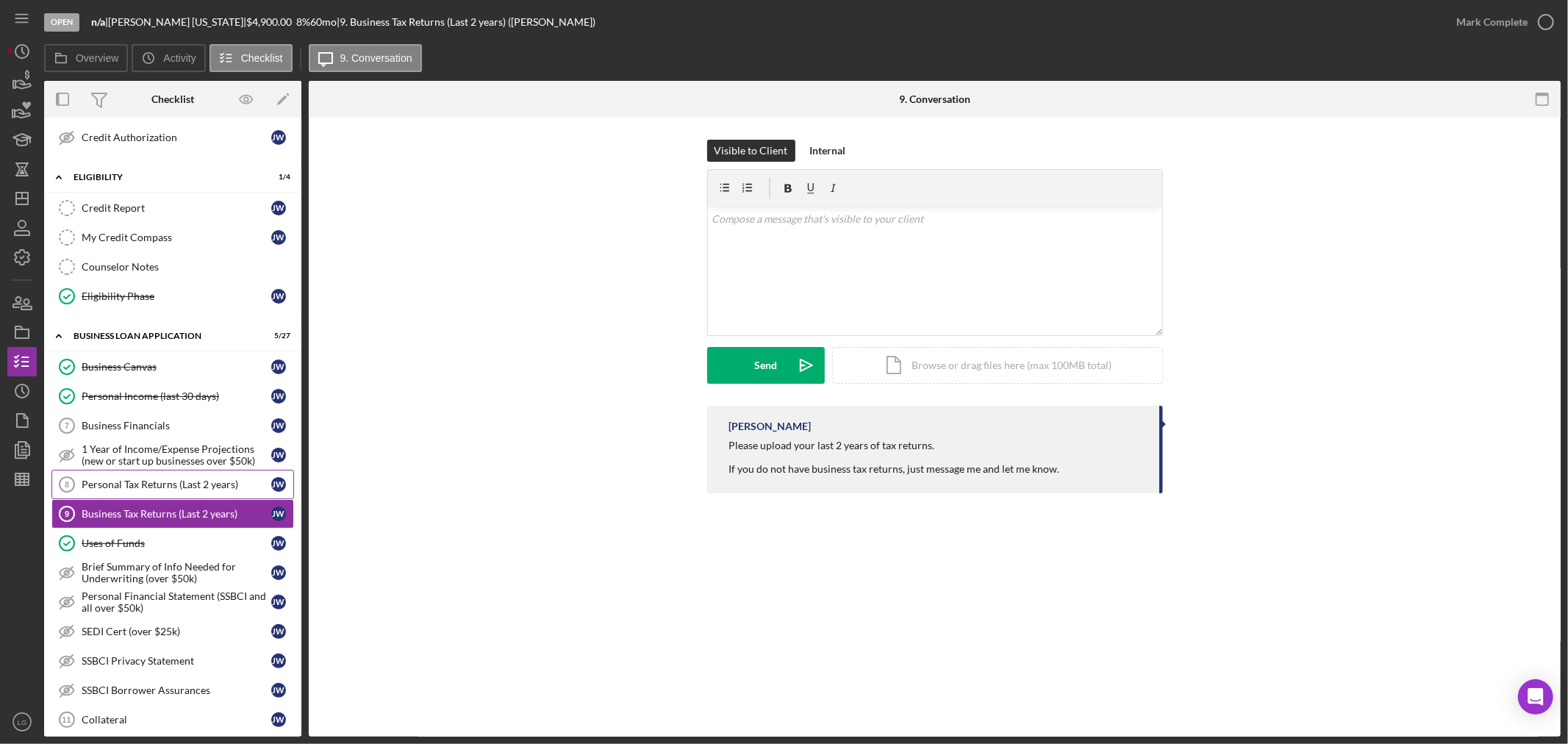
drag, startPoint x: 157, startPoint y: 501, endPoint x: 173, endPoint y: 488, distance: 20.6
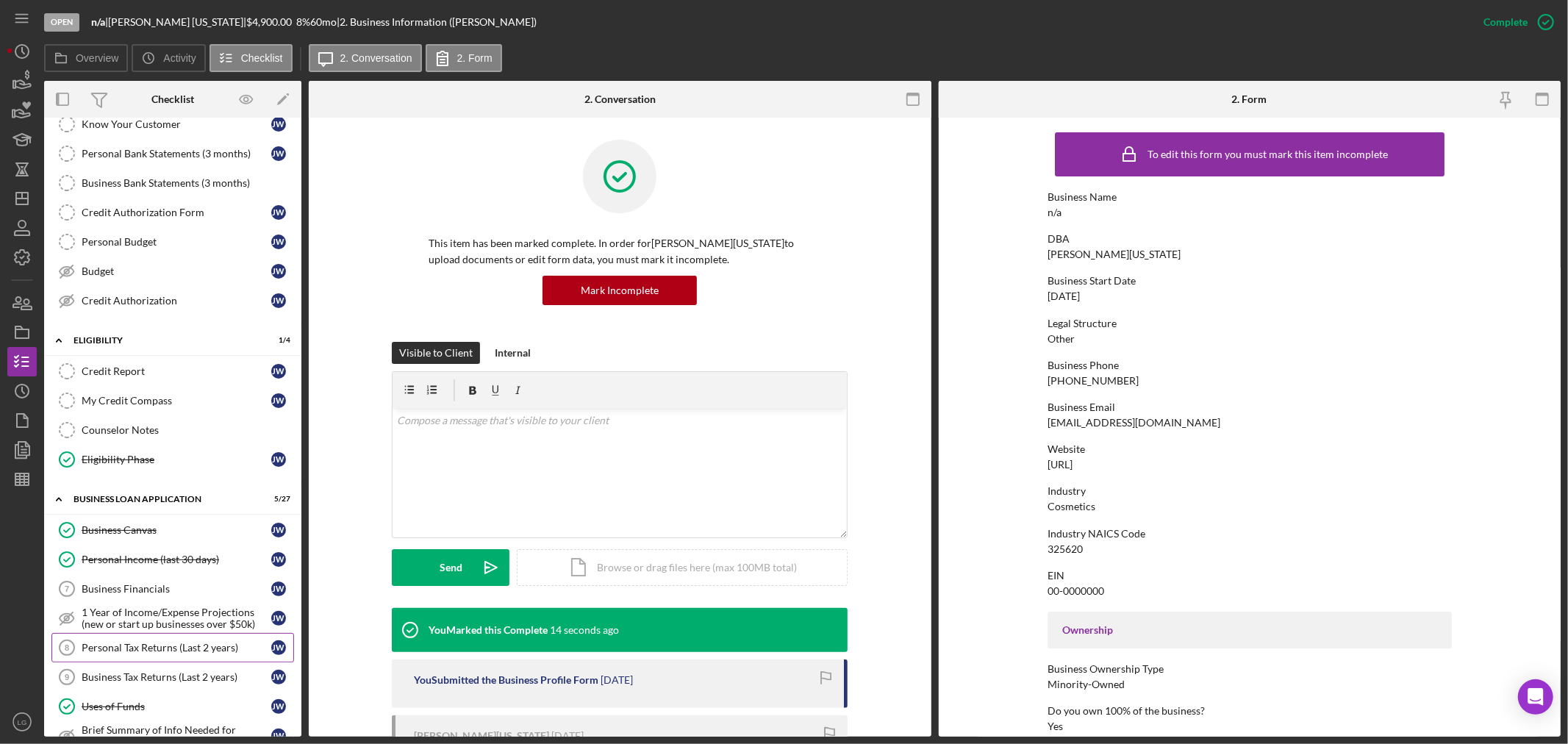
scroll to position [245, 0]
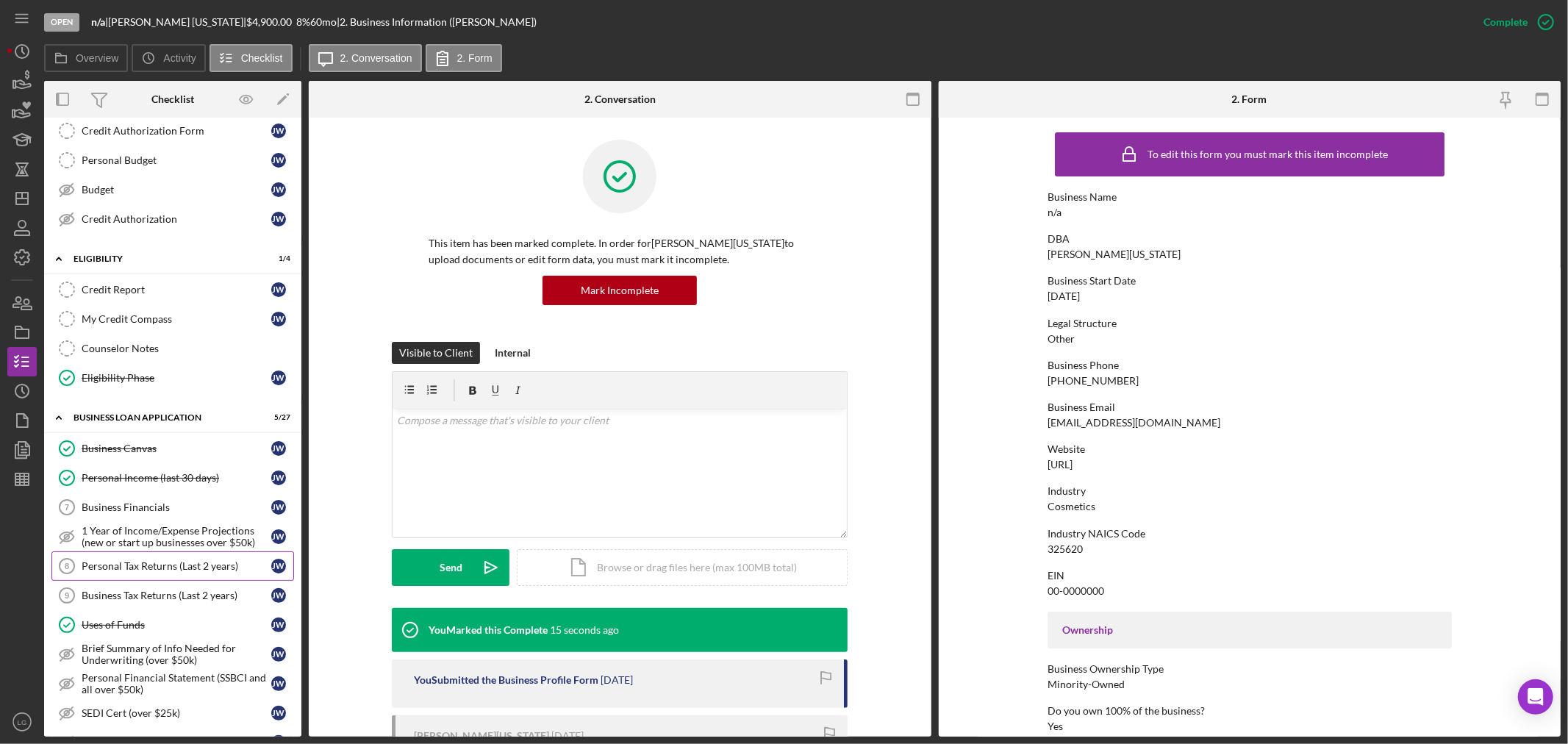
click at [178, 572] on div "Personal Tax Returns (Last 2 years)" at bounding box center [176, 566] width 190 height 12
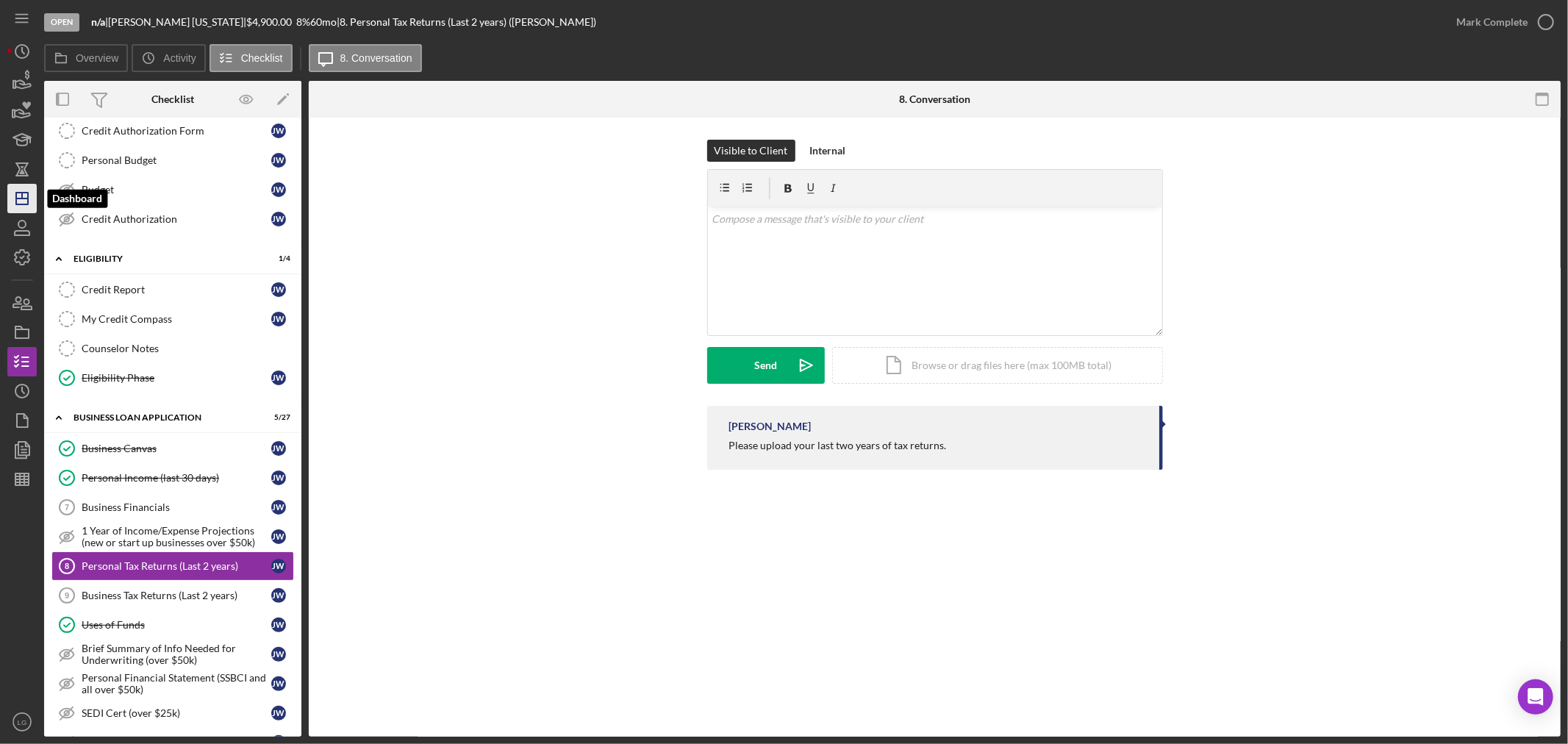
click at [18, 201] on icon "Icon/Dashboard" at bounding box center [22, 198] width 37 height 37
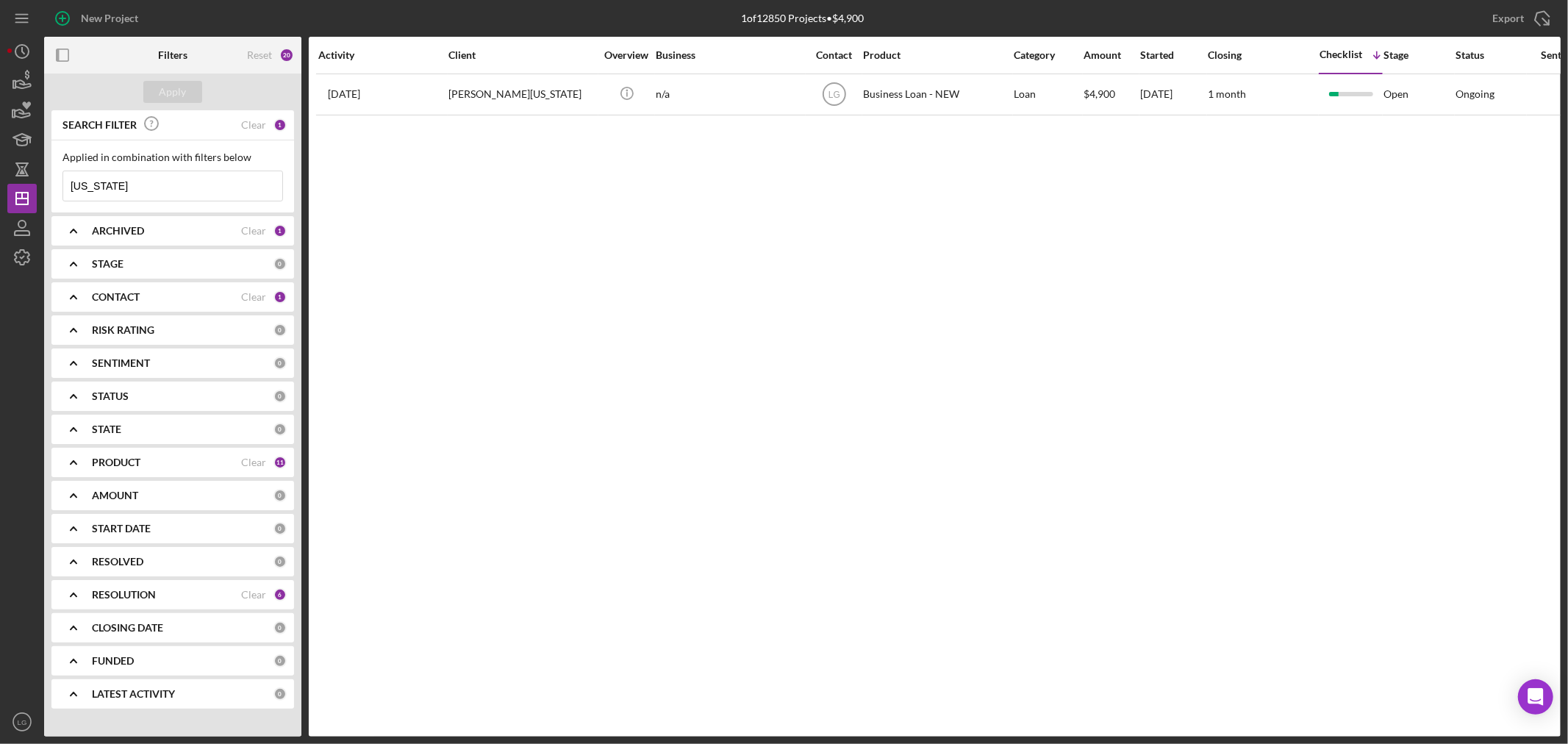
drag, startPoint x: 193, startPoint y: 185, endPoint x: 0, endPoint y: 234, distance: 199.1
click at [0, 234] on div "New Project 1 of 12850 Projects • $4,900 [US_STATE] Export Icon/Export Filters …" at bounding box center [784, 372] width 1568 height 744
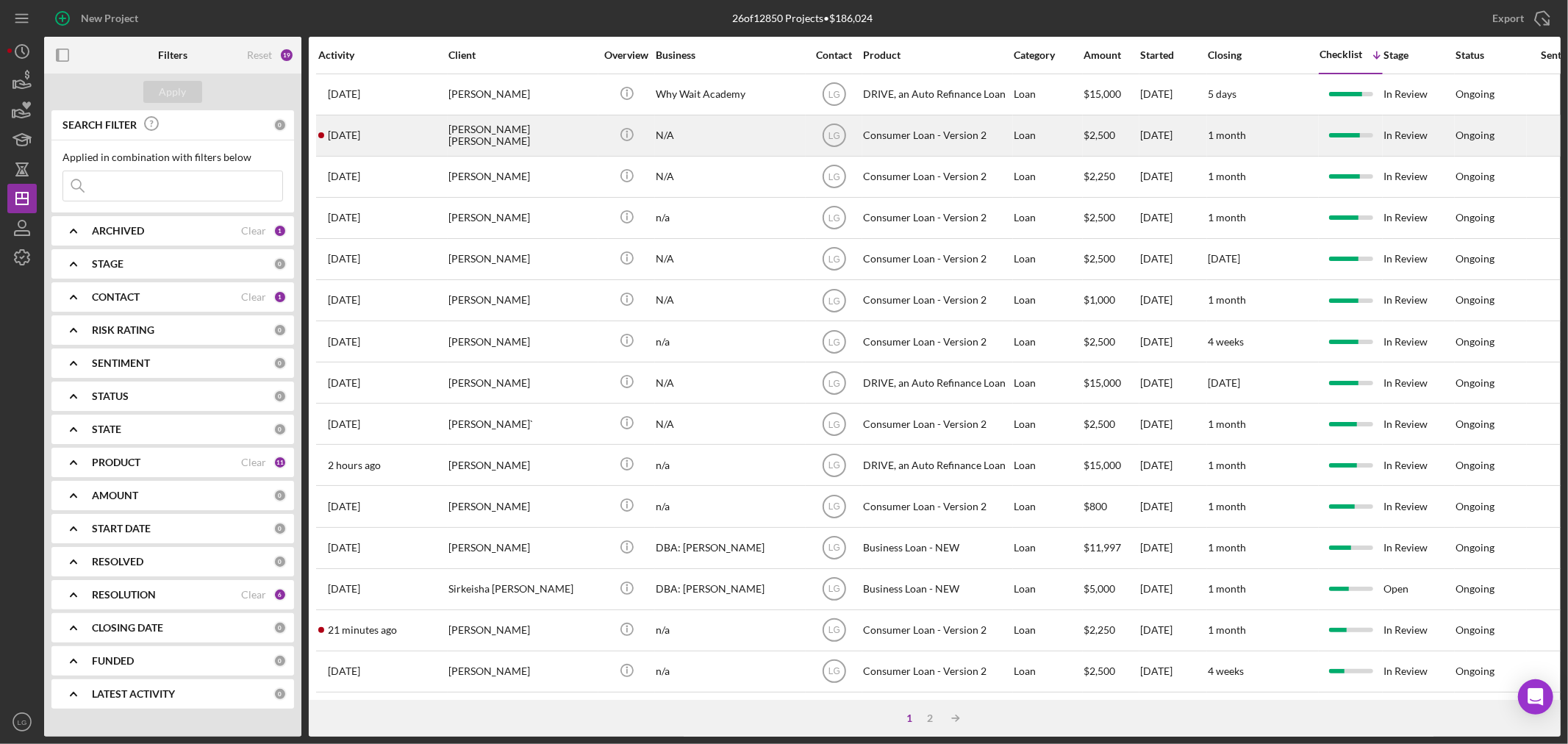
click at [575, 142] on div "[PERSON_NAME] [PERSON_NAME]" at bounding box center [521, 136] width 147 height 39
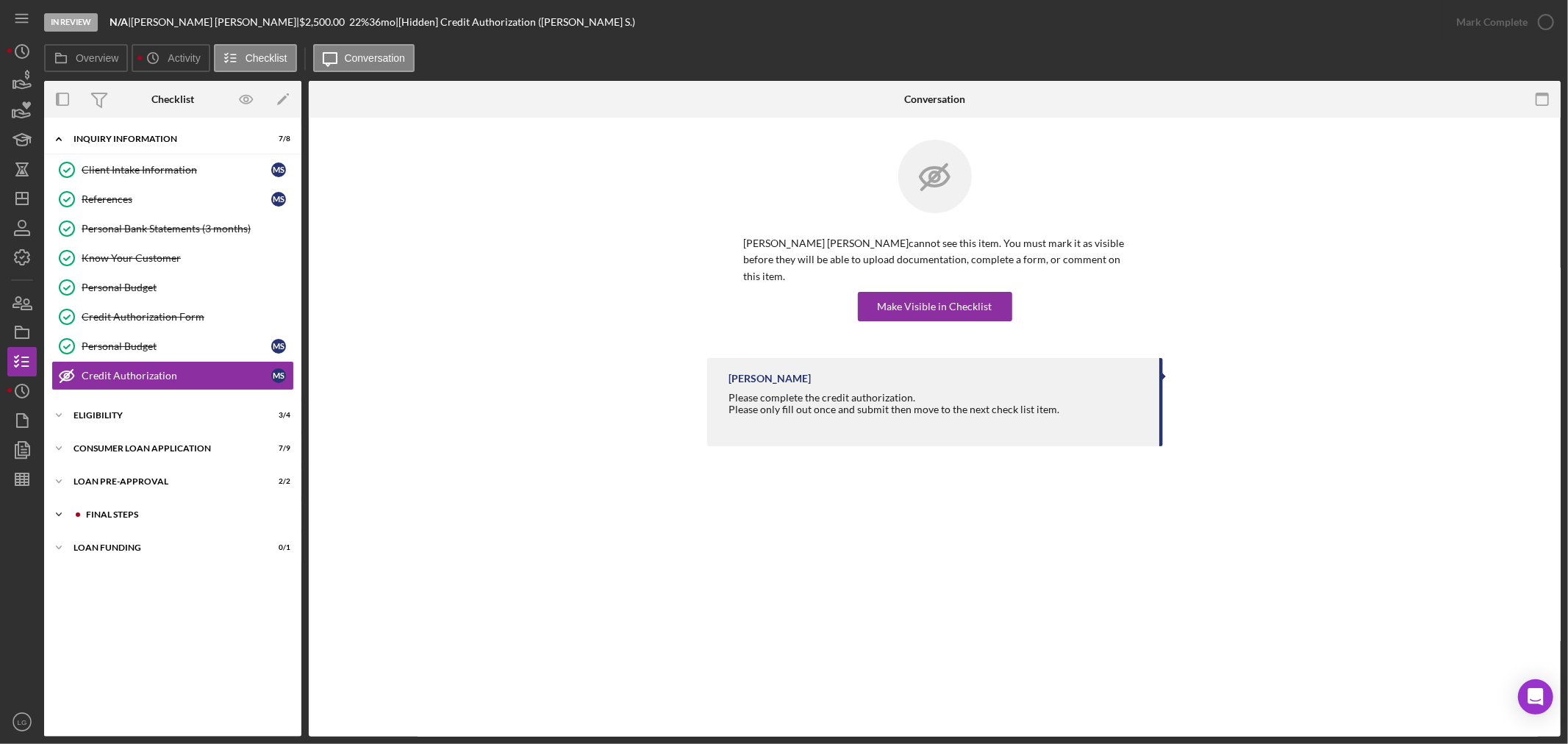
click at [175, 528] on div "Icon/Expander FINAL STEPS 5 / 10" at bounding box center [173, 514] width 257 height 29
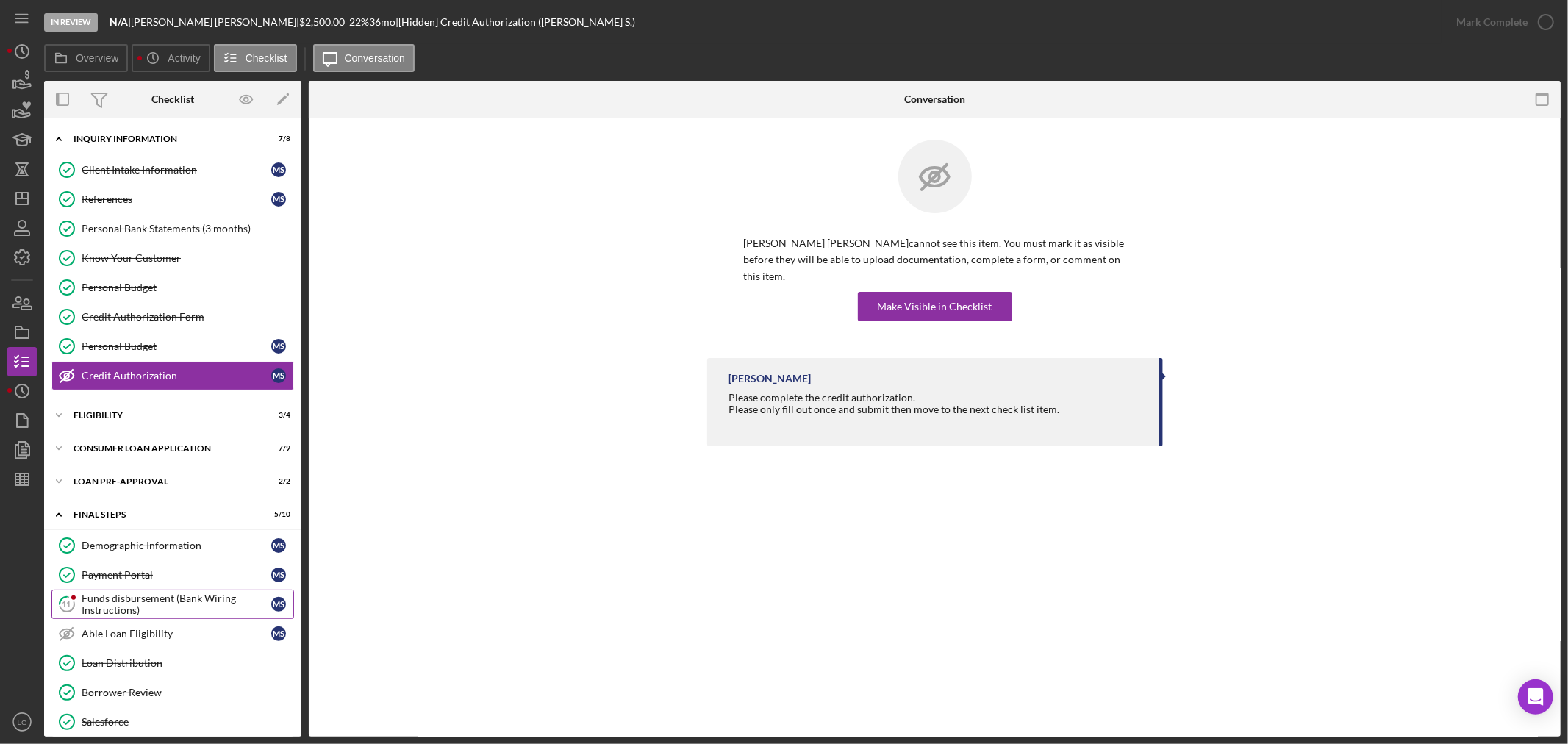
click at [122, 611] on div "Funds disbursement (Bank Wiring Instructions)" at bounding box center [176, 604] width 190 height 23
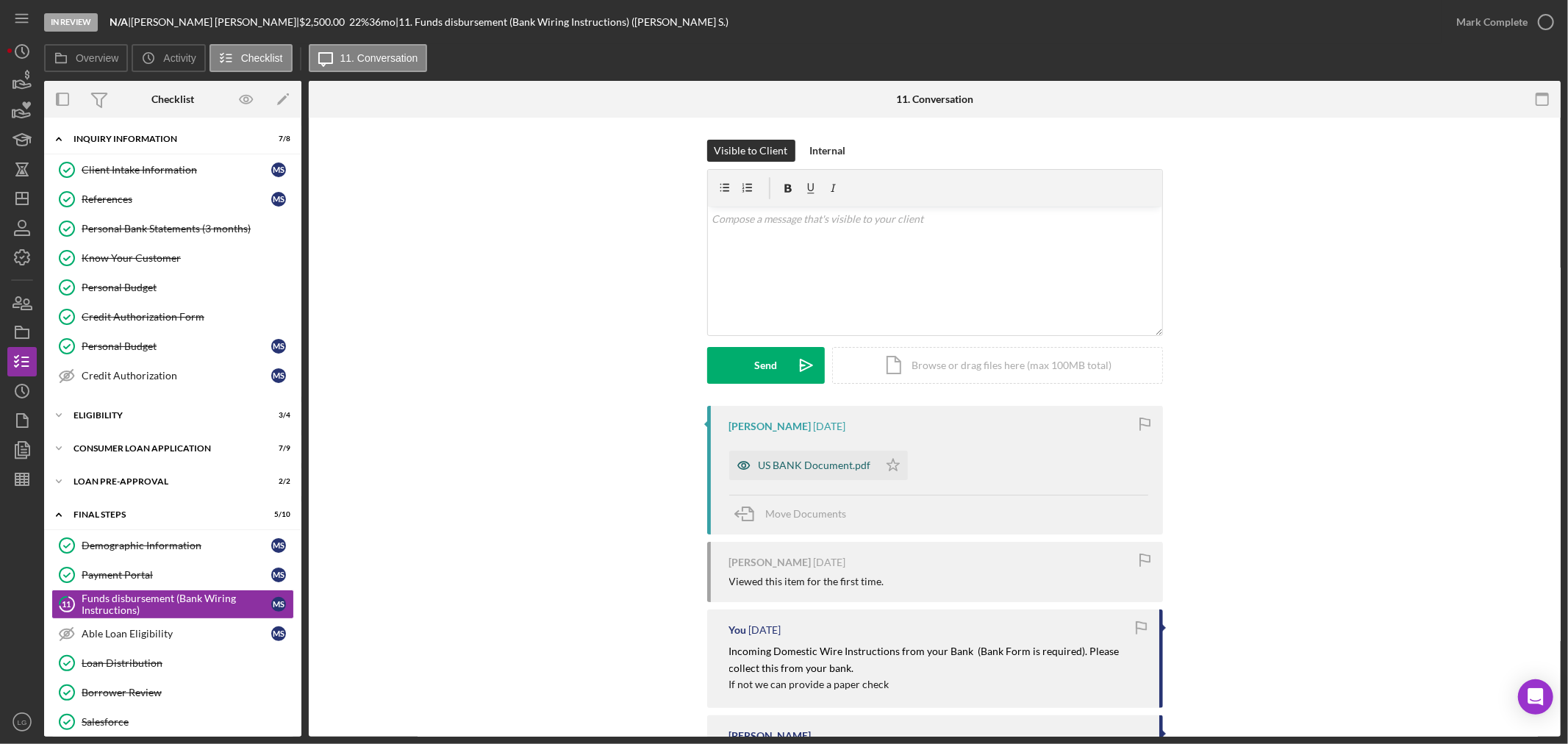
click at [766, 474] on div "US BANK Document.pdf" at bounding box center [804, 465] width 149 height 29
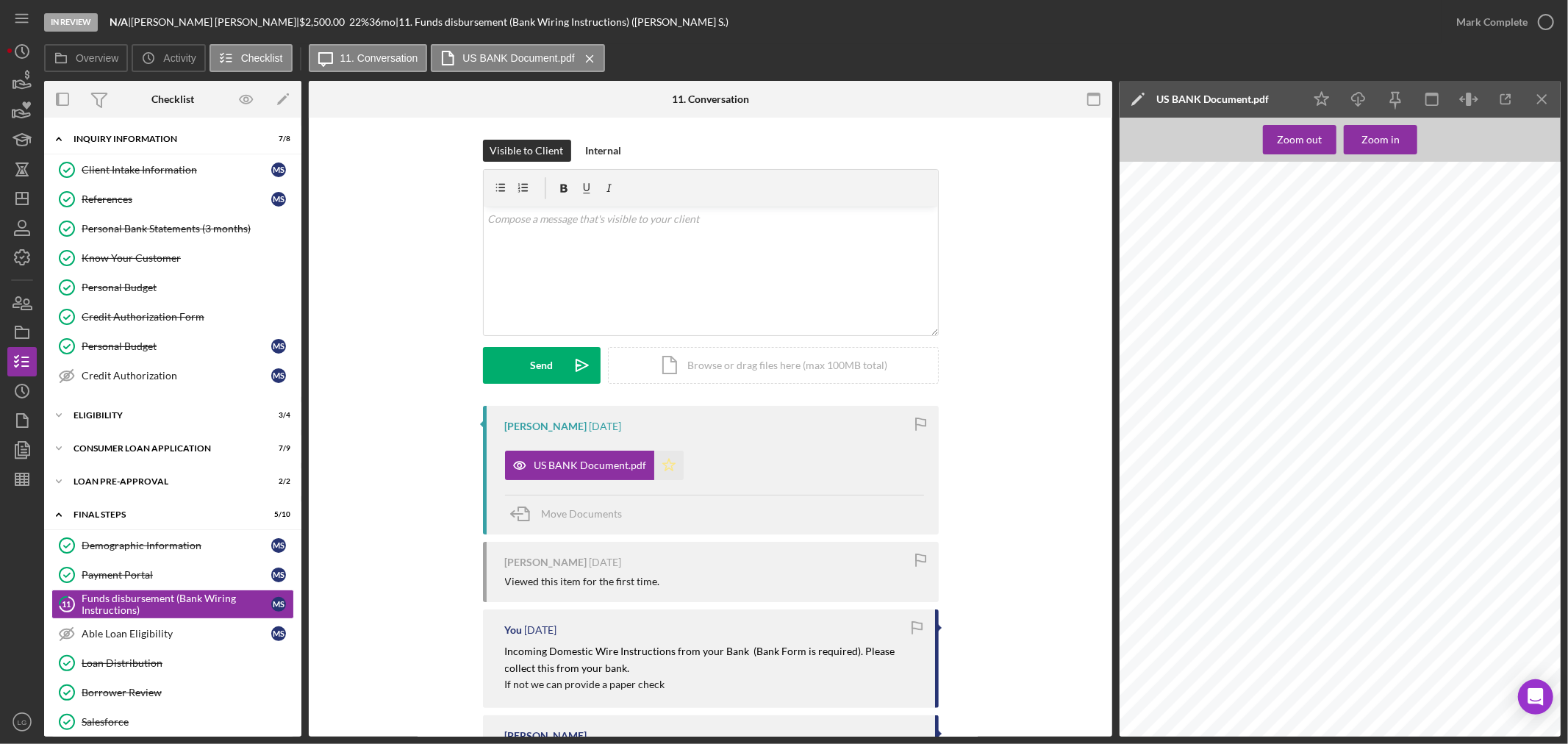
click at [667, 464] on polygon "button" at bounding box center [668, 465] width 13 height 12
click at [1300, 147] on div "Zoom out" at bounding box center [1301, 139] width 45 height 29
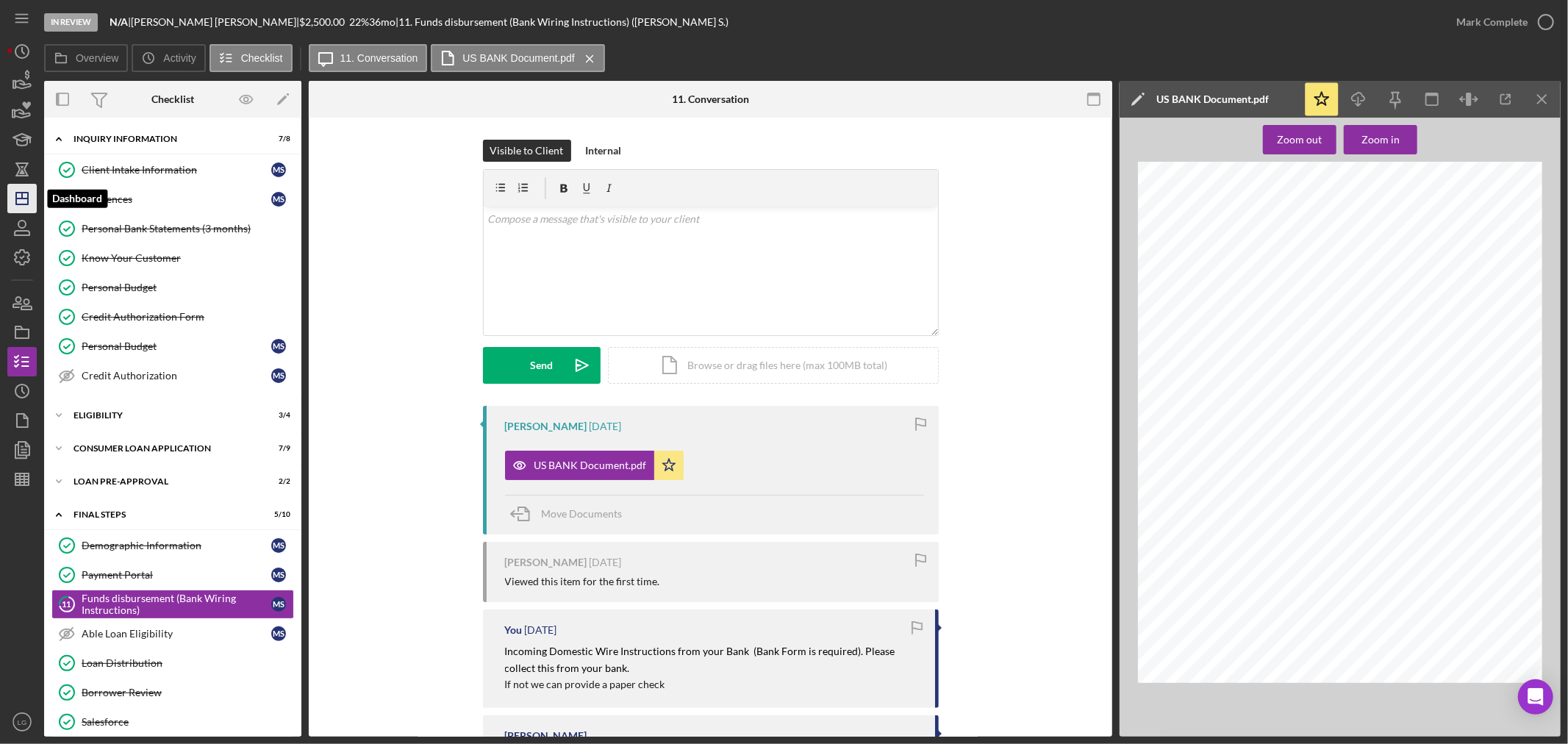
click at [8, 187] on icon "Icon/Dashboard" at bounding box center [22, 198] width 37 height 37
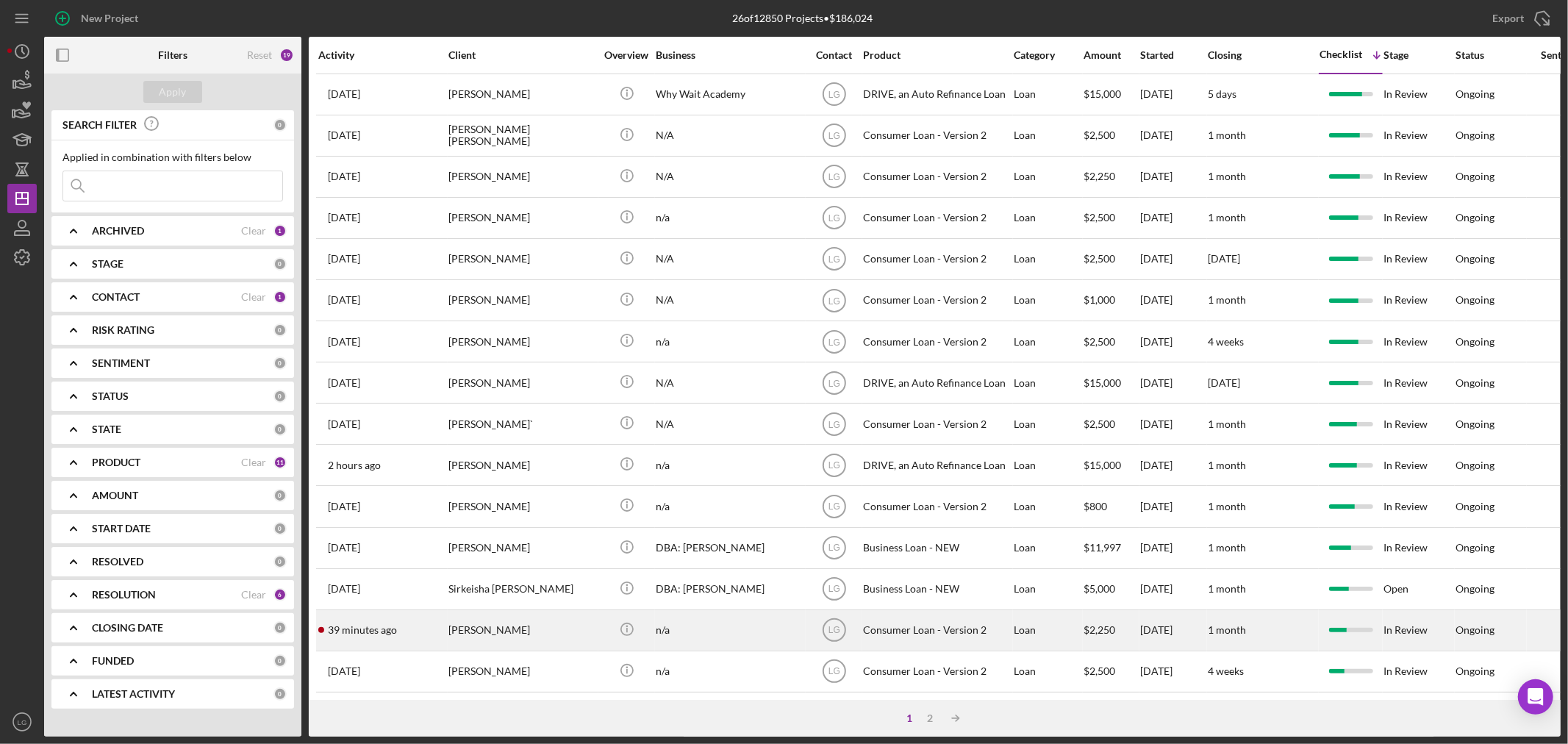
click at [485, 632] on div "[PERSON_NAME]" at bounding box center [521, 631] width 147 height 39
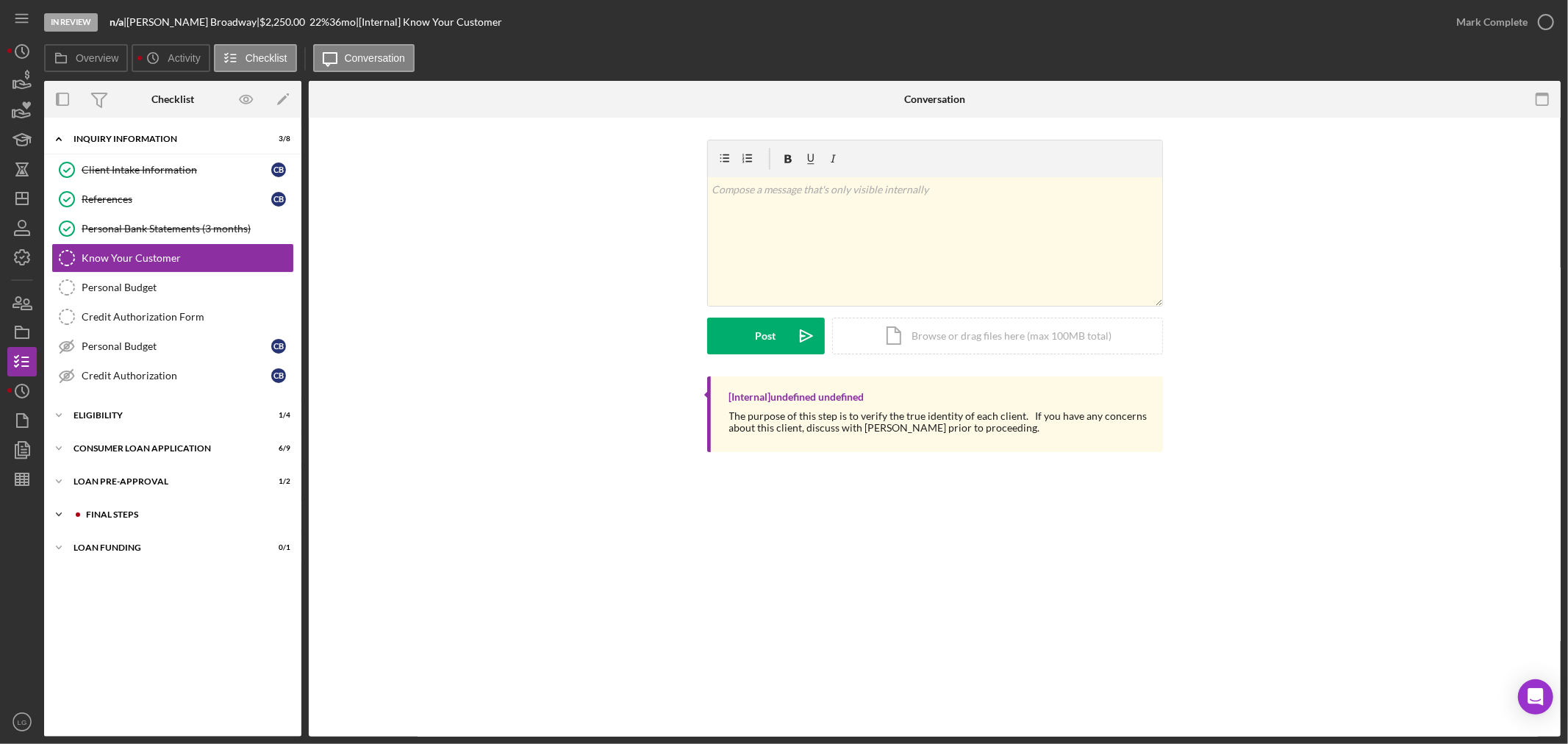
click at [190, 513] on div "FINAL STEPS" at bounding box center [184, 515] width 197 height 9
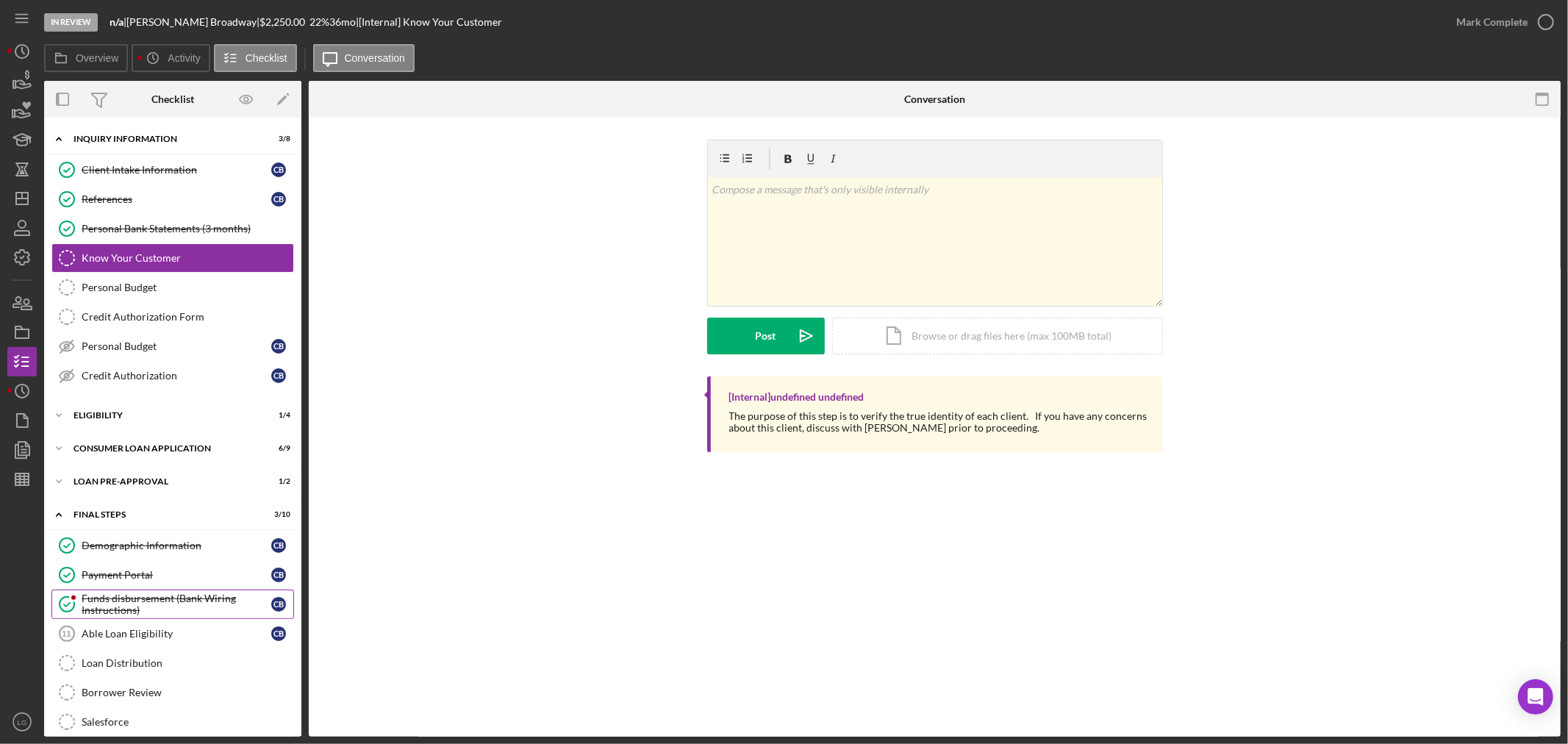
click at [133, 597] on div "Funds disbursement (Bank Wiring Instructions)" at bounding box center [176, 604] width 190 height 23
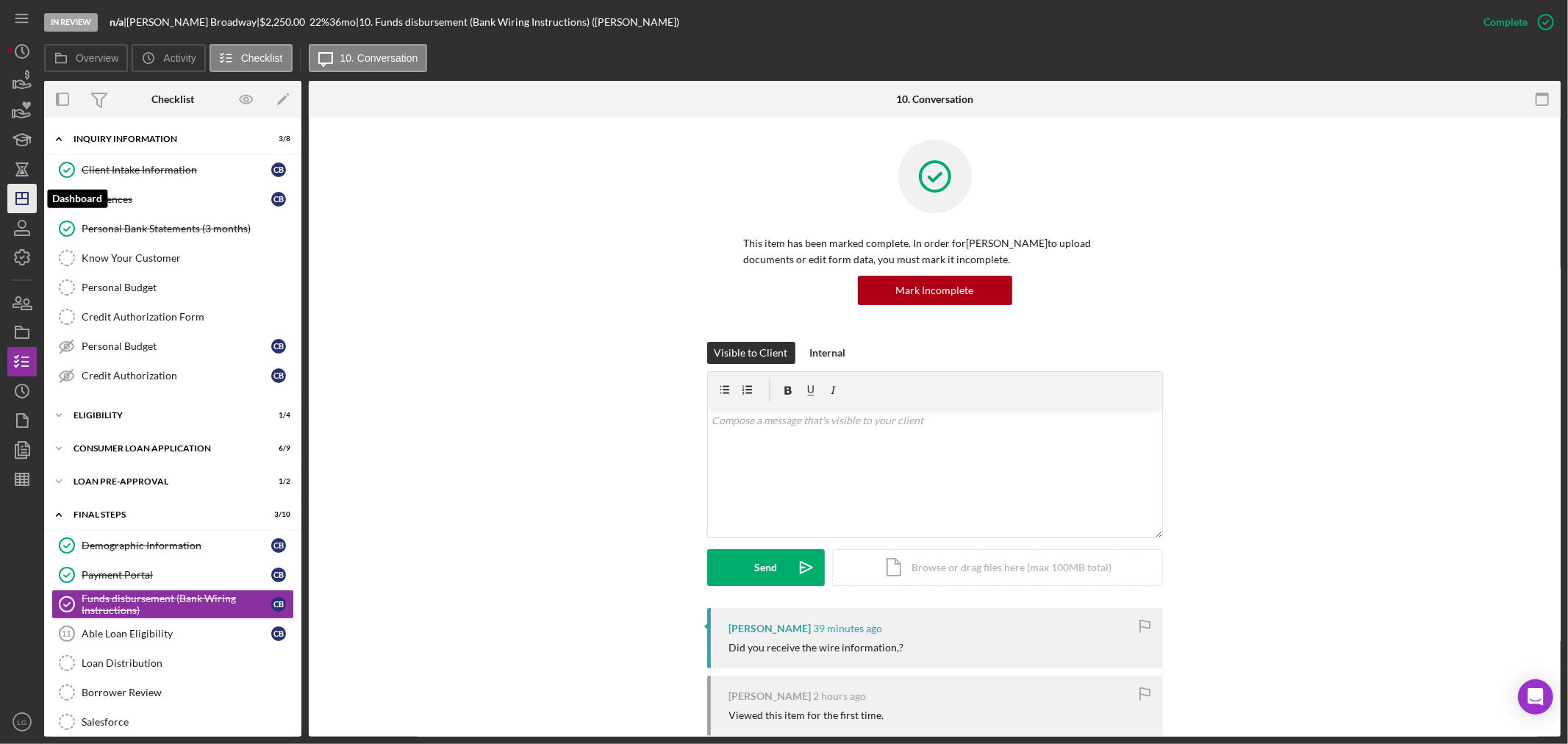
click at [28, 206] on icon "Icon/Dashboard" at bounding box center [22, 198] width 37 height 37
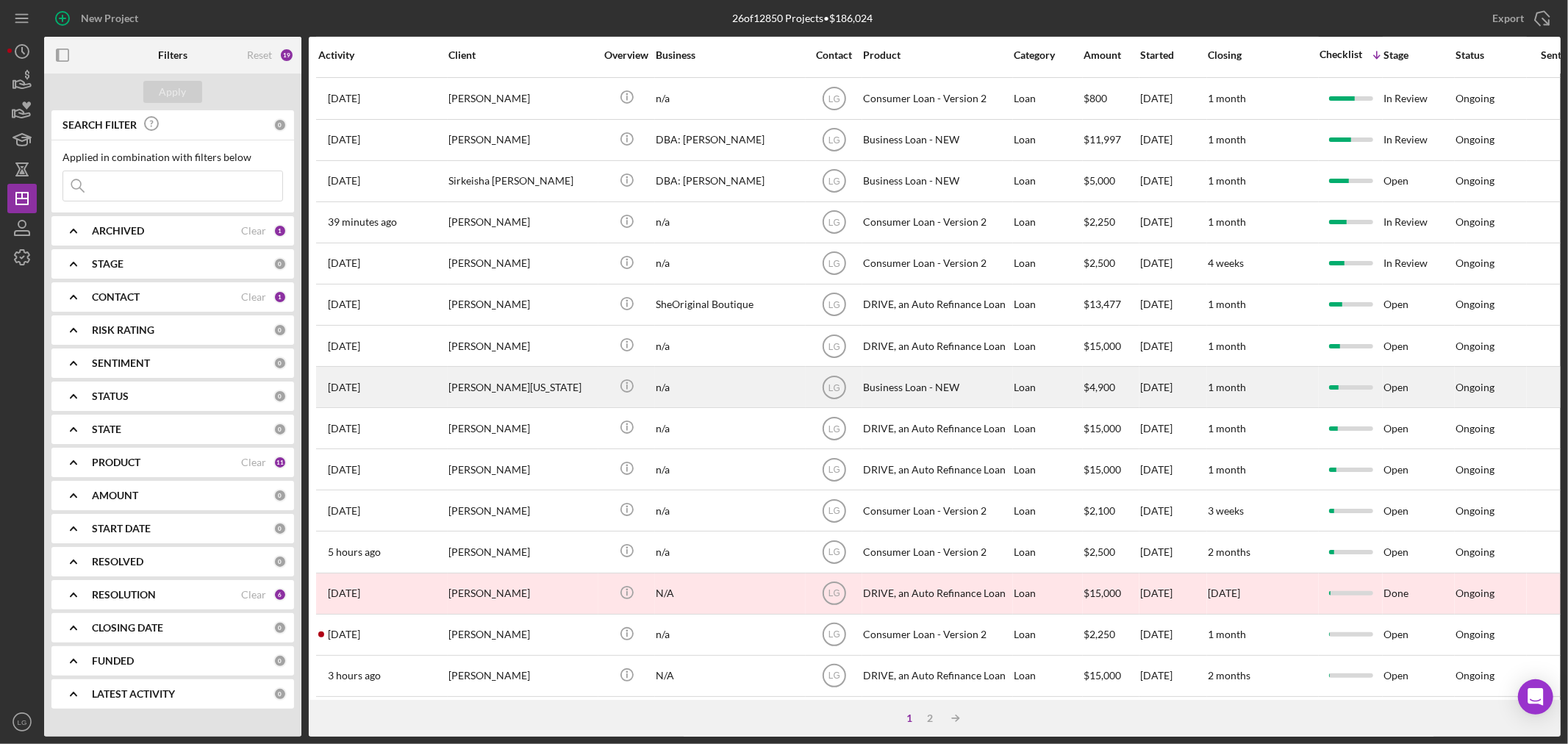
scroll to position [439, 0]
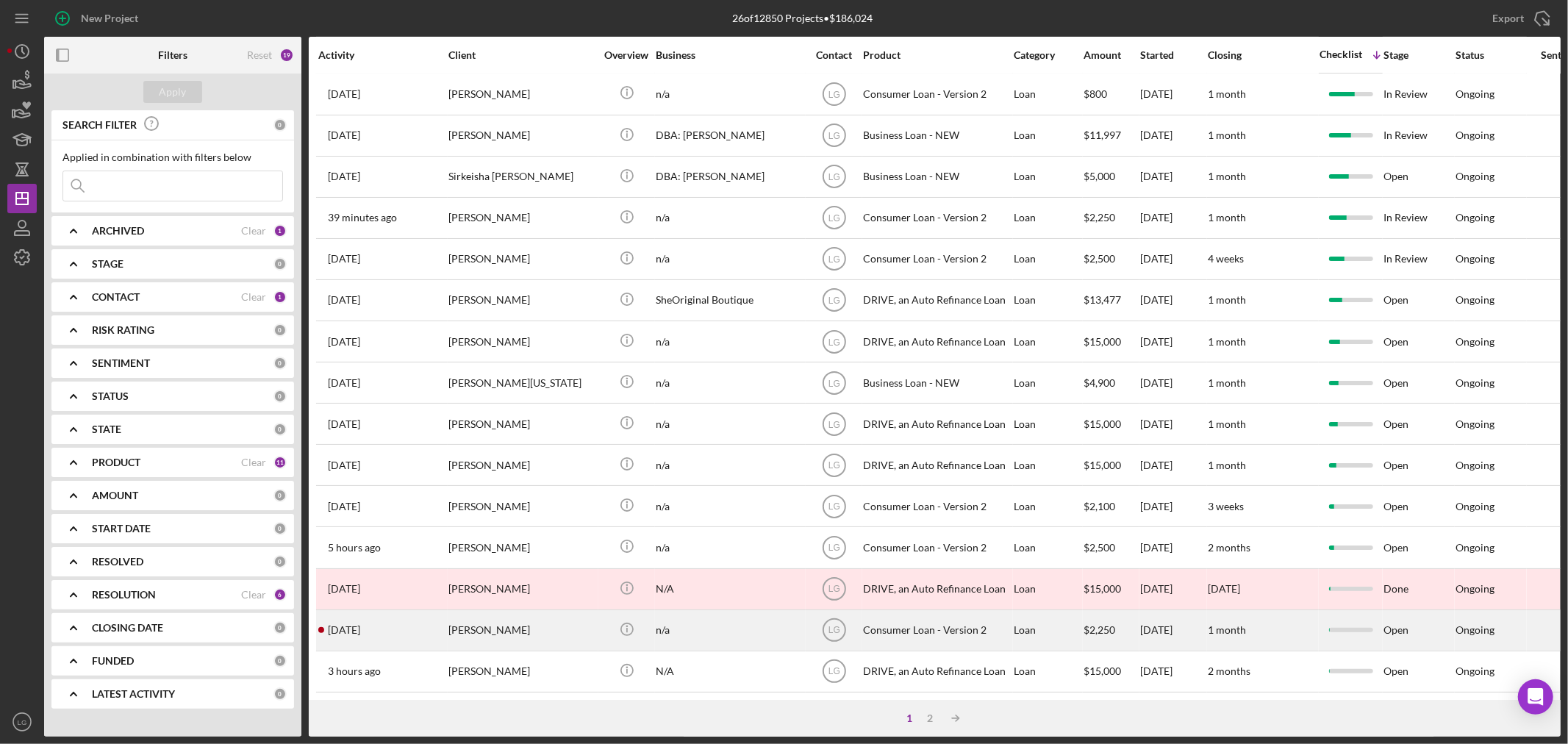
click at [442, 627] on div "[DATE] [PERSON_NAME]" at bounding box center [382, 631] width 129 height 39
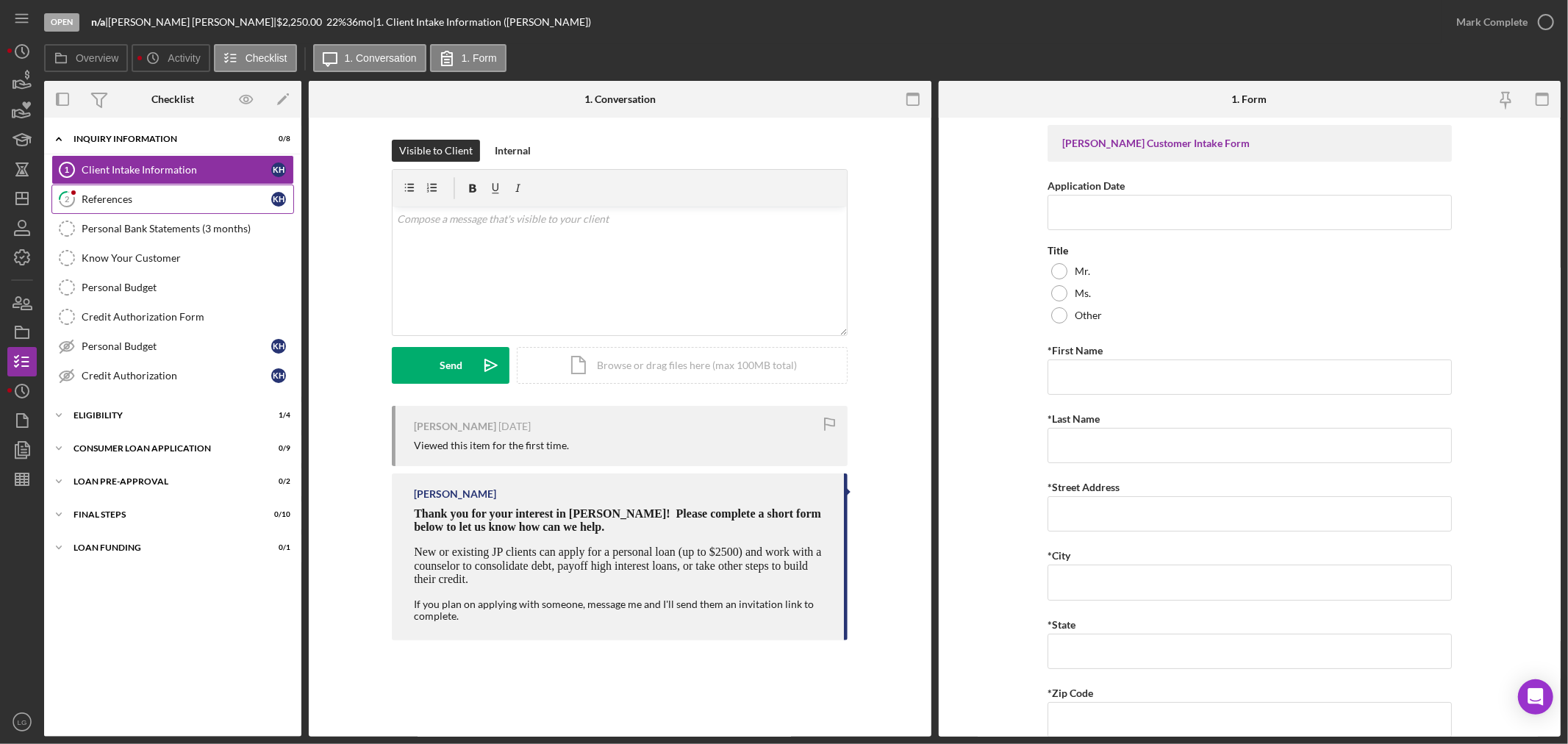
click at [138, 199] on div "References" at bounding box center [176, 200] width 190 height 12
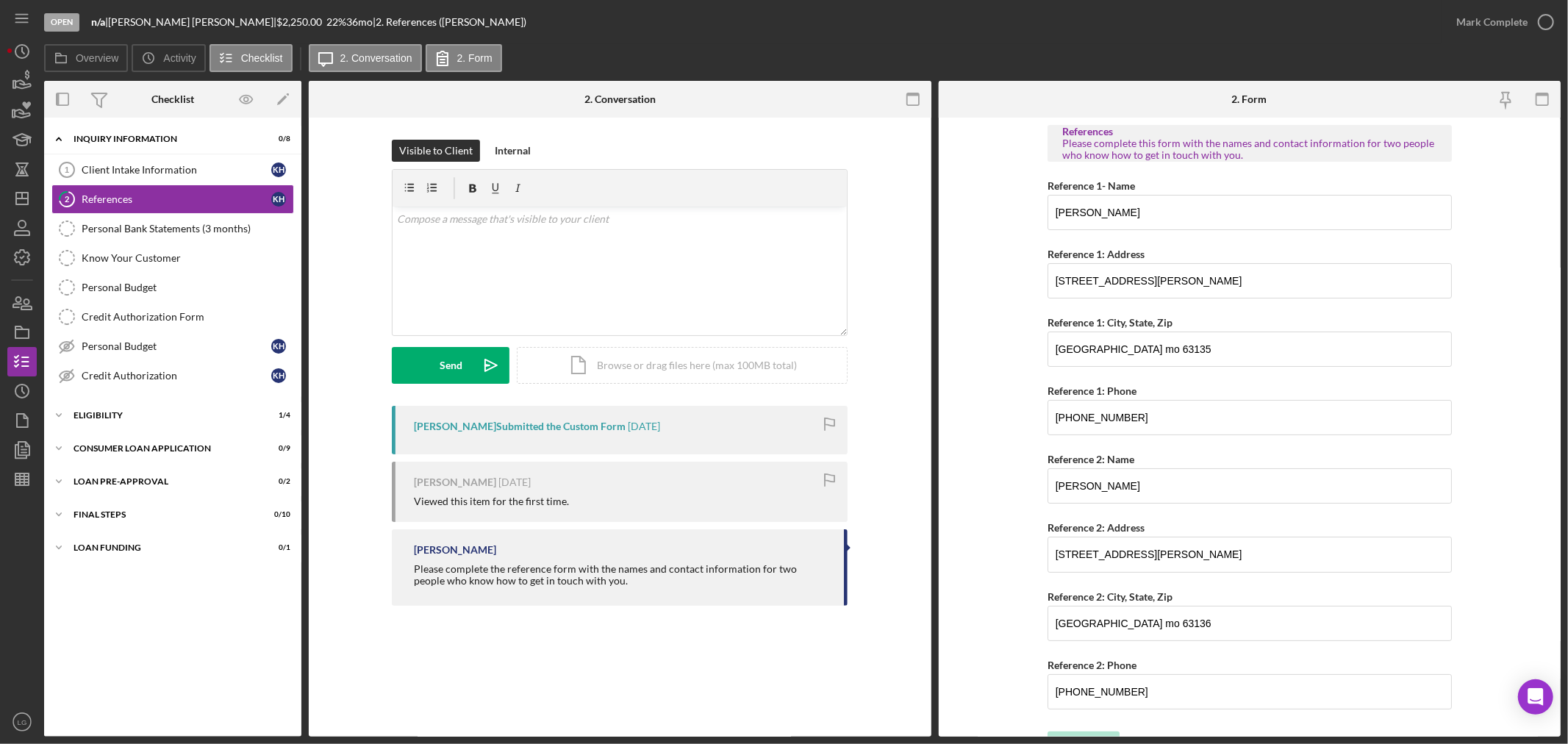
scroll to position [27, 0]
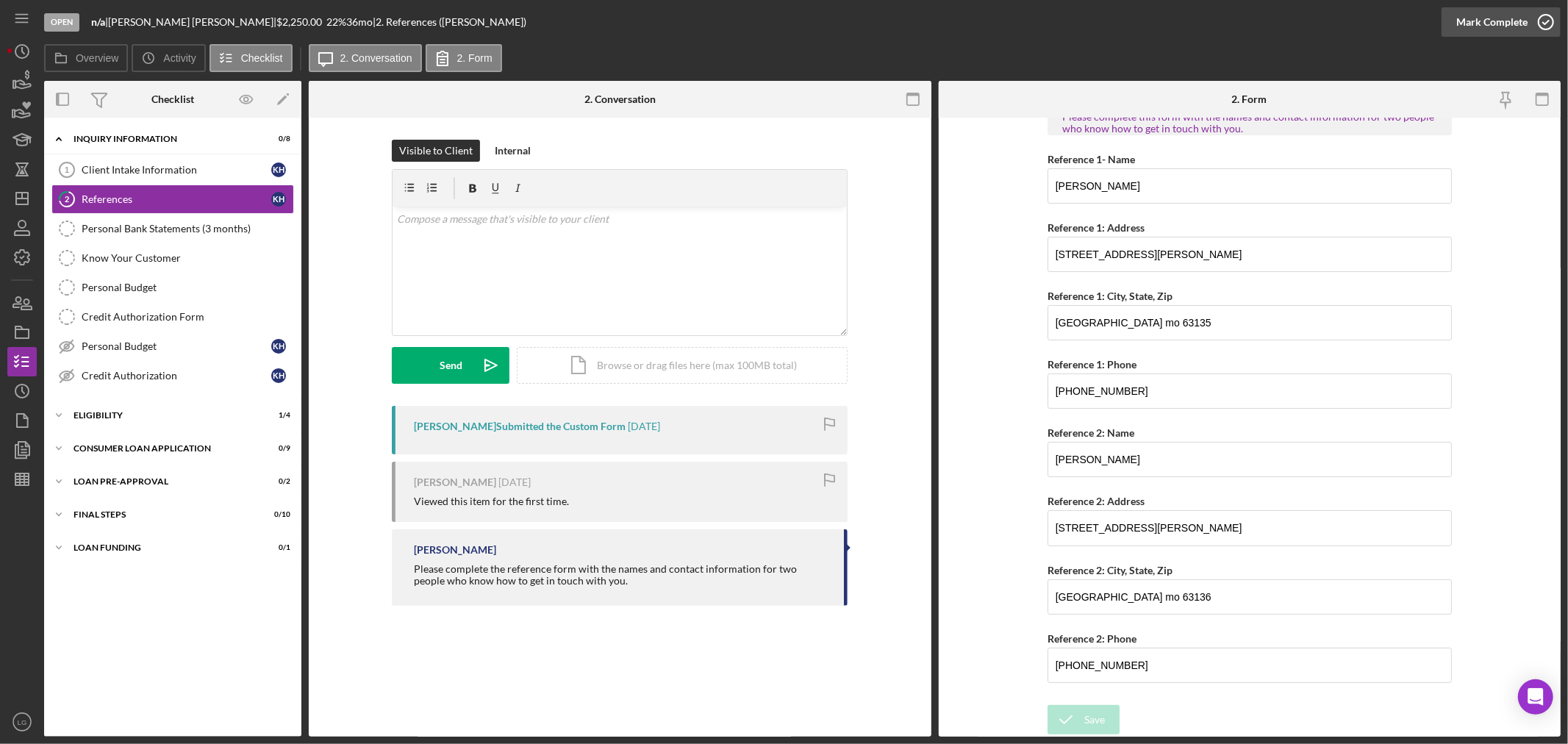
click at [1486, 23] on div "Mark Complete" at bounding box center [1492, 22] width 72 height 29
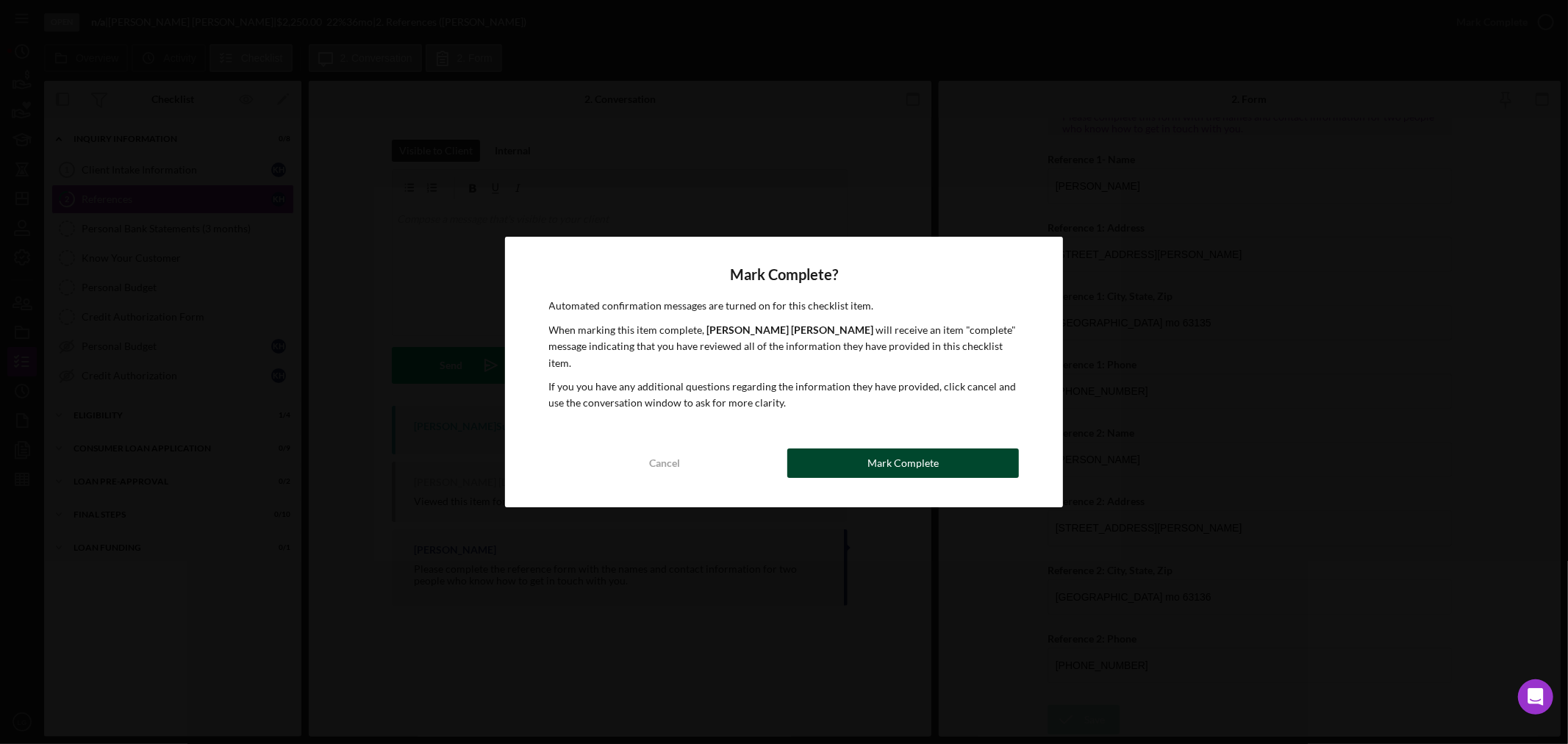
click at [894, 464] on div "Mark Complete" at bounding box center [903, 463] width 72 height 29
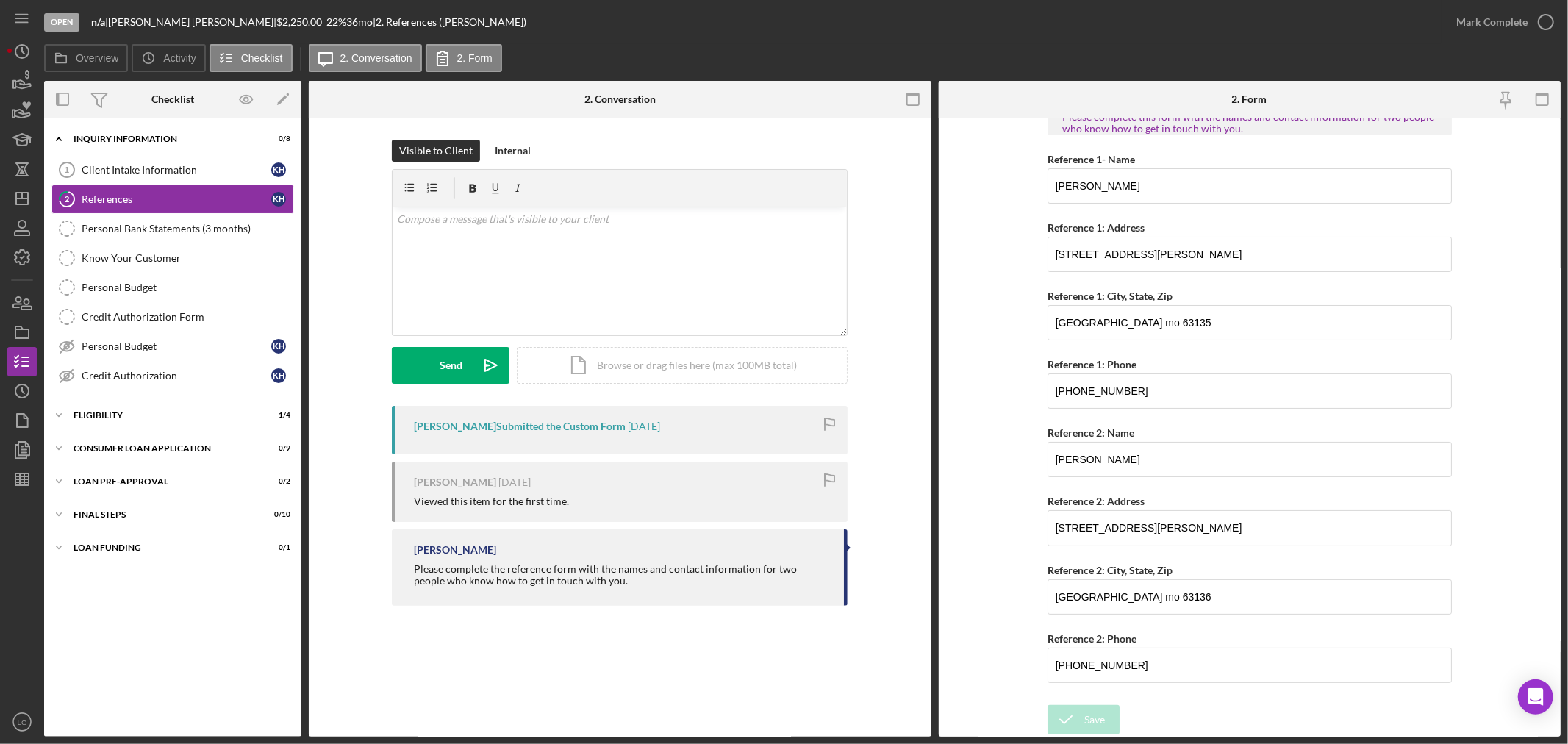
scroll to position [86, 0]
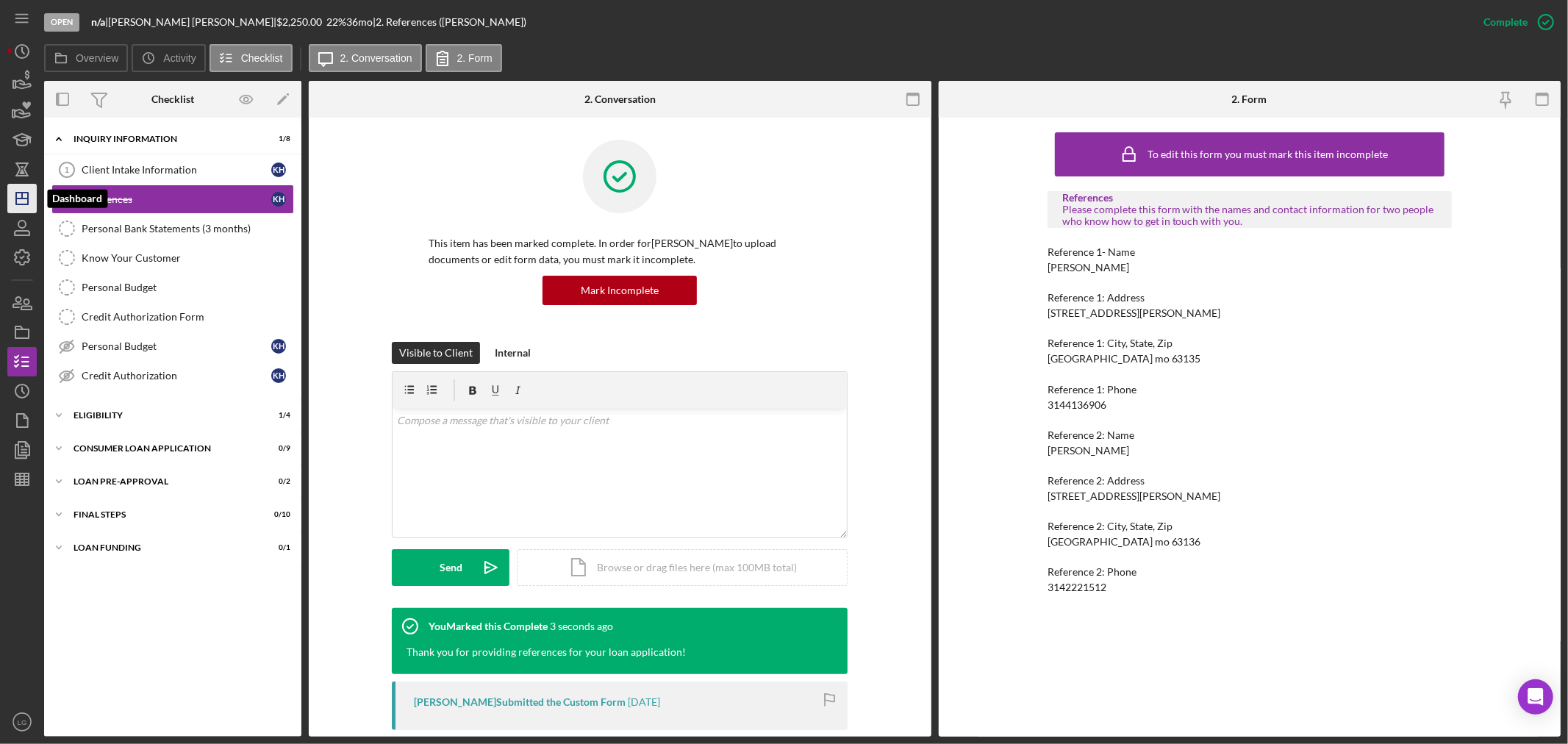
click at [10, 197] on icon "Icon/Dashboard" at bounding box center [22, 198] width 37 height 37
